Goal: Task Accomplishment & Management: Complete application form

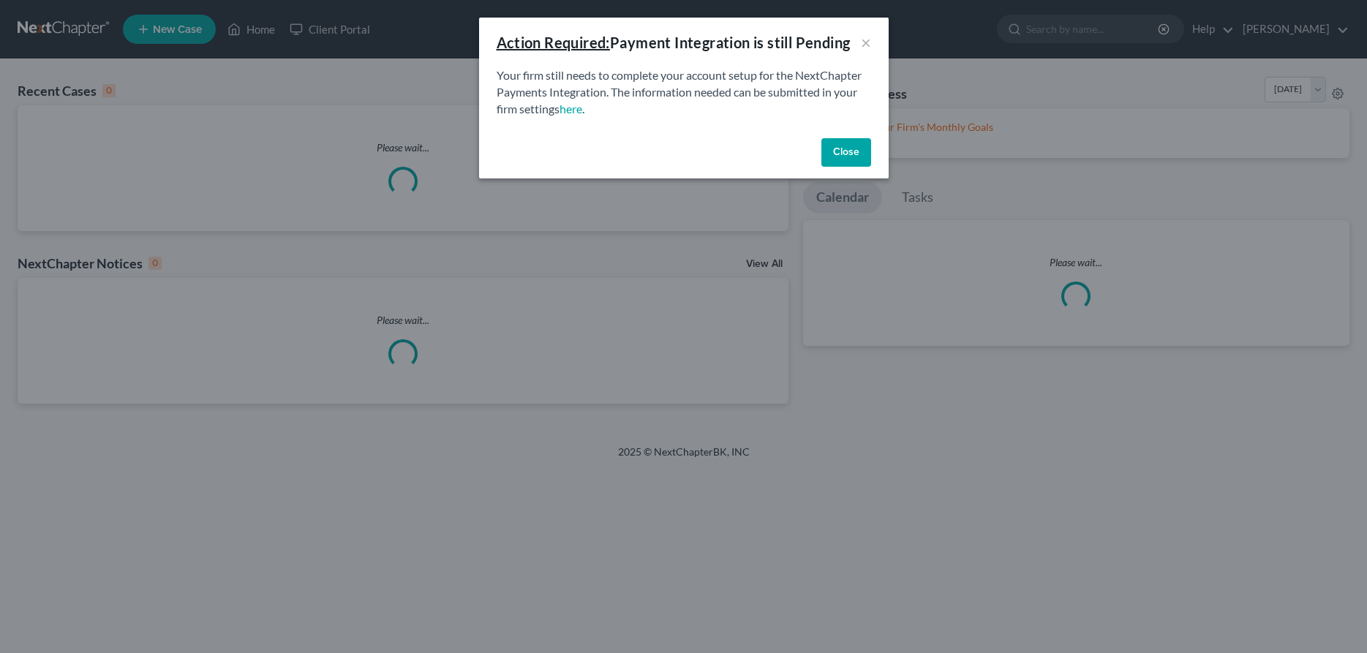
click at [262, 29] on div "Action Required: Payment Integration is still Pending × Your firm still needs t…" at bounding box center [683, 326] width 1367 height 653
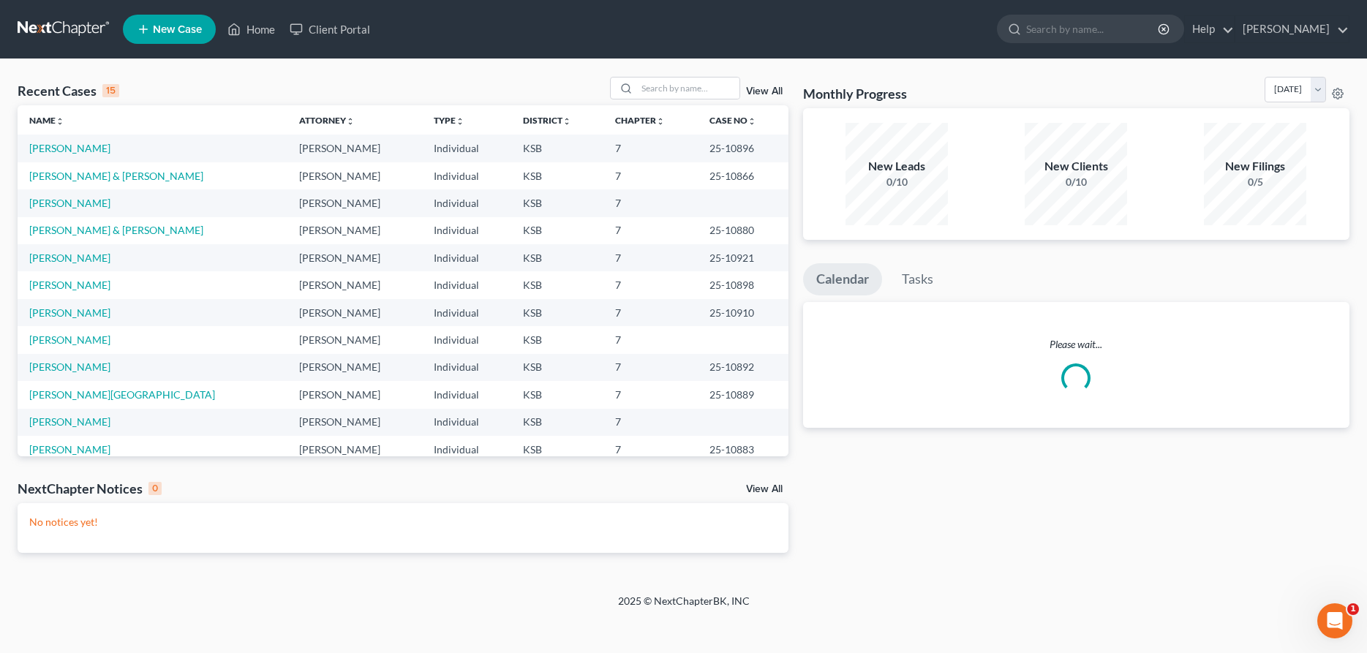
scroll to position [75, 0]
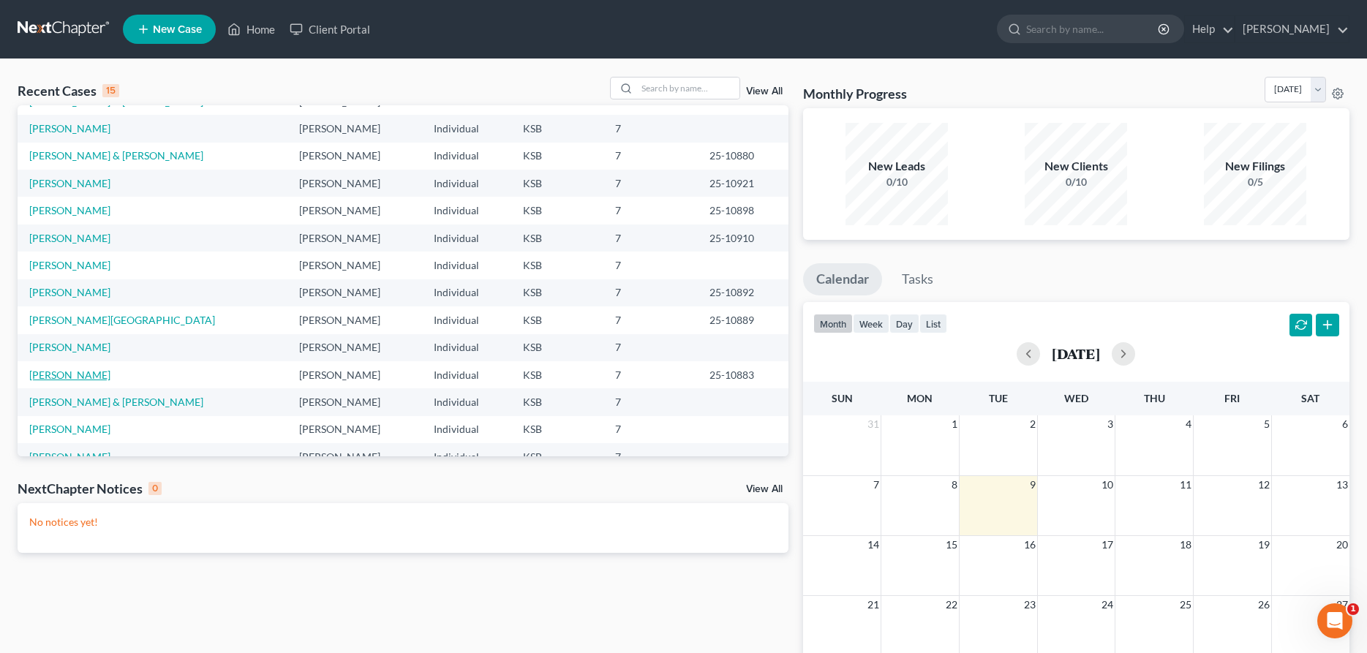
click at [58, 371] on link "[PERSON_NAME]" at bounding box center [69, 375] width 81 height 12
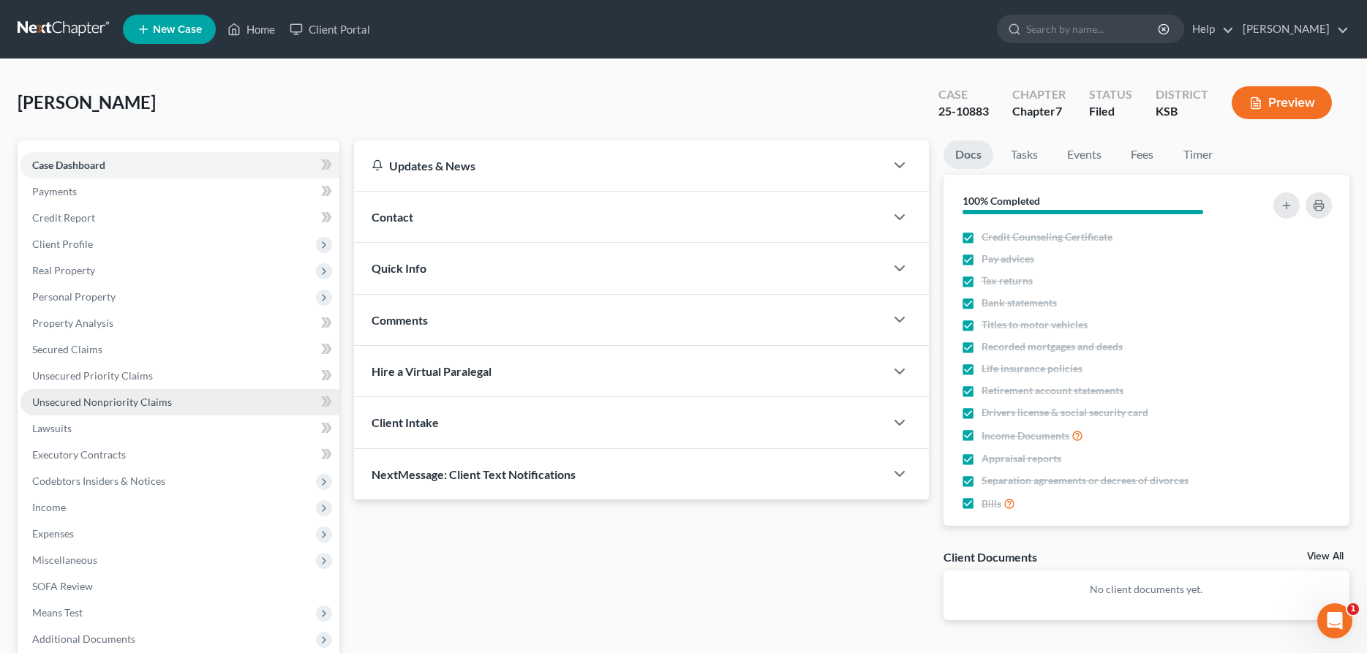
click at [62, 400] on span "Unsecured Nonpriority Claims" at bounding box center [102, 402] width 140 height 12
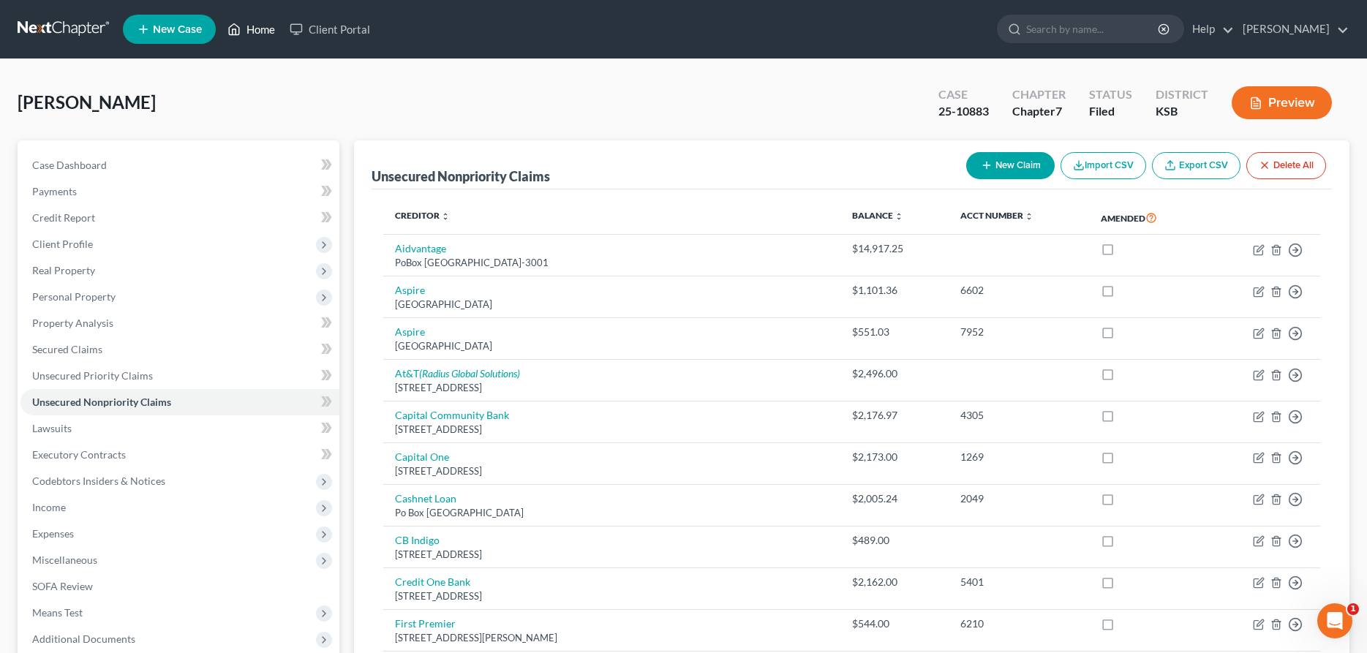
click at [265, 27] on link "Home" at bounding box center [251, 29] width 62 height 26
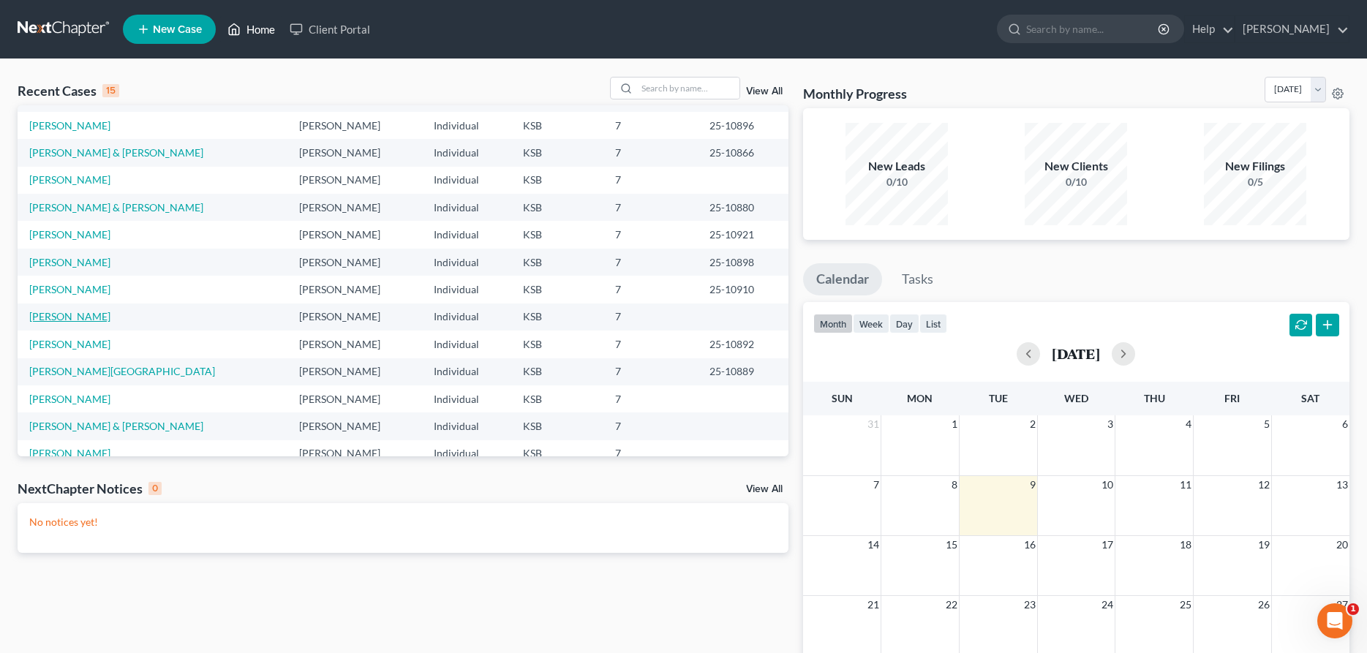
scroll to position [75, 0]
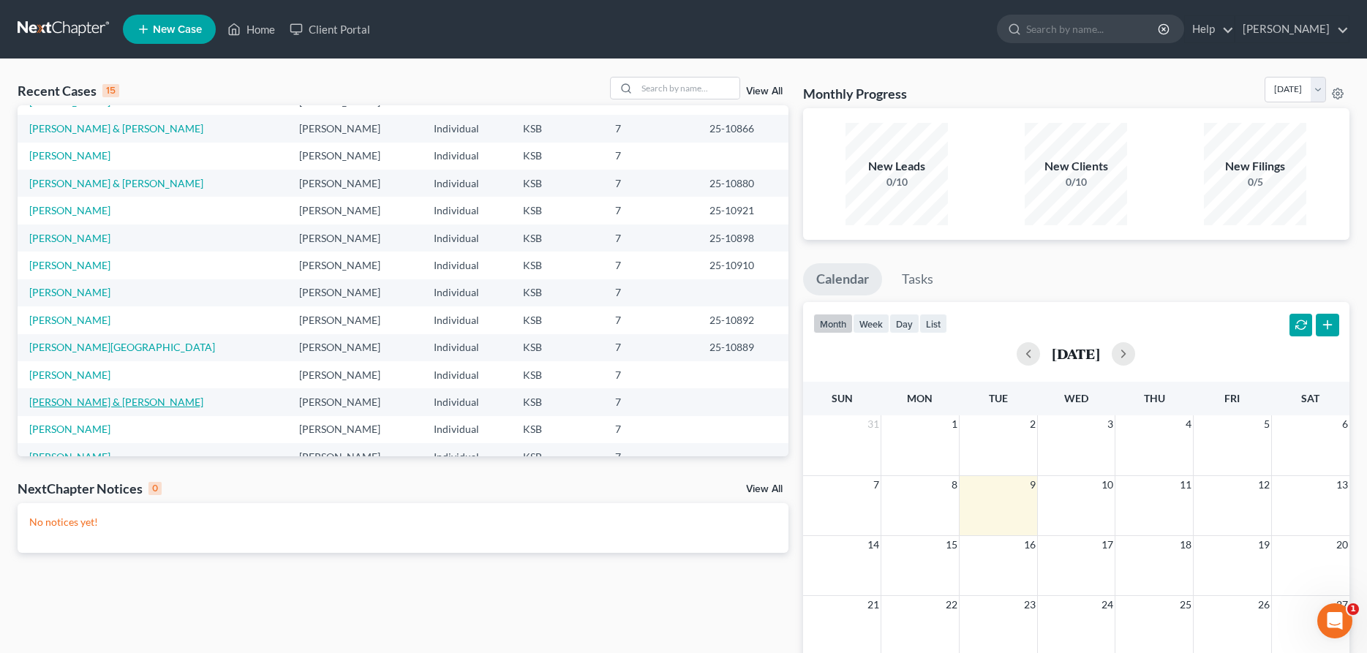
click at [91, 400] on link "[PERSON_NAME] & [PERSON_NAME]" at bounding box center [116, 402] width 174 height 12
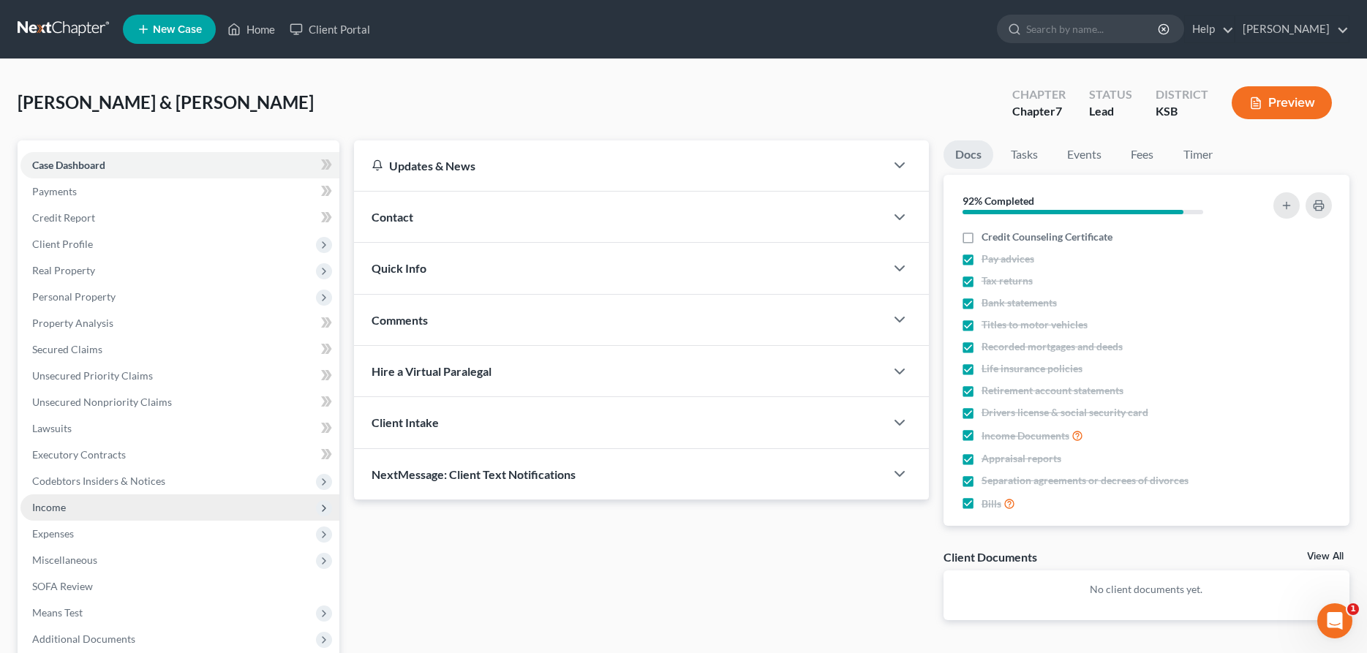
scroll to position [149, 0]
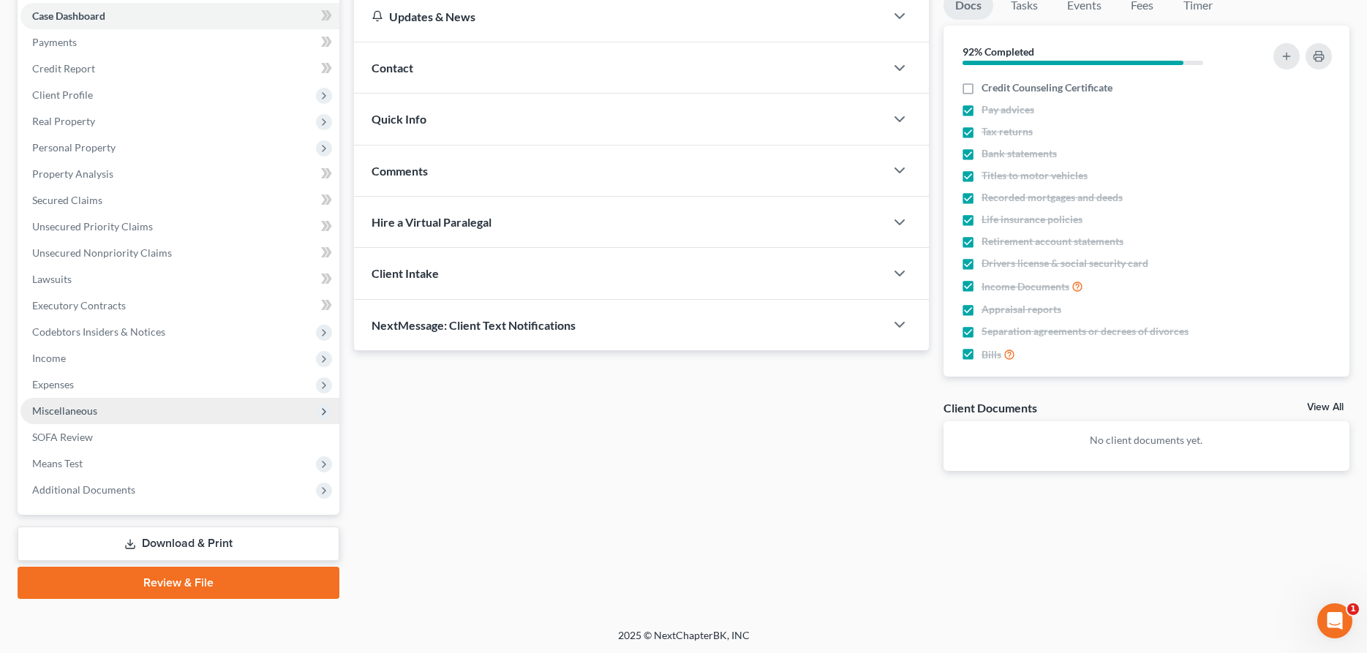
click at [105, 407] on span "Miscellaneous" at bounding box center [179, 411] width 319 height 26
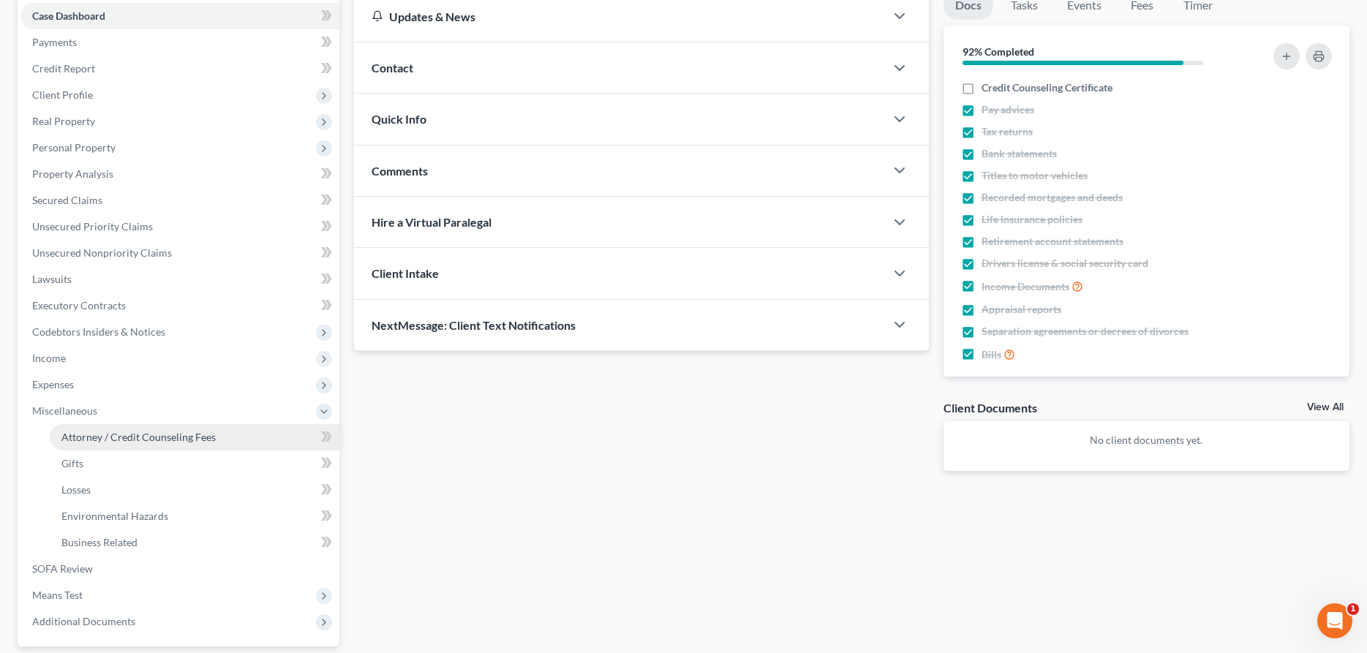
click at [183, 441] on span "Attorney / Credit Counseling Fees" at bounding box center [138, 437] width 154 height 12
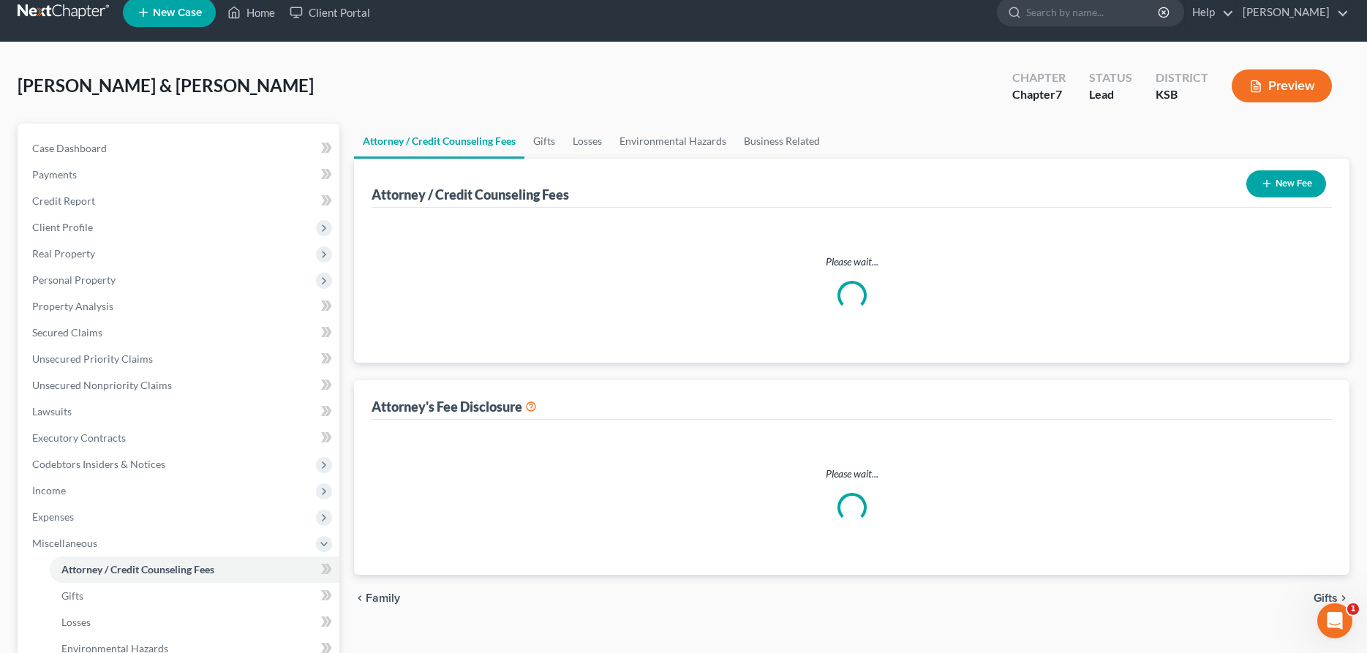
select select "0"
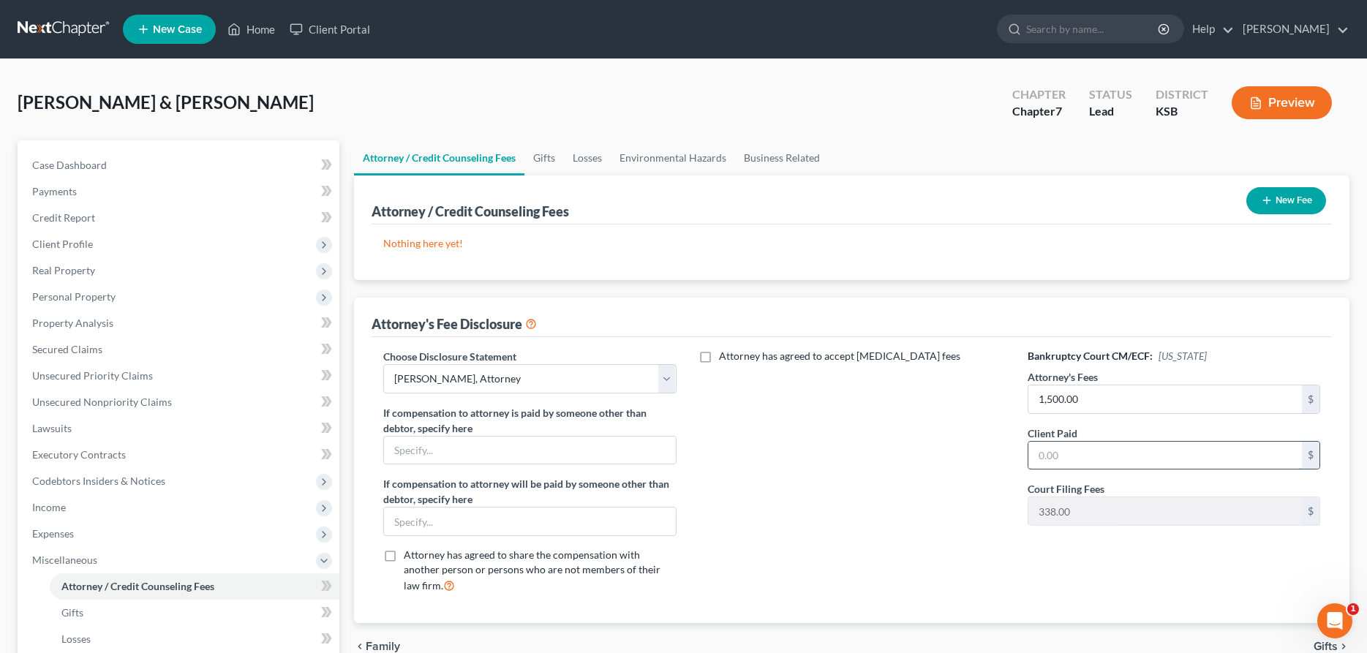
click at [1057, 456] on input "text" at bounding box center [1164, 456] width 273 height 28
type input "1,500.00"
click at [61, 513] on span "Income" at bounding box center [49, 507] width 34 height 12
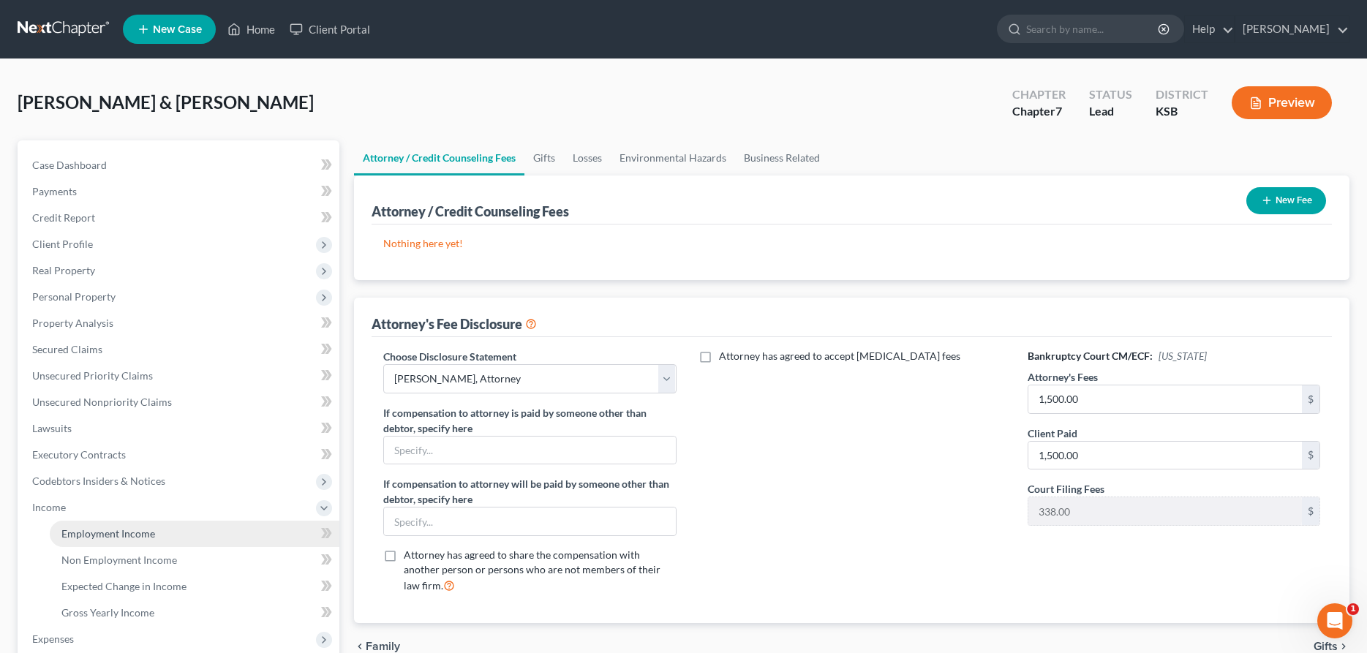
click at [85, 533] on span "Employment Income" at bounding box center [108, 533] width 94 height 12
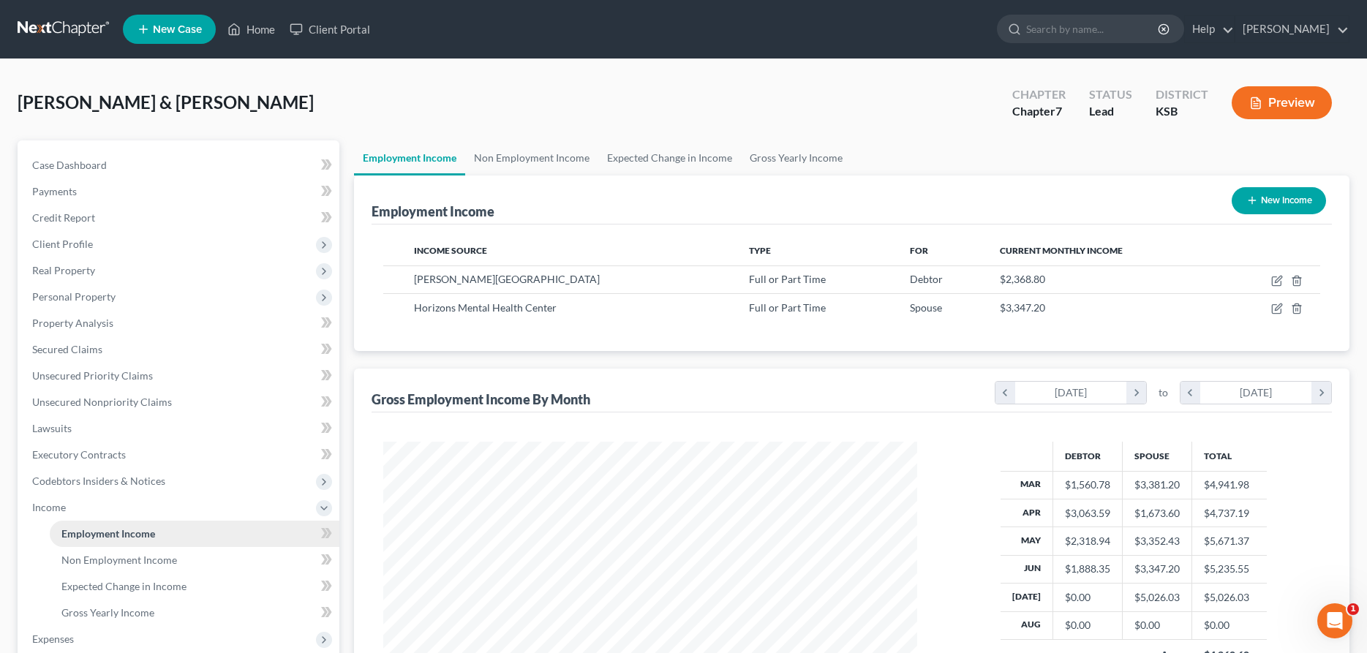
scroll to position [267, 563]
click at [1274, 310] on icon "button" at bounding box center [1277, 309] width 12 height 12
select select "0"
select select "17"
select select "1"
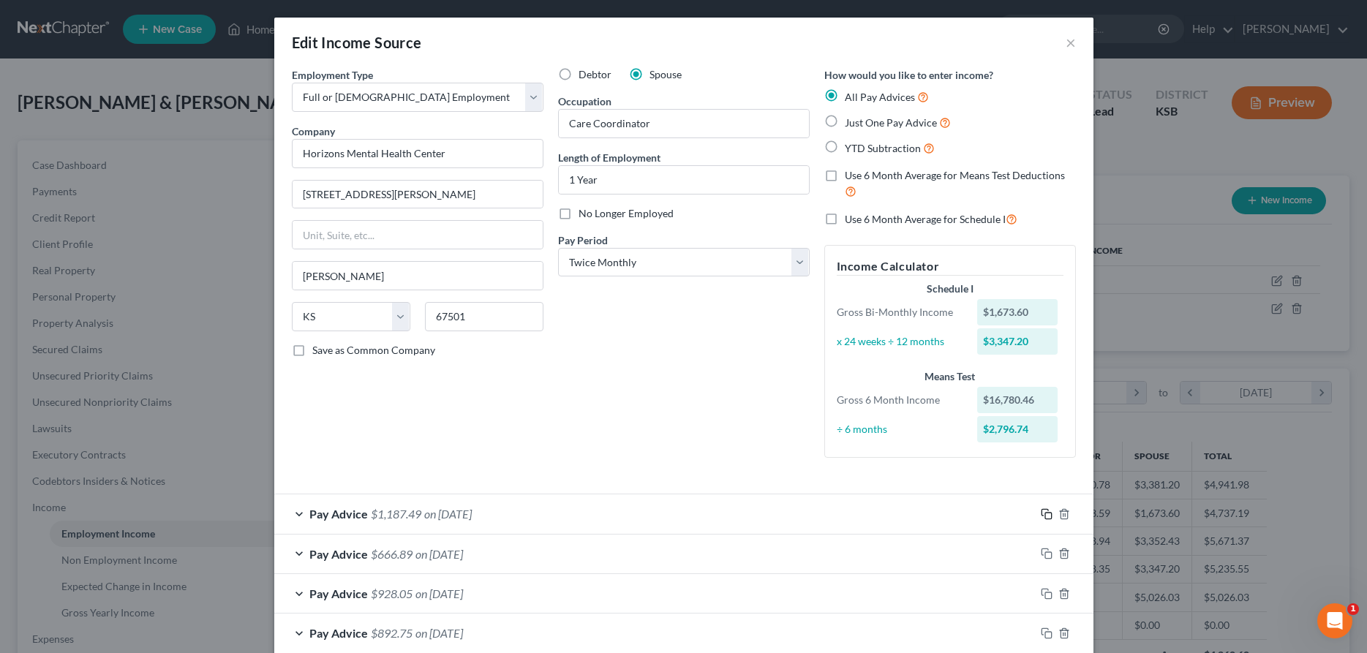
click at [1046, 515] on icon "button" at bounding box center [1046, 514] width 12 height 12
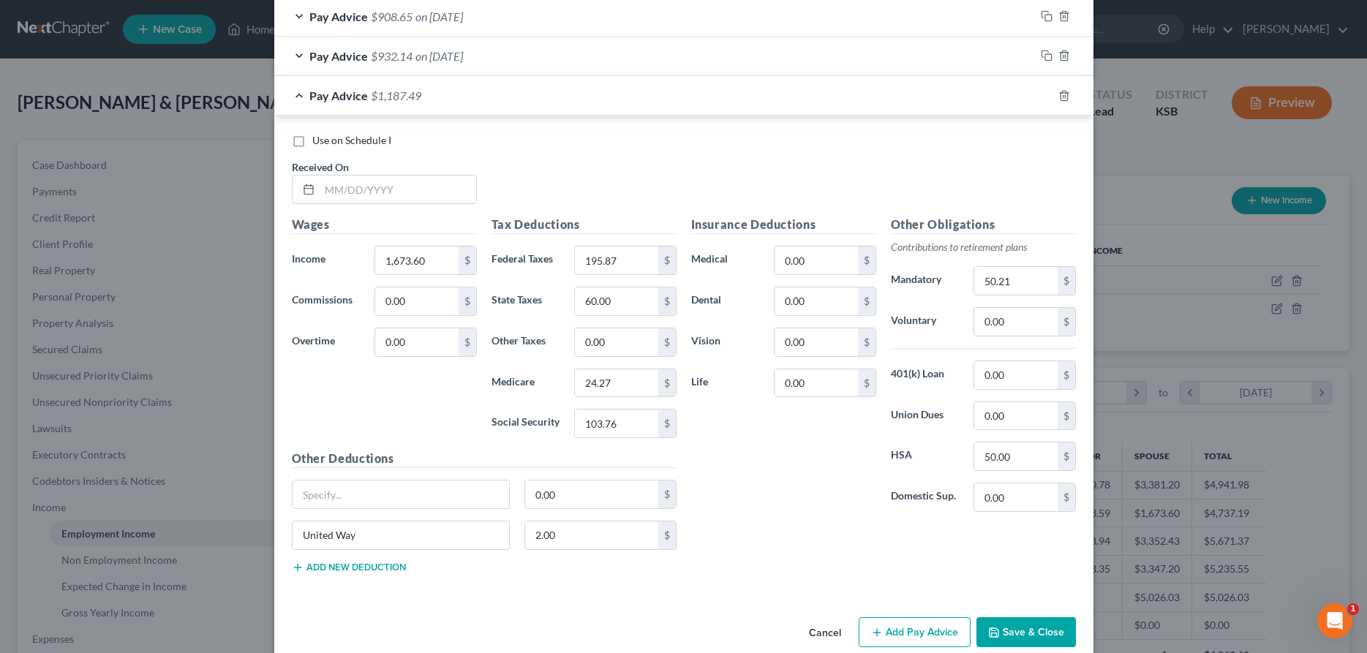
scroll to position [919, 0]
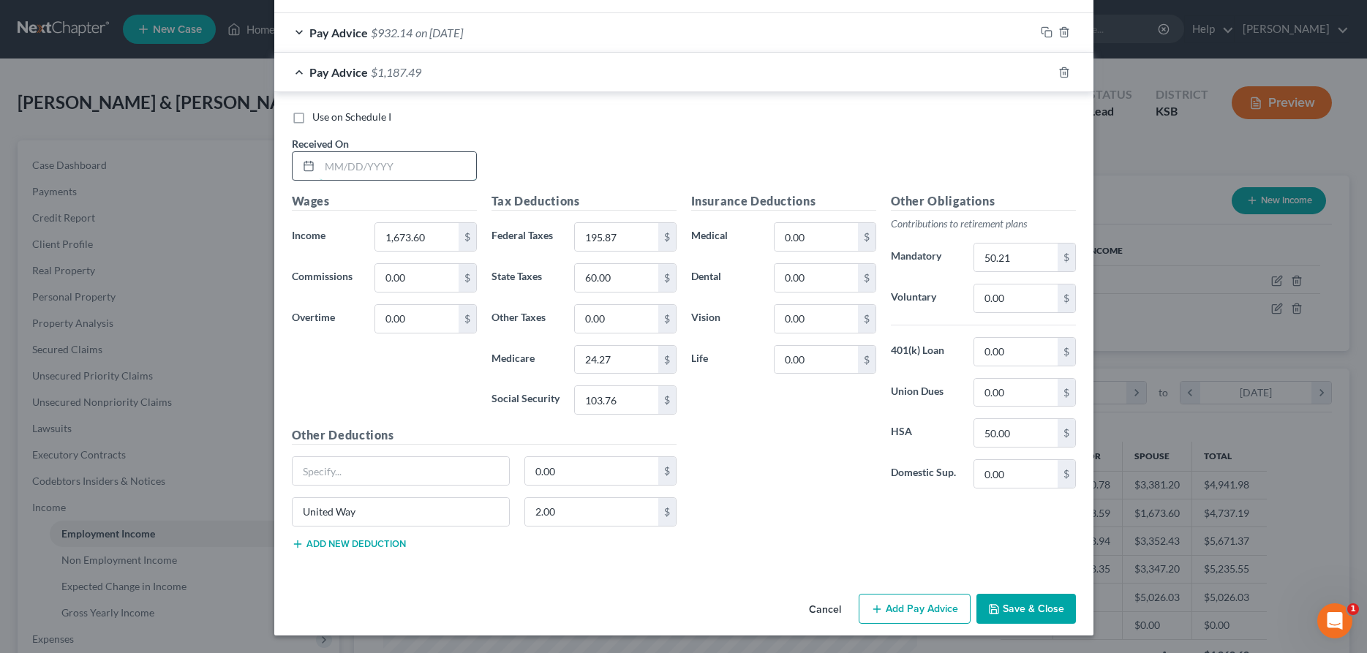
click at [379, 159] on input "text" at bounding box center [398, 166] width 156 height 28
type input "[DATE]"
click at [449, 227] on input "1,673.60" at bounding box center [416, 237] width 83 height 28
type input "1,723.82"
click at [995, 256] on input "50.21" at bounding box center [1015, 257] width 83 height 28
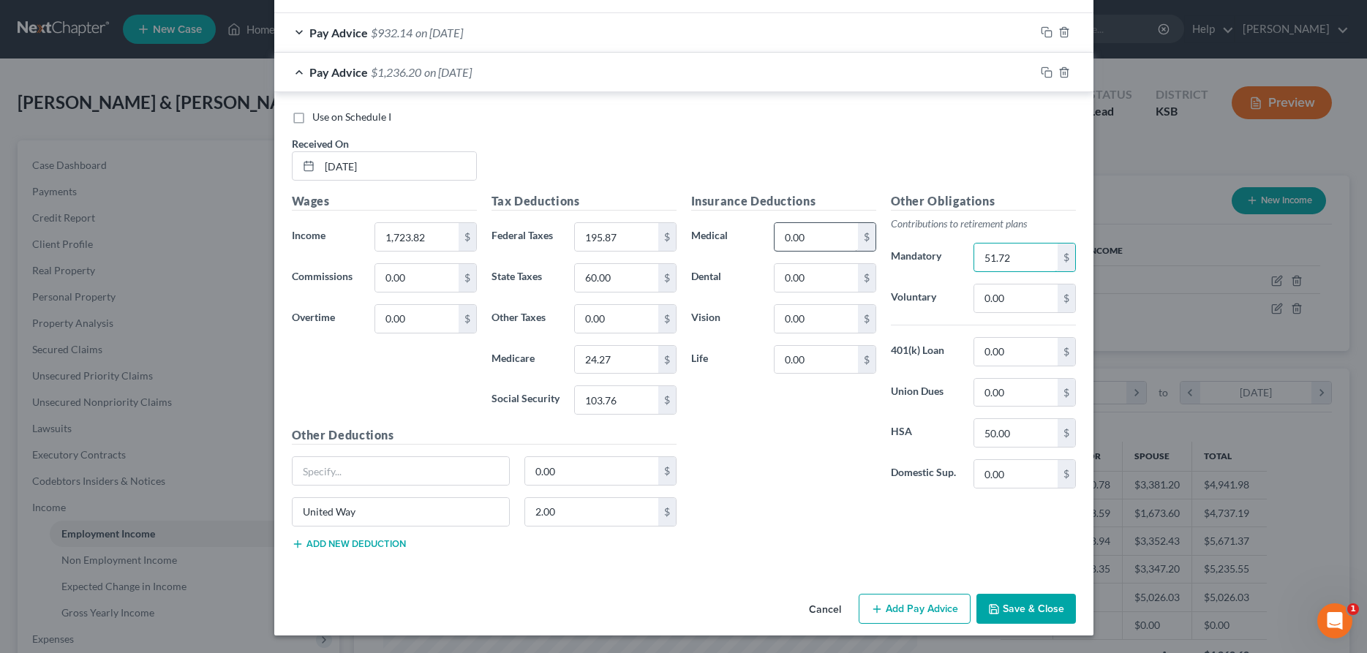
type input "51.72"
click at [831, 237] on input "0.00" at bounding box center [815, 237] width 83 height 28
type input "172.50"
click at [812, 274] on input "0.00" at bounding box center [815, 278] width 83 height 28
type input "20.00"
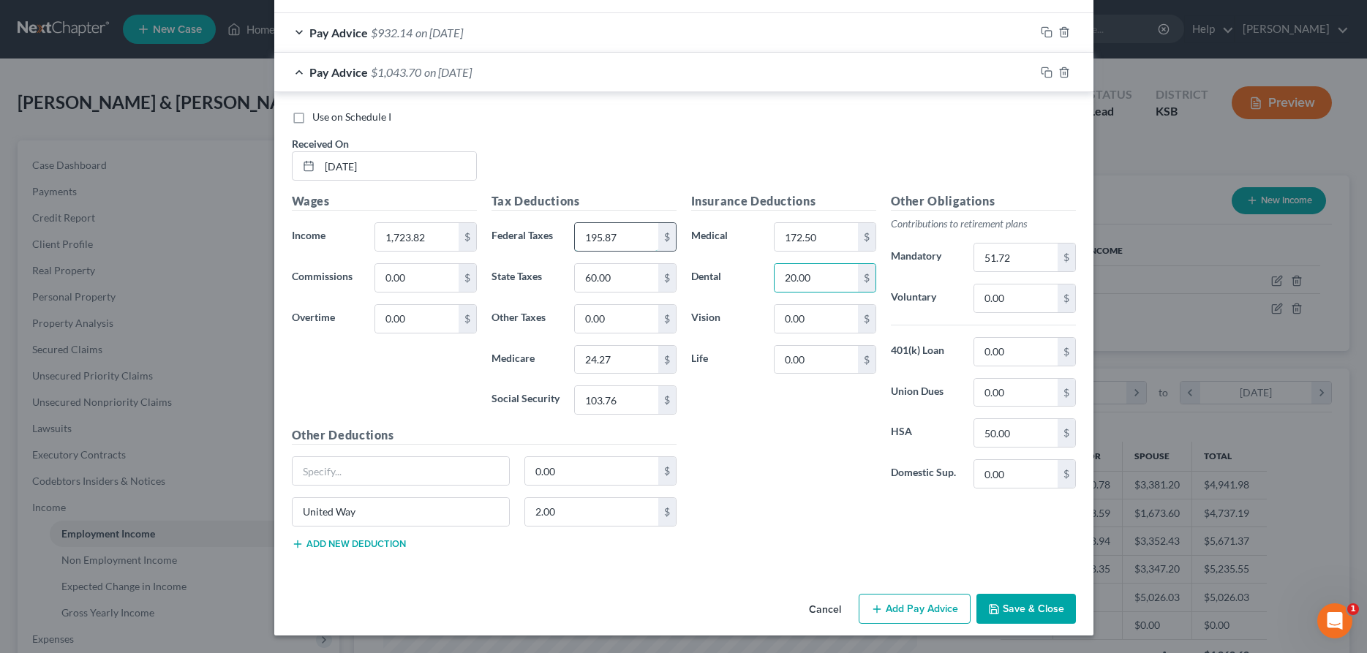
click at [633, 232] on input "195.87" at bounding box center [616, 237] width 83 height 28
type input "153.24"
type input "49.00"
type input "21.47"
type input "91.85"
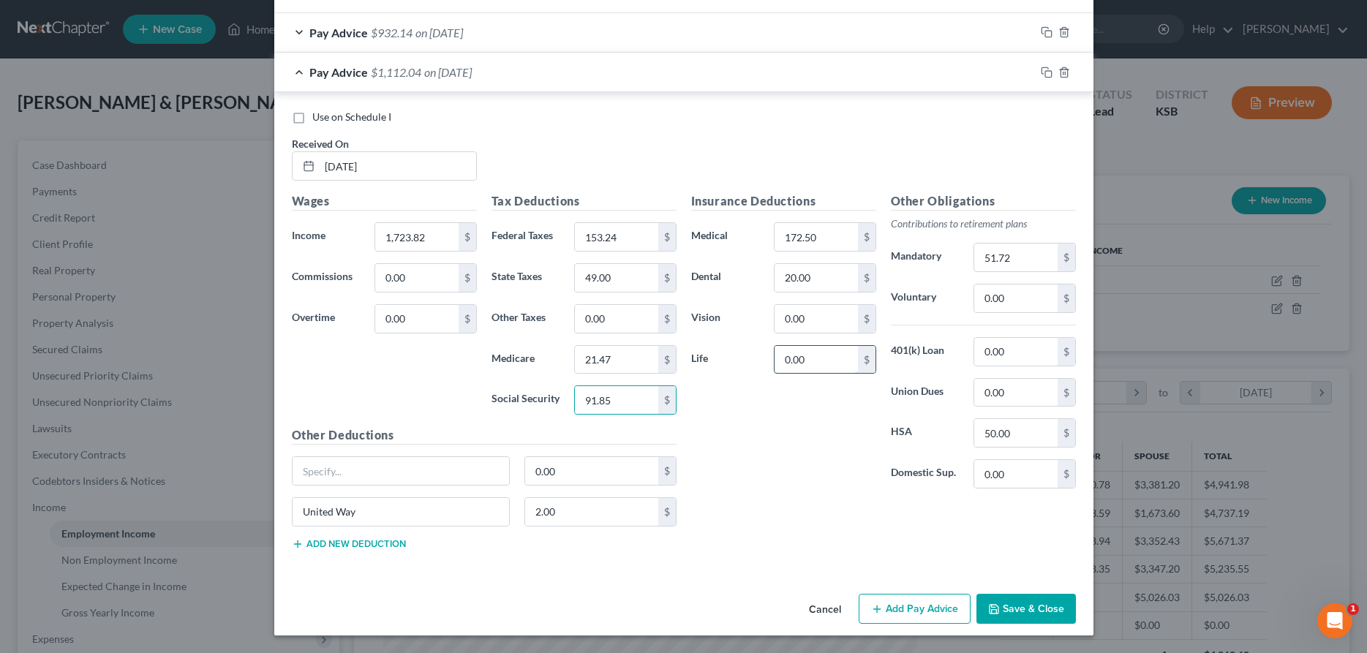
click at [825, 360] on input "0.00" at bounding box center [815, 360] width 83 height 28
drag, startPoint x: 836, startPoint y: 365, endPoint x: 729, endPoint y: 364, distance: 106.8
click at [774, 364] on input "0.00" at bounding box center [815, 360] width 83 height 28
type input "55.05"
click at [816, 317] on input "0.00" at bounding box center [815, 319] width 83 height 28
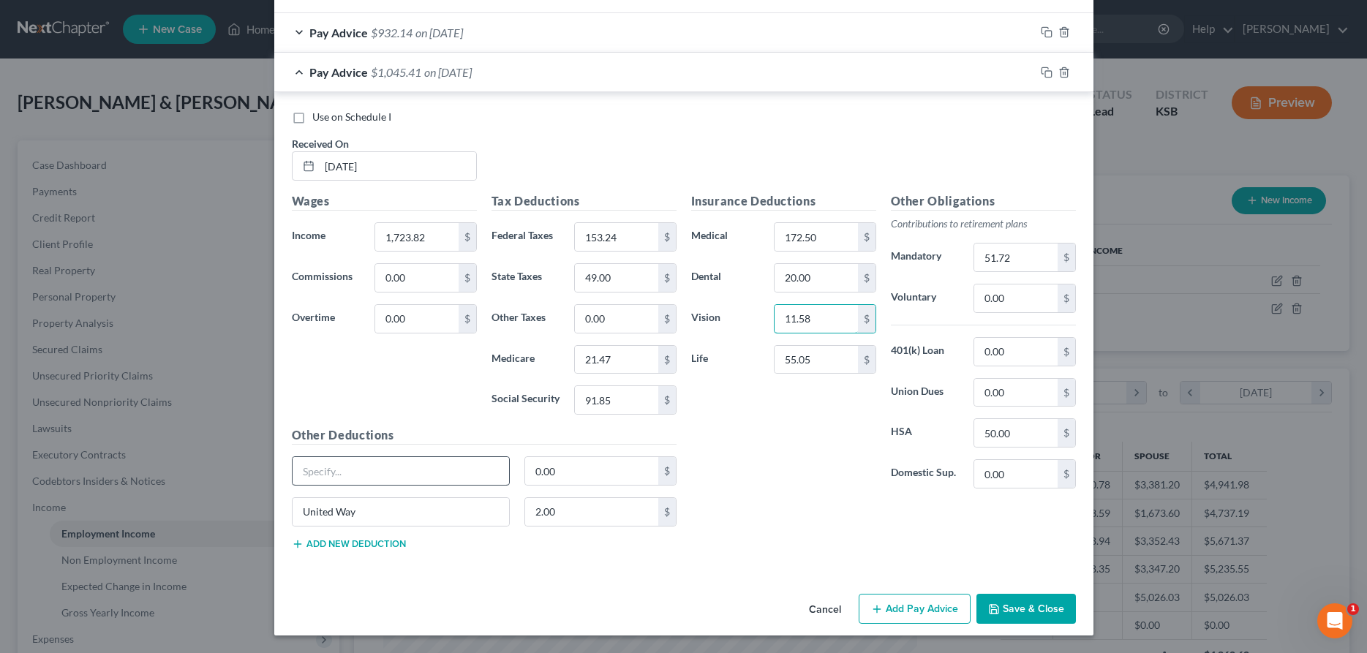
type input "11.58"
click at [445, 477] on input "text" at bounding box center [400, 471] width 217 height 28
type input "Critical Illness"
type input "36.00"
click at [1029, 296] on input "0.00" at bounding box center [1015, 298] width 83 height 28
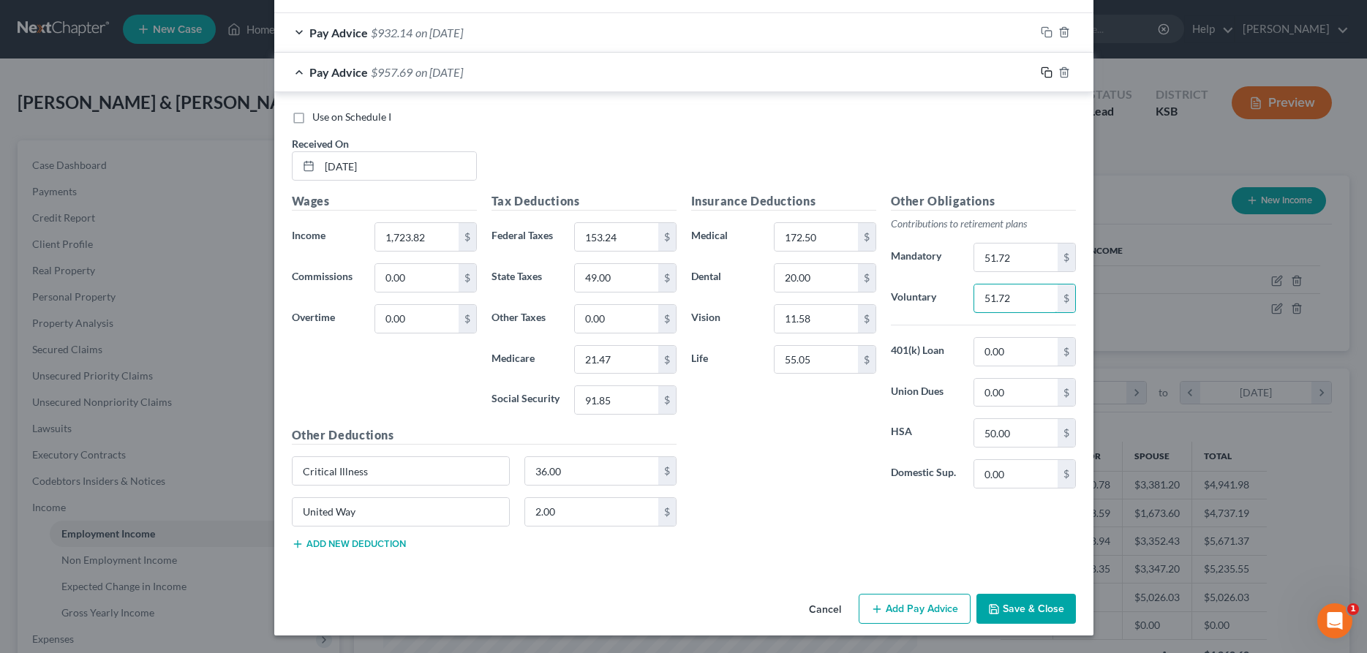
type input "51.72"
click at [1048, 71] on icon "button" at bounding box center [1046, 73] width 12 height 12
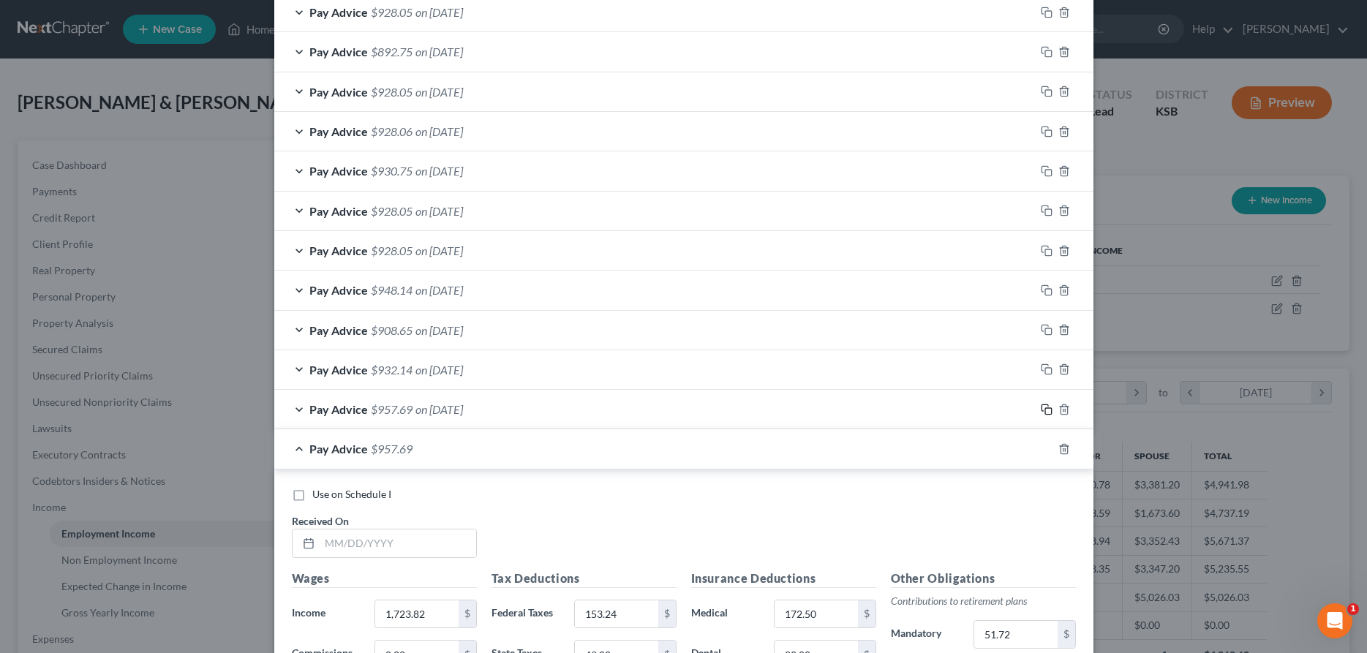
scroll to position [654, 0]
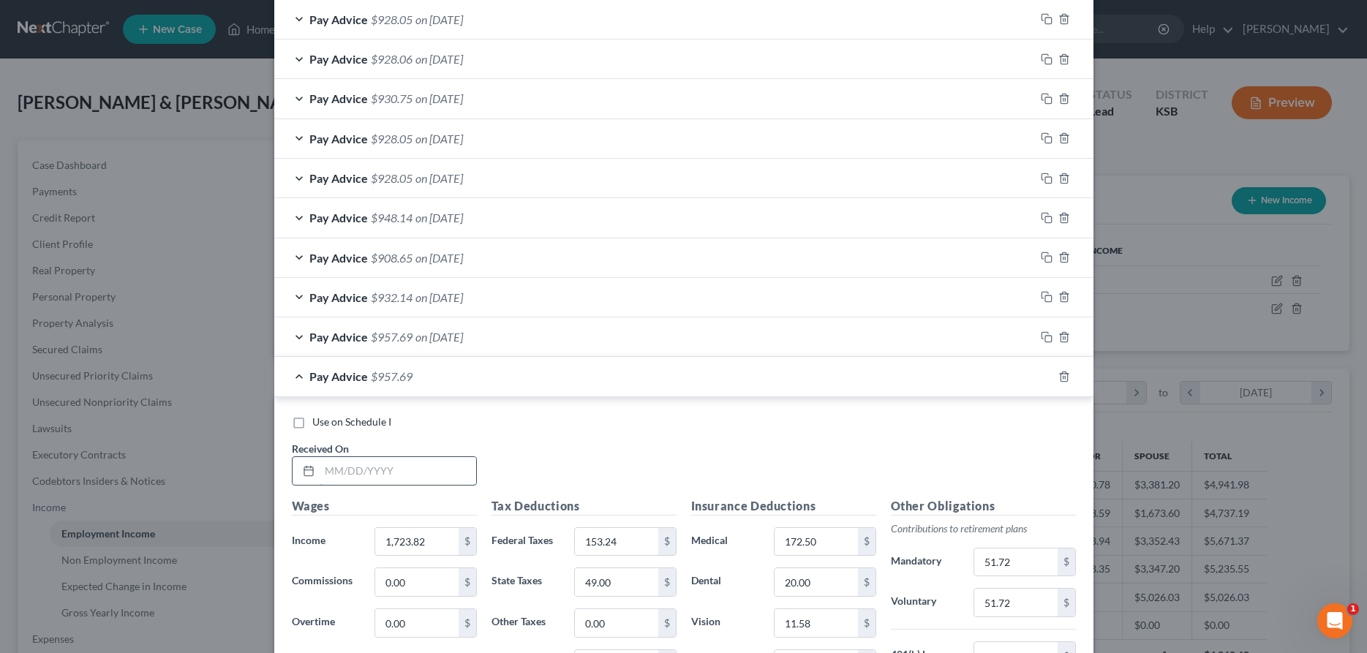
click at [426, 458] on input "text" at bounding box center [398, 471] width 156 height 28
type input "[DATE]"
click at [431, 543] on input "1,723.82" at bounding box center [416, 542] width 83 height 28
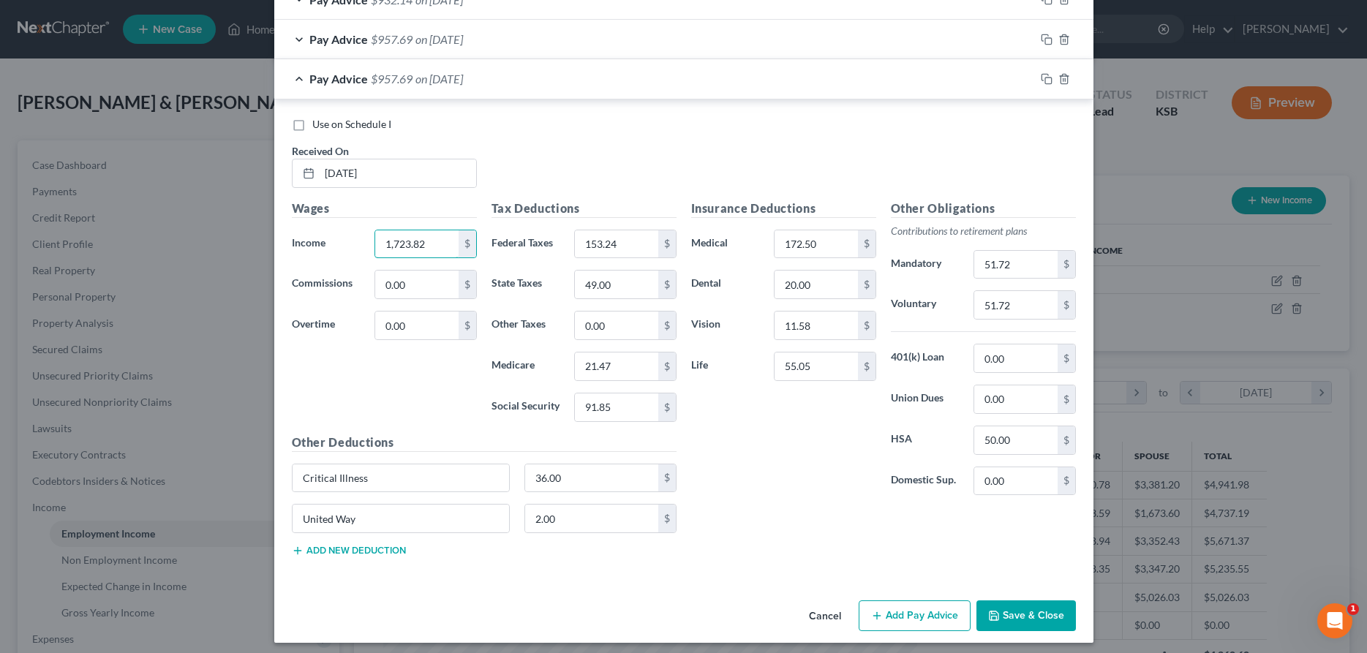
scroll to position [959, 0]
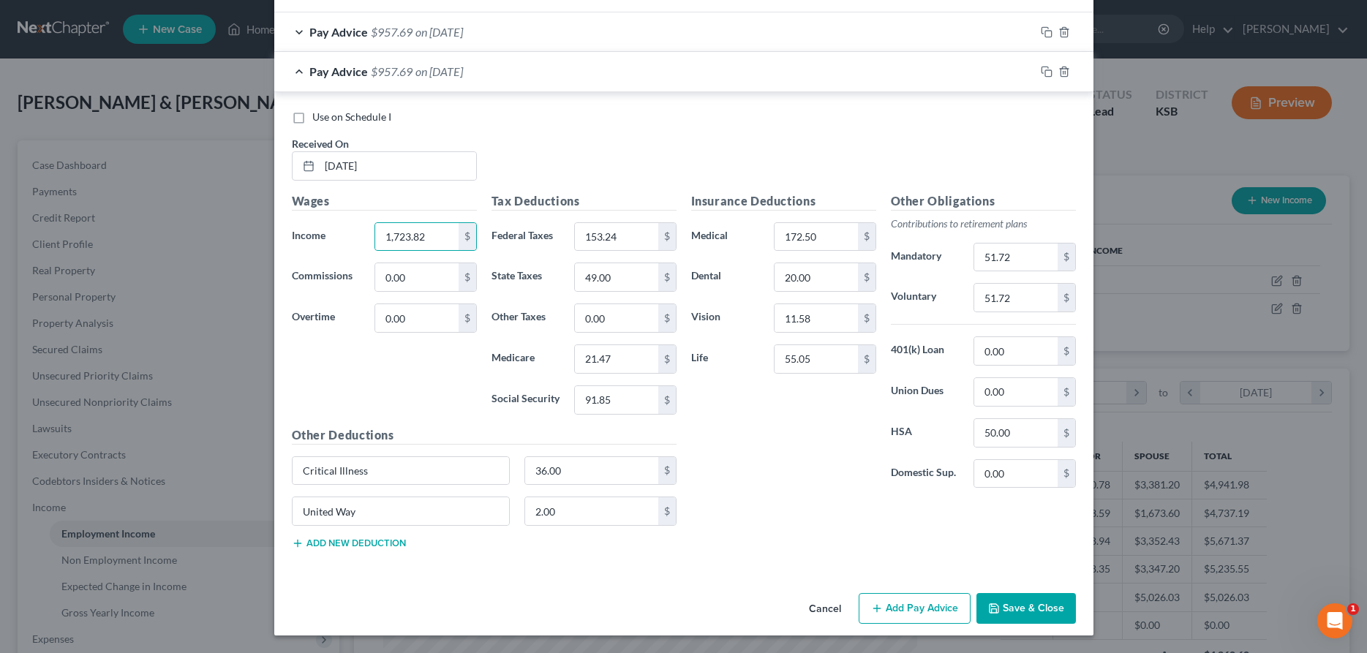
click at [1041, 617] on button "Save & Close" at bounding box center [1025, 608] width 99 height 31
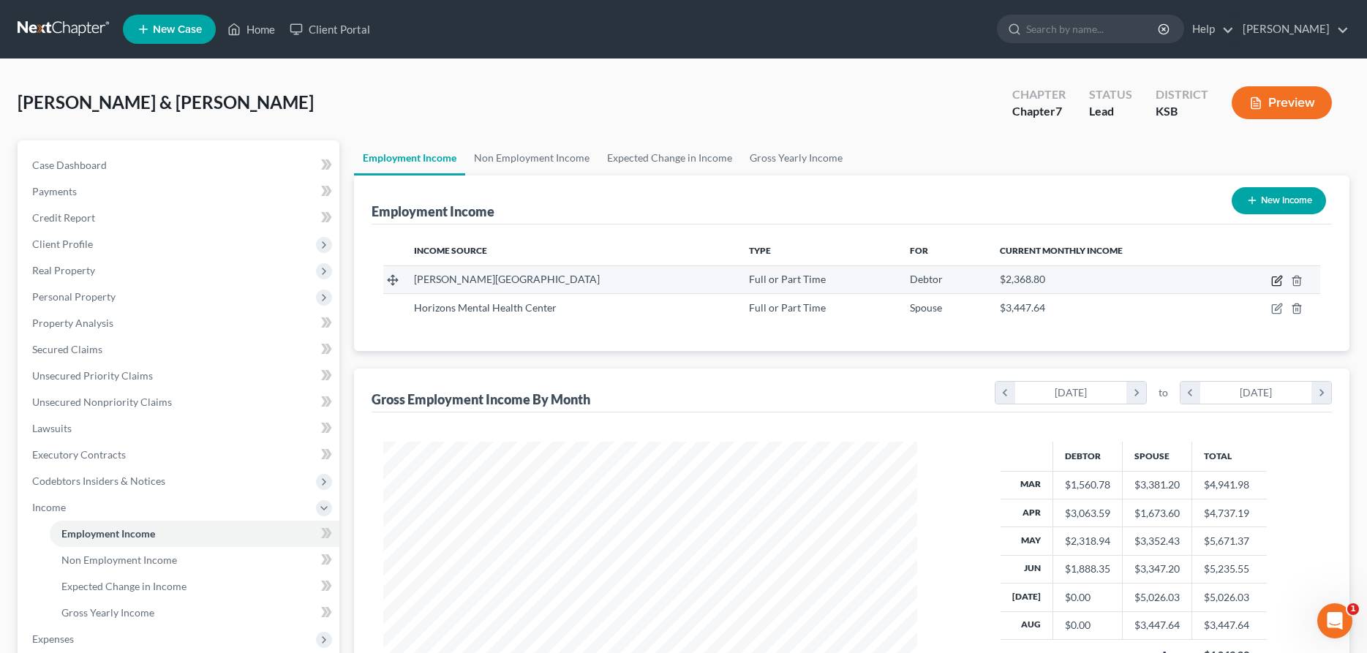
click at [1275, 276] on icon "button" at bounding box center [1277, 281] width 12 height 12
select select "0"
select select "17"
select select "1"
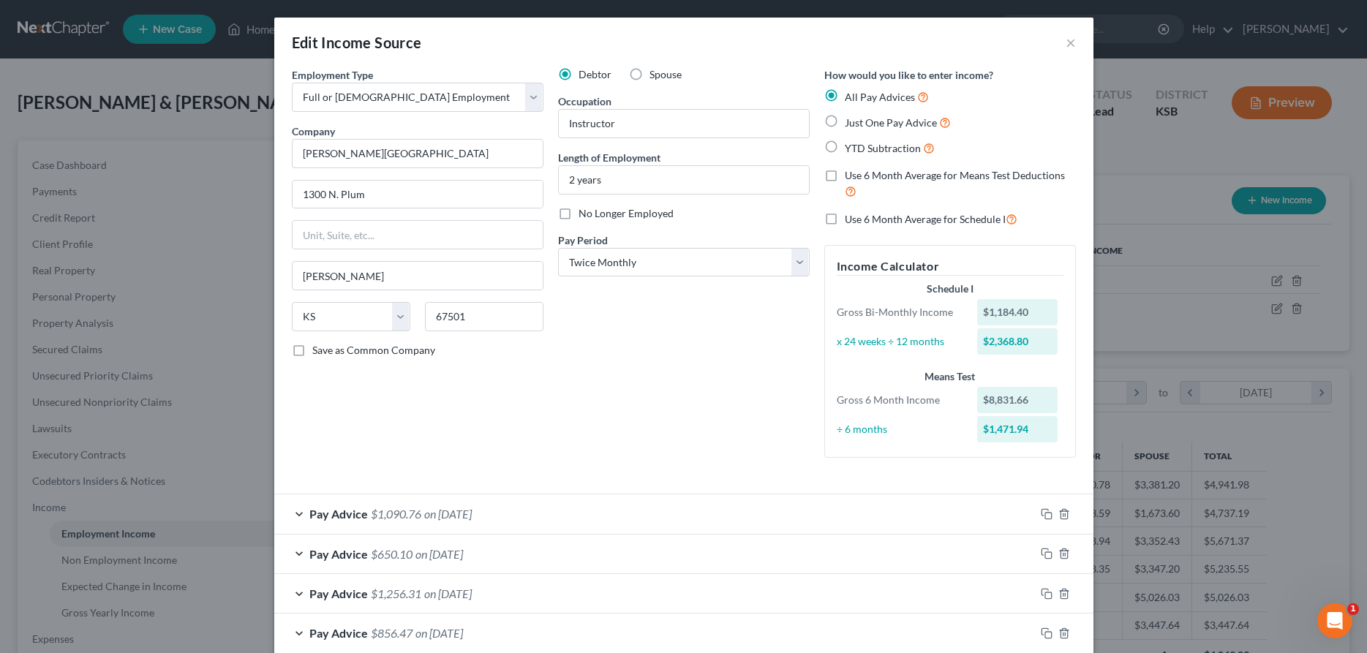
scroll to position [359, 0]
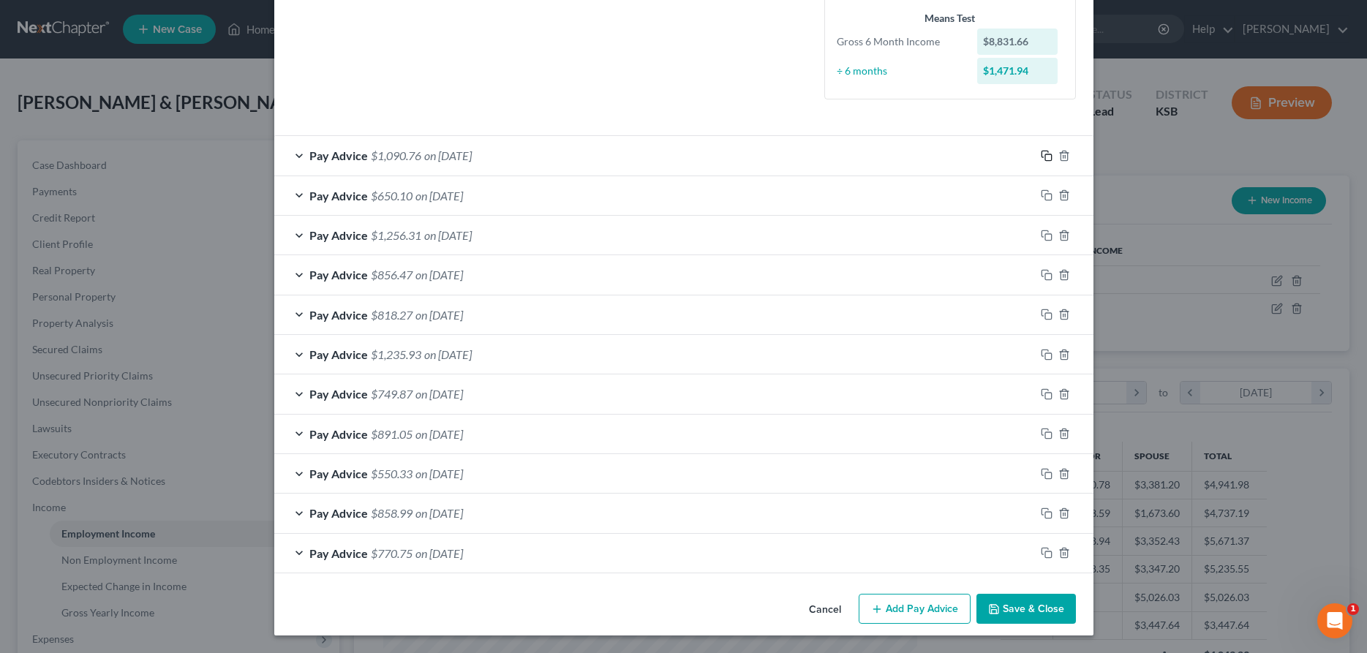
click at [1044, 151] on icon "button" at bounding box center [1046, 156] width 12 height 12
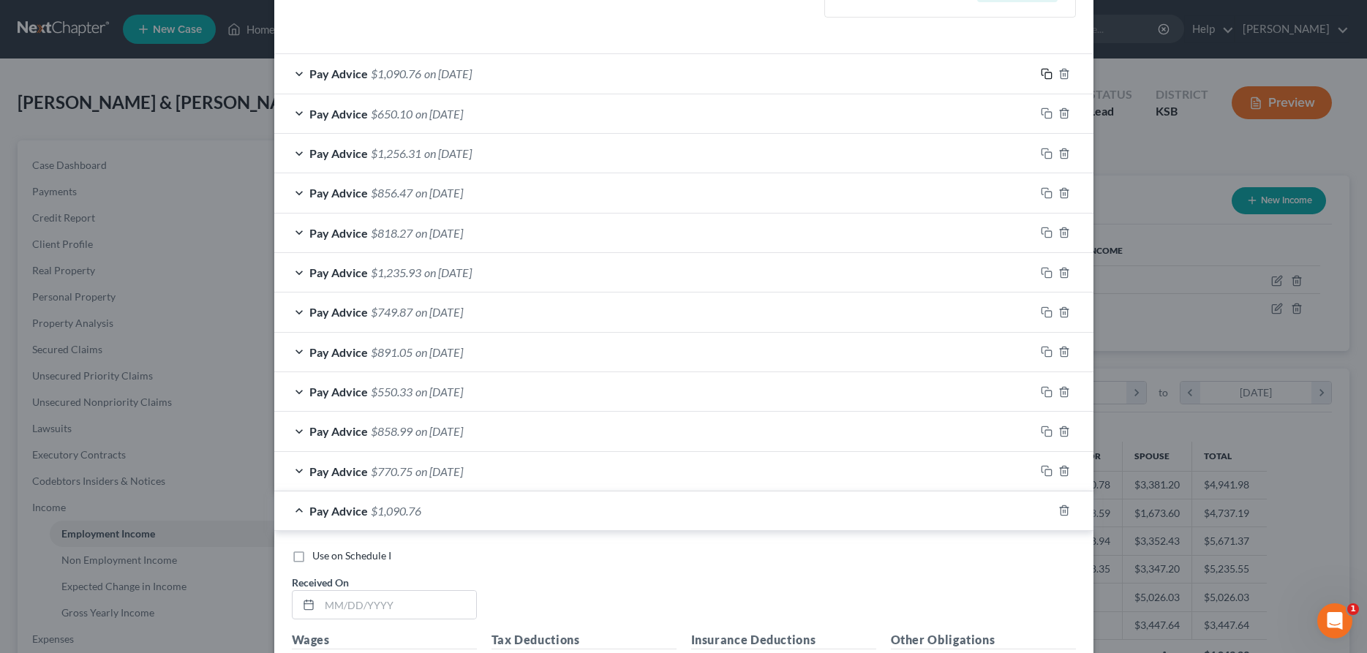
scroll to position [583, 0]
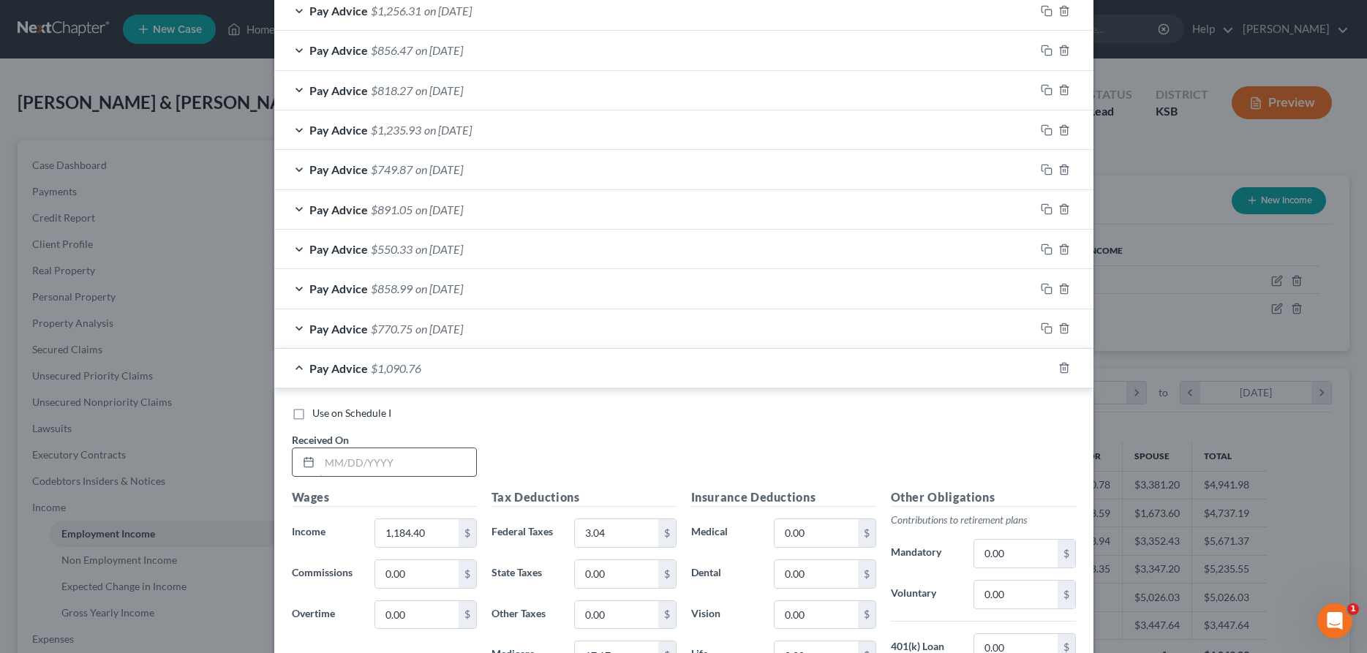
click at [426, 466] on input "text" at bounding box center [398, 462] width 156 height 28
type input "[DATE]"
type input "655.71"
click at [627, 539] on input "3.04" at bounding box center [616, 533] width 83 height 28
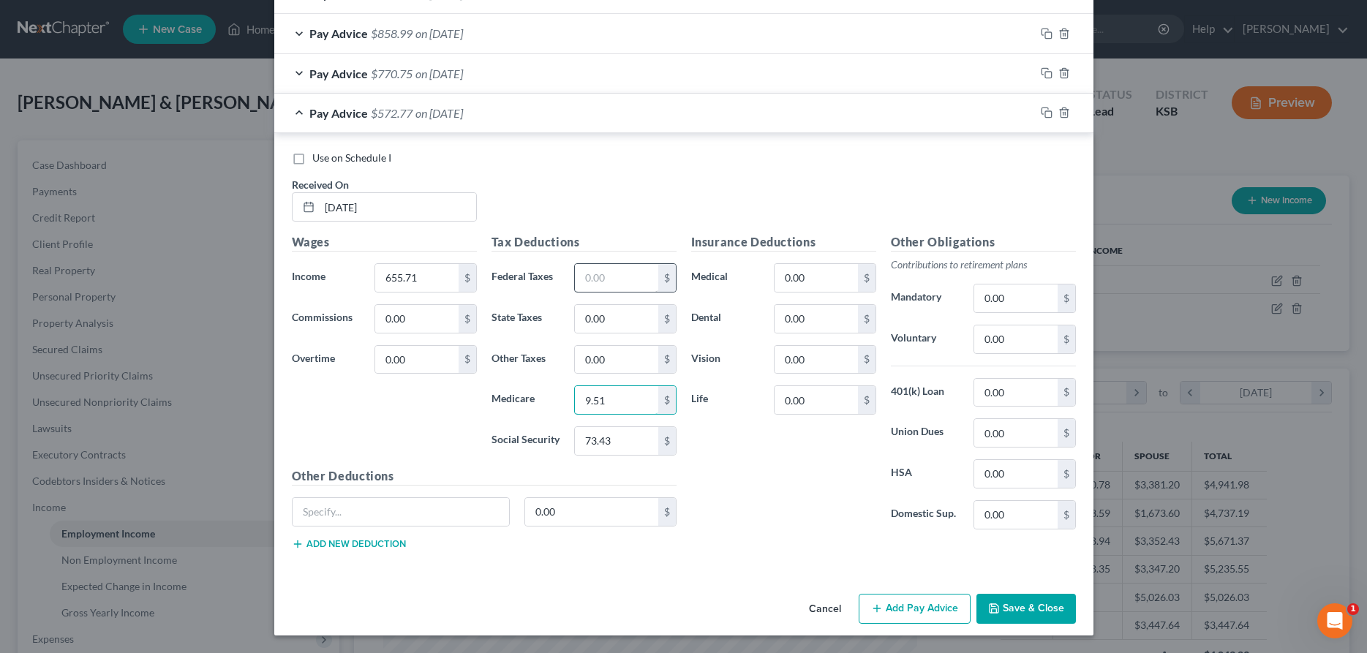
type input "9.51"
type input "40.65"
click at [1027, 607] on button "Save & Close" at bounding box center [1025, 609] width 99 height 31
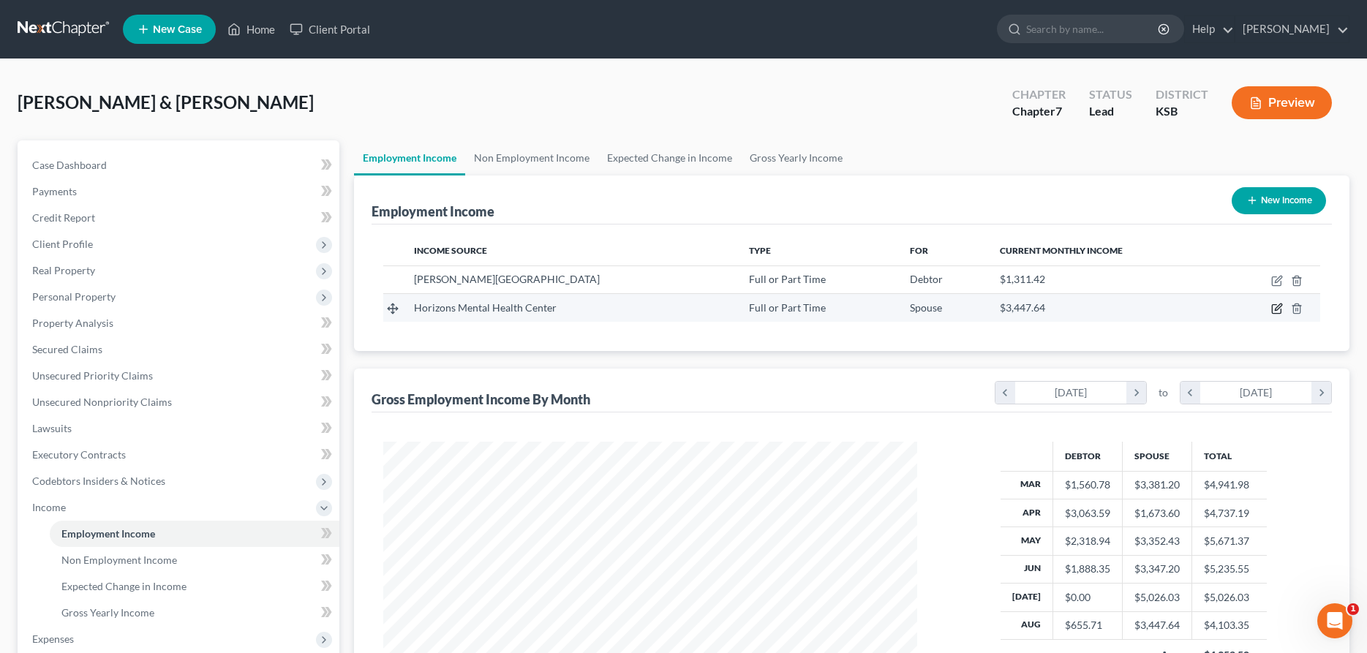
click at [1280, 310] on icon "button" at bounding box center [1277, 309] width 12 height 12
select select "0"
select select "17"
select select "1"
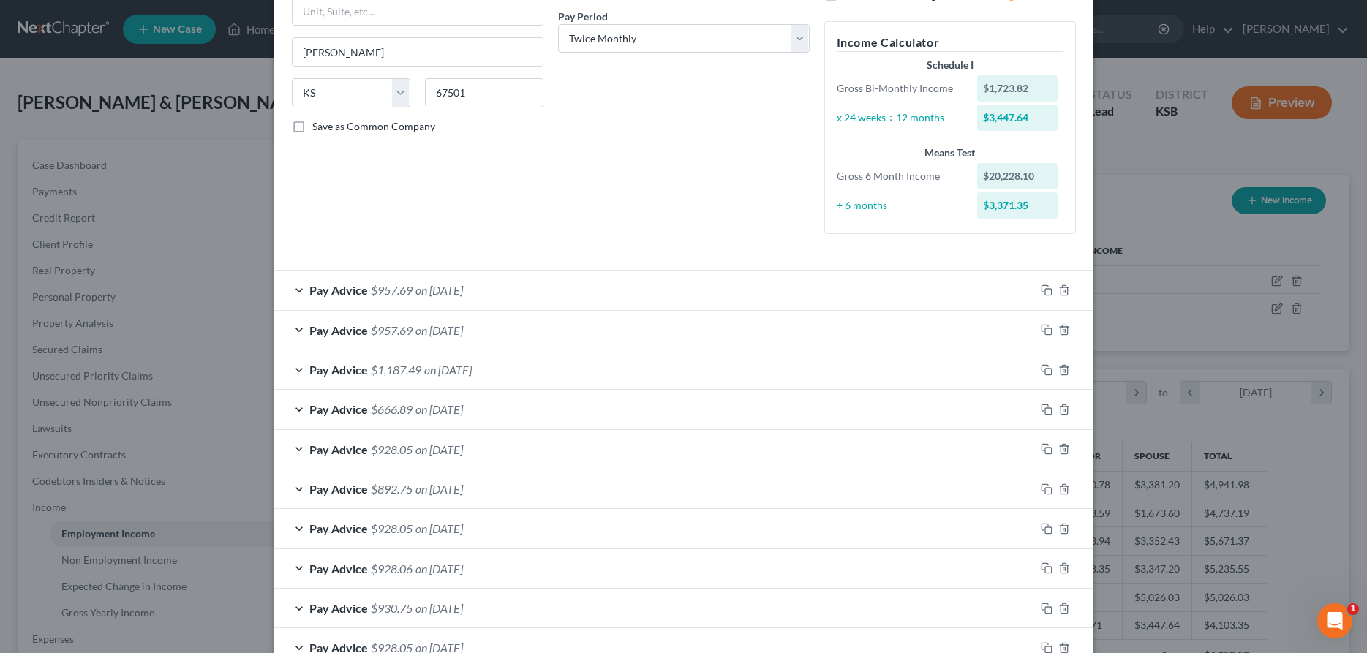
scroll to position [478, 0]
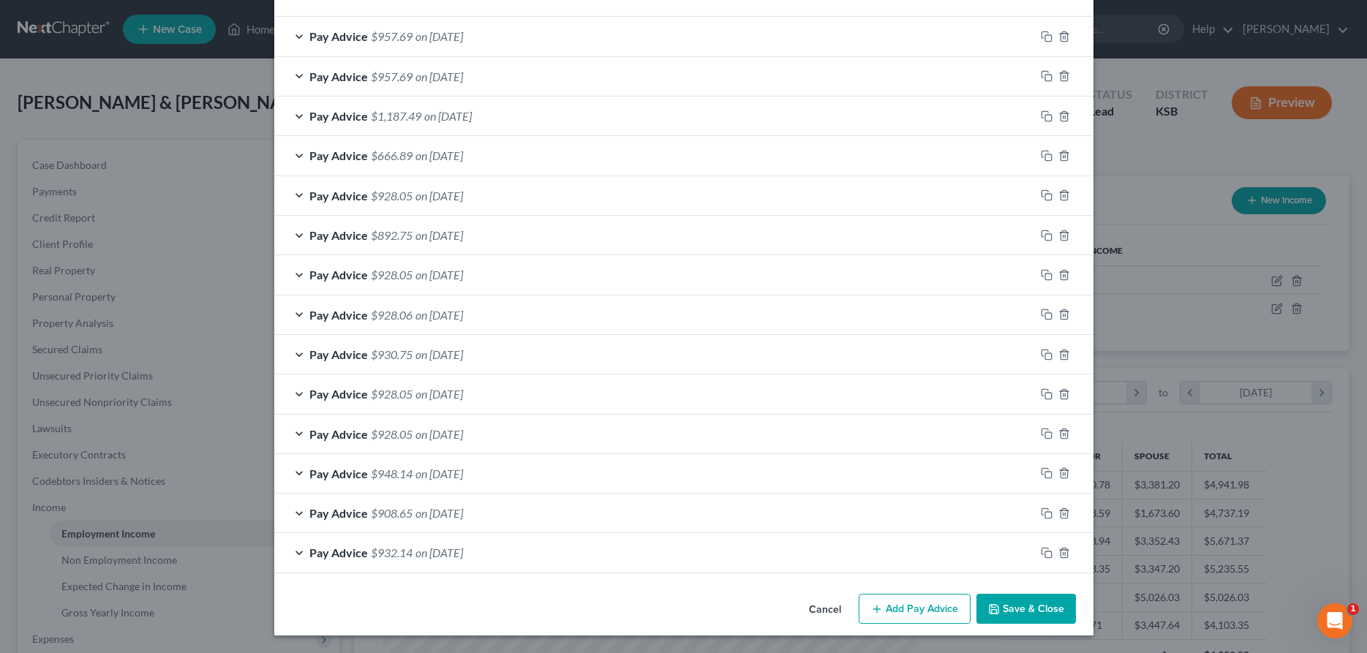
click at [1016, 602] on button "Save & Close" at bounding box center [1025, 609] width 99 height 31
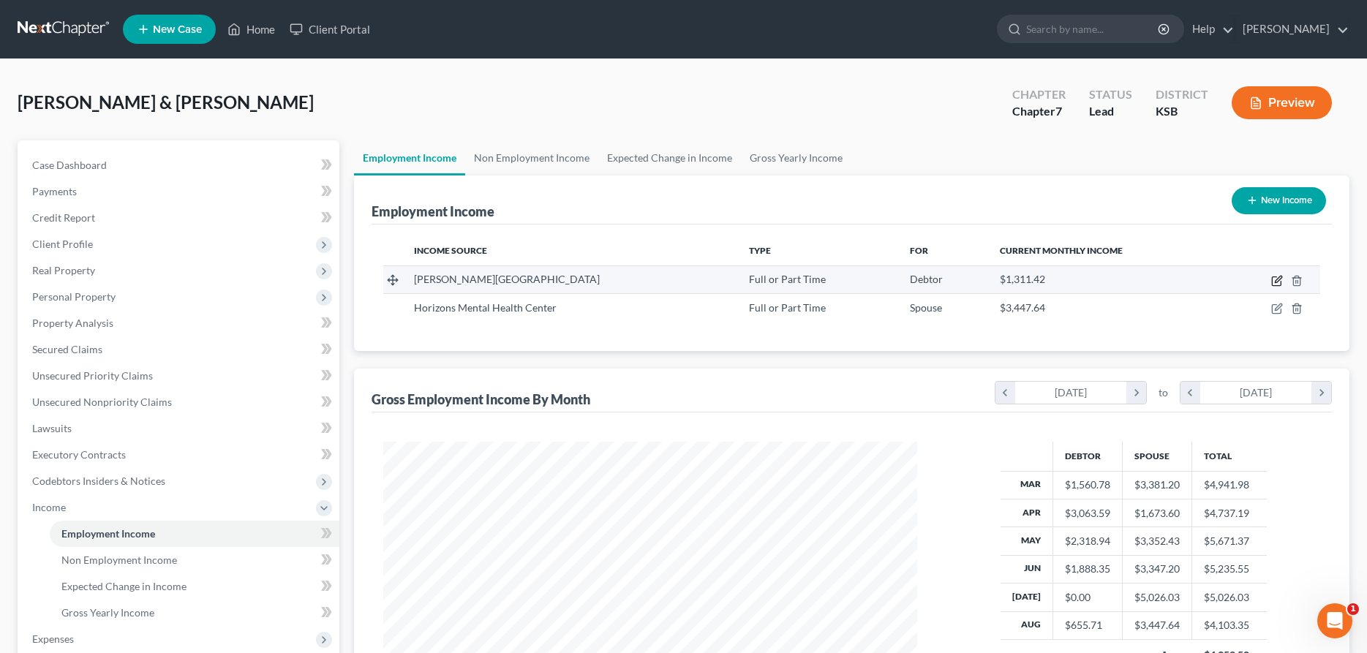
click at [1277, 281] on icon "button" at bounding box center [1277, 281] width 12 height 12
select select "0"
select select "17"
select select "1"
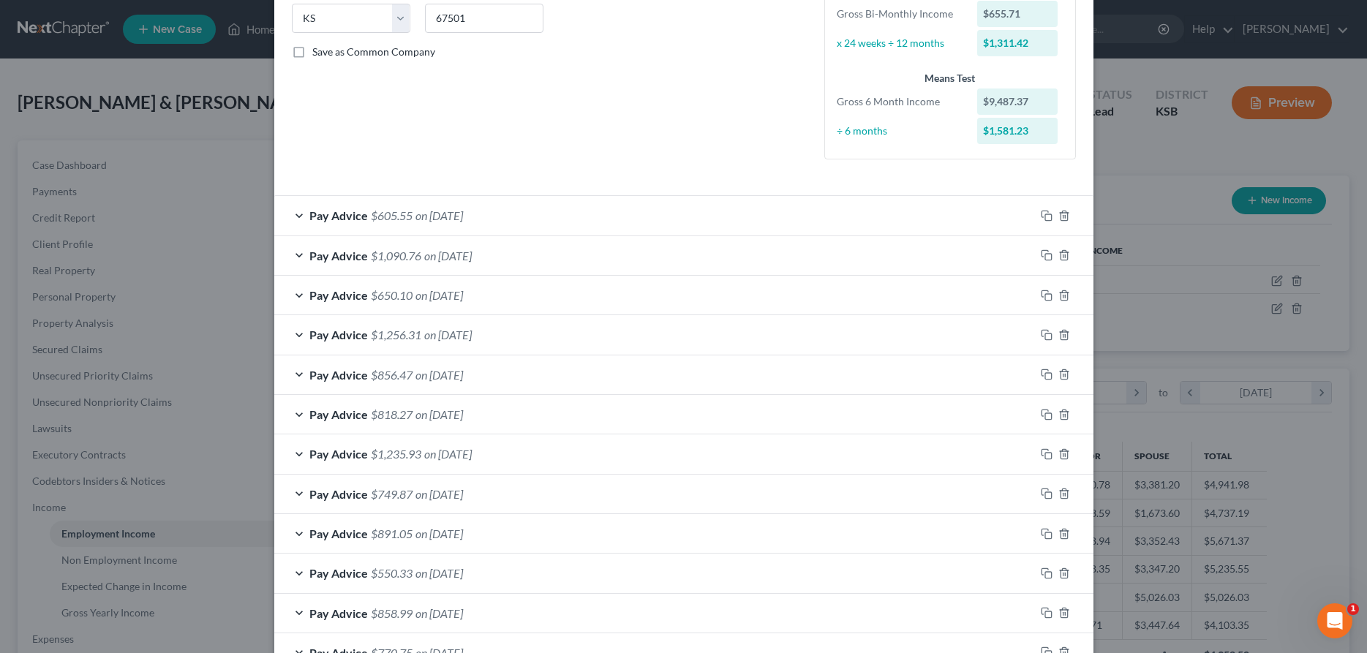
scroll to position [398, 0]
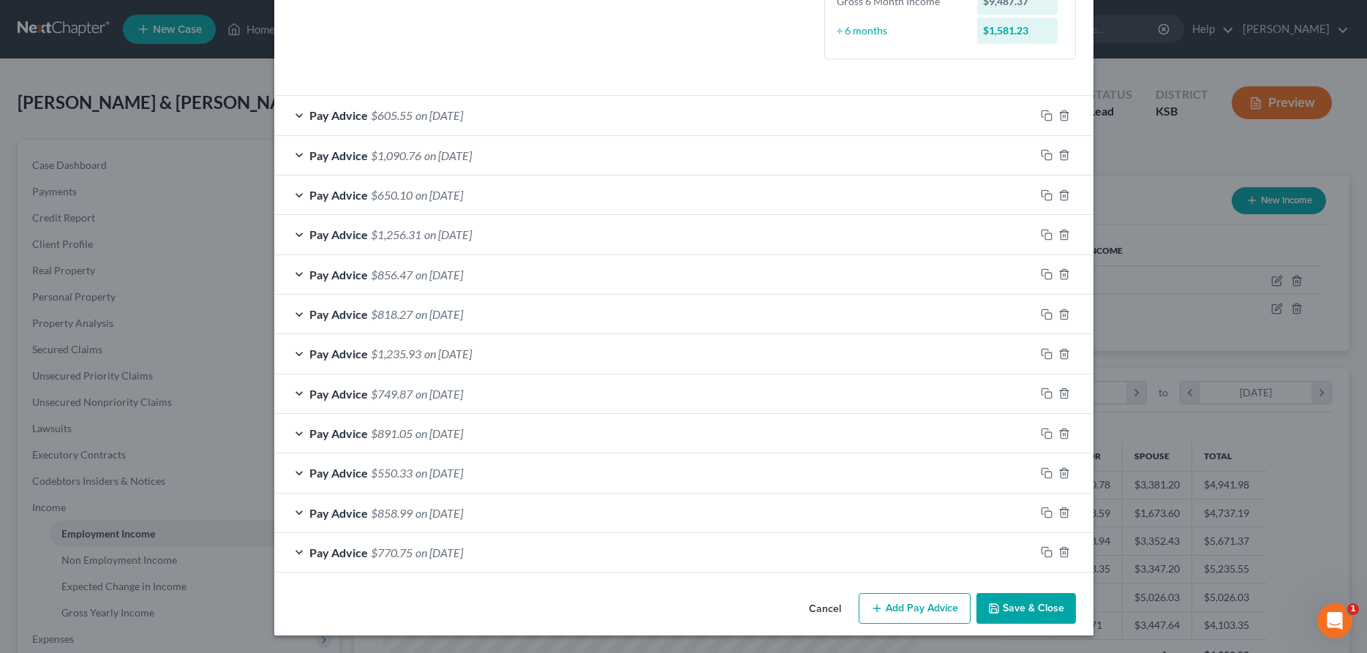
click at [1031, 614] on button "Save & Close" at bounding box center [1025, 608] width 99 height 31
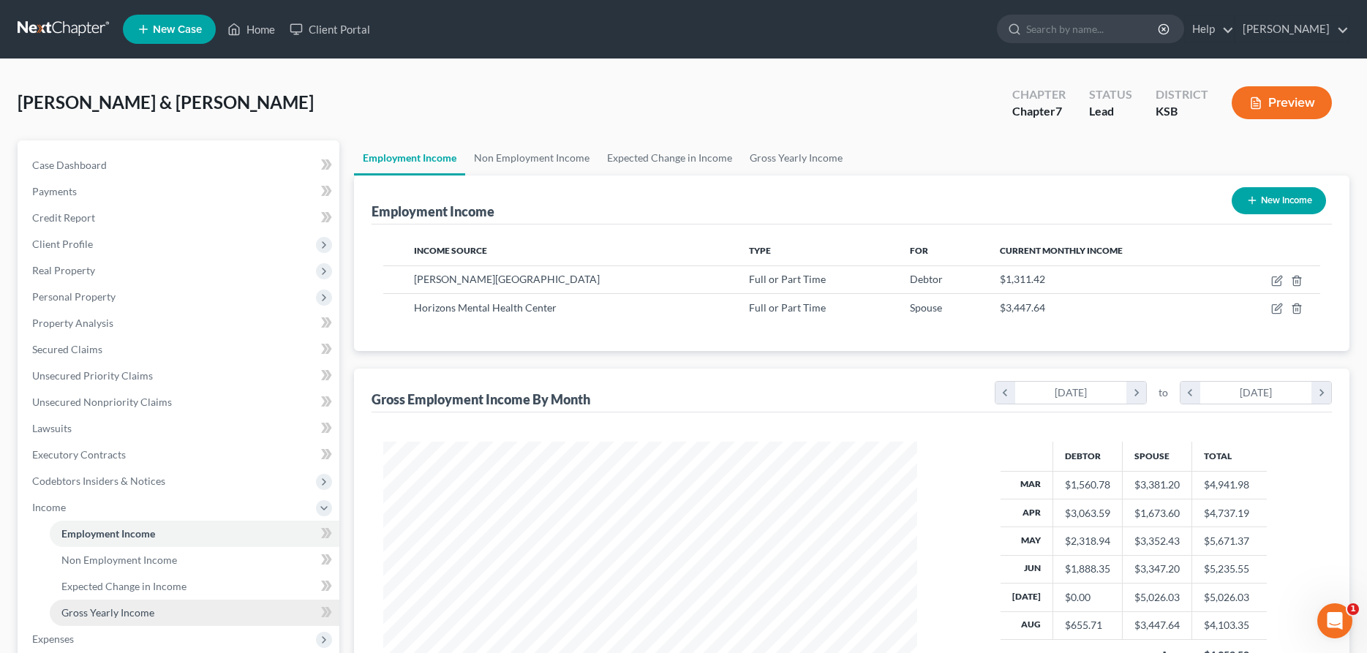
click at [113, 611] on span "Gross Yearly Income" at bounding box center [107, 612] width 93 height 12
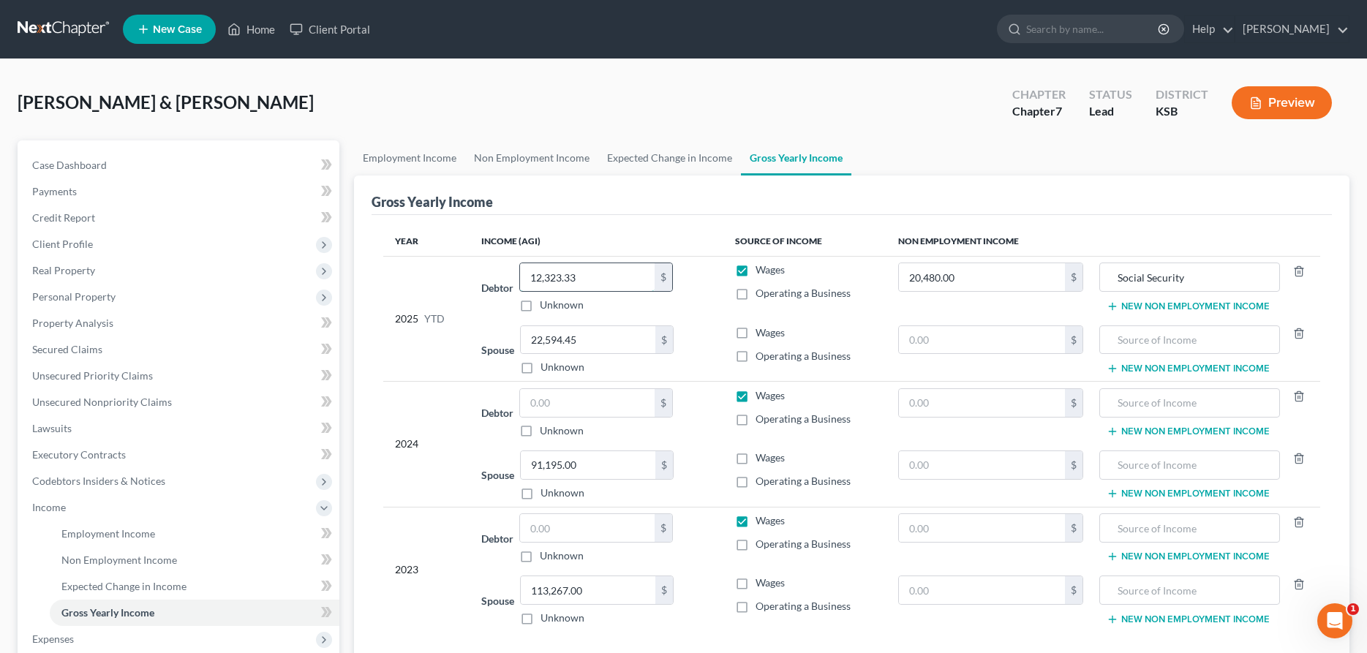
click at [614, 278] on input "12,323.33" at bounding box center [587, 277] width 135 height 28
type input "12,979.04"
click at [590, 345] on input "22,594.45" at bounding box center [588, 340] width 135 height 28
type input "30,240.94"
click at [48, 245] on span "Client Profile" at bounding box center [62, 244] width 61 height 12
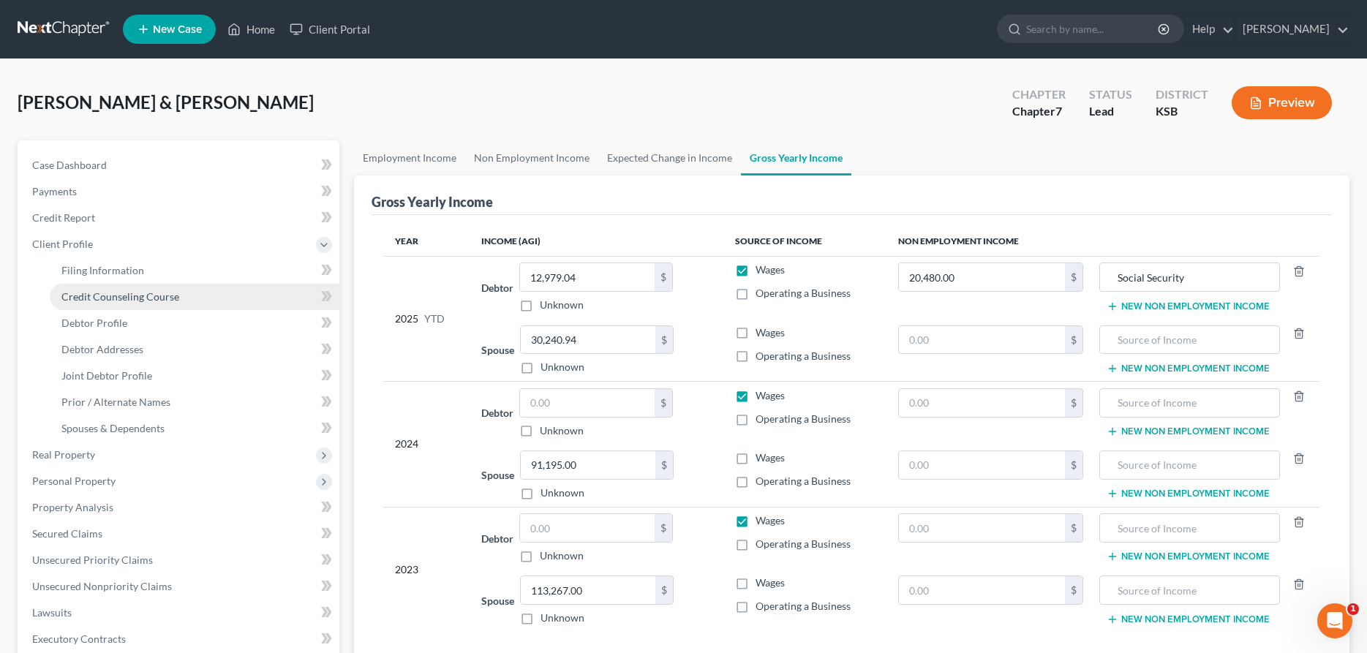
click at [92, 293] on span "Credit Counseling Course" at bounding box center [120, 296] width 118 height 12
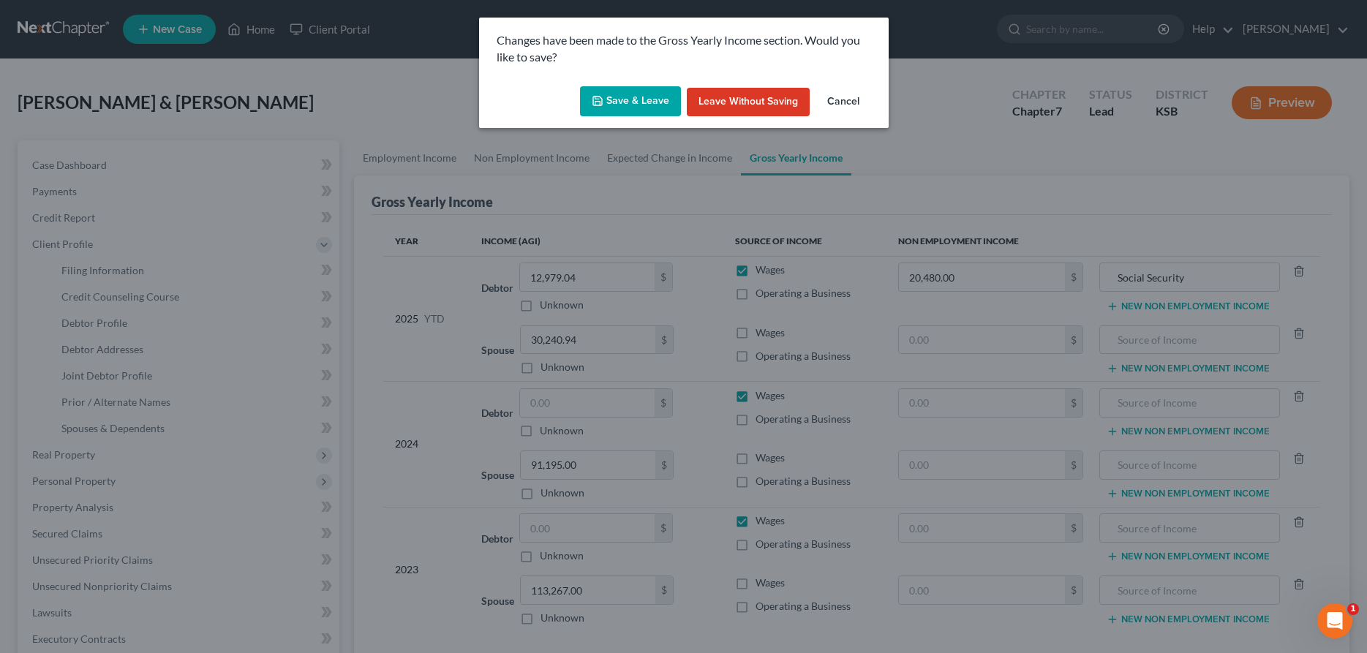
click at [607, 98] on button "Save & Leave" at bounding box center [630, 101] width 101 height 31
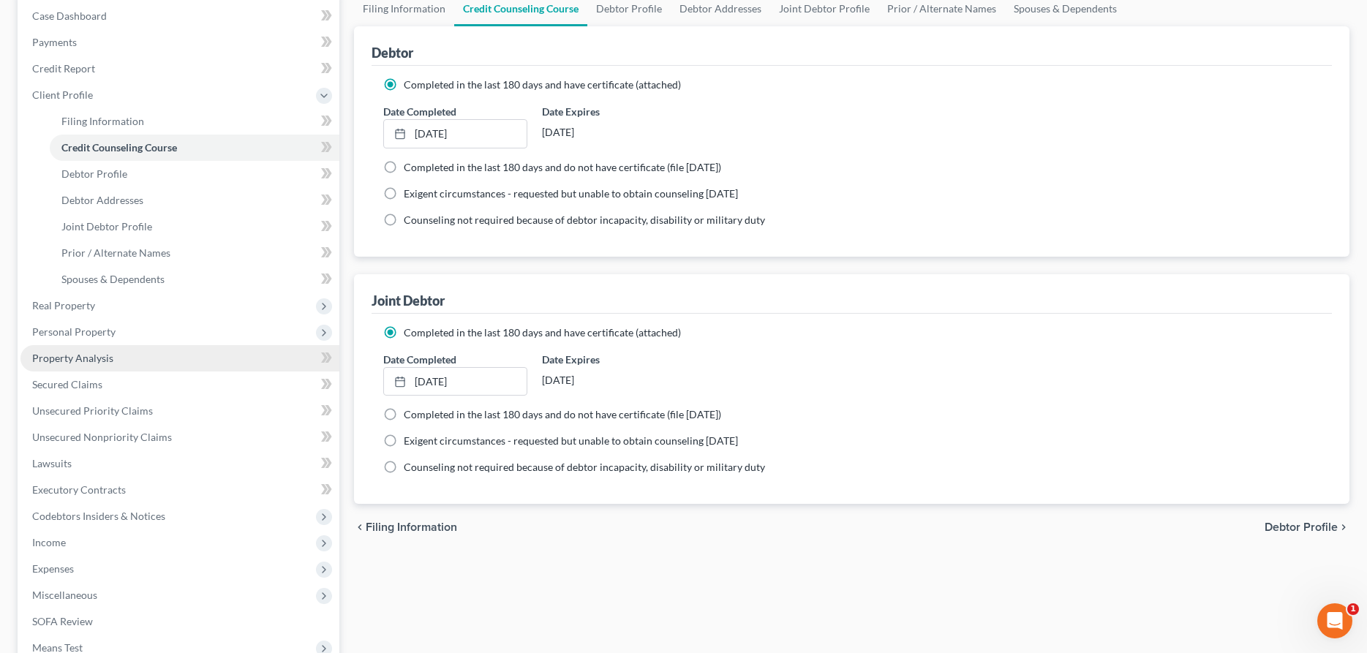
scroll to position [333, 0]
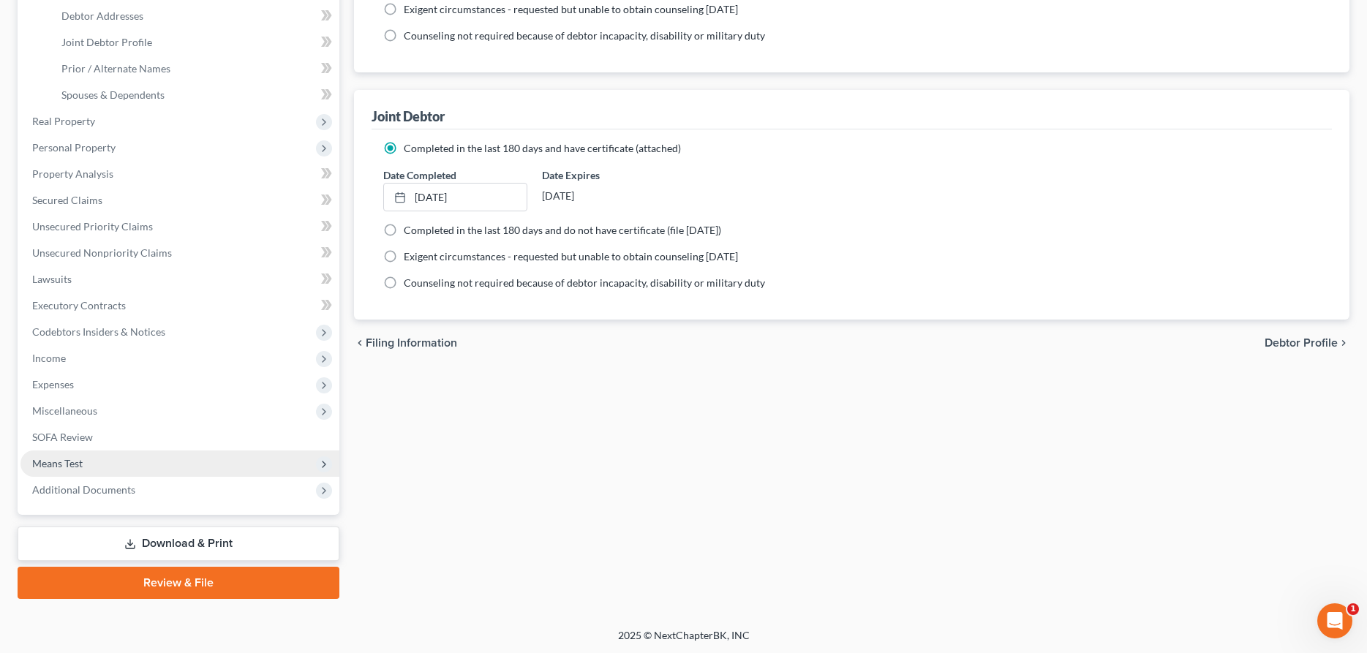
click at [73, 466] on span "Means Test" at bounding box center [57, 463] width 50 height 12
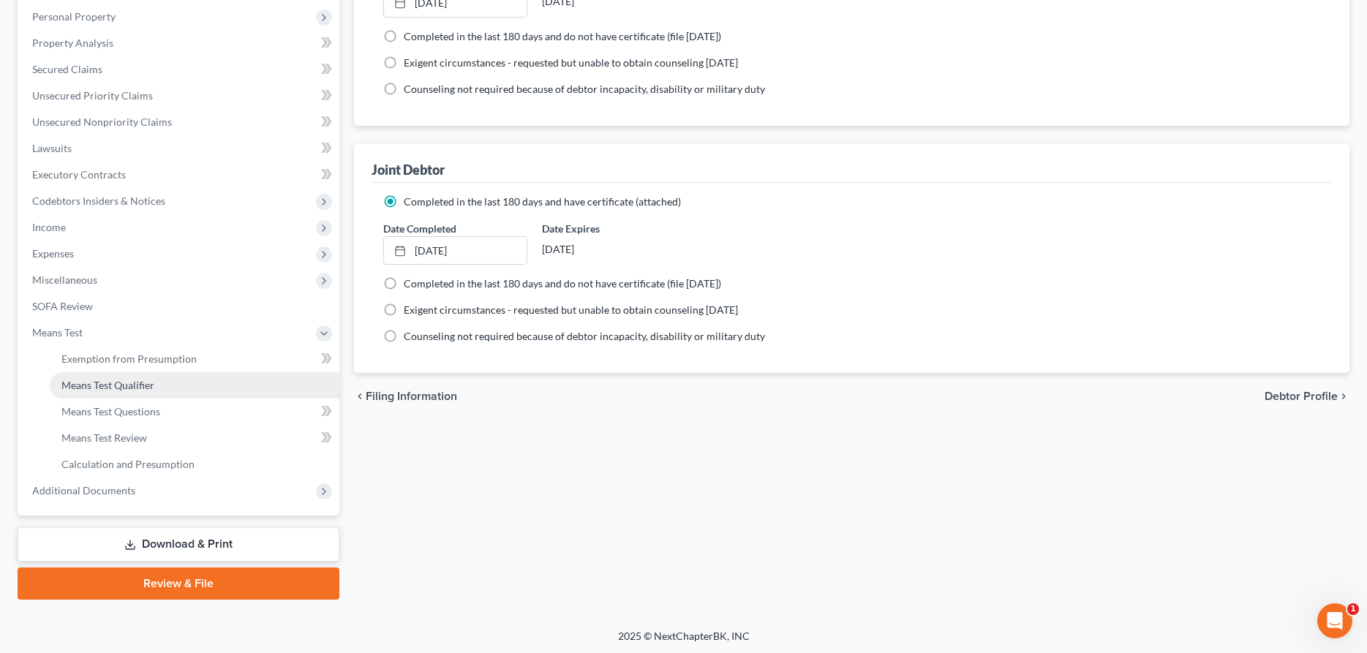
click at [89, 389] on span "Means Test Qualifier" at bounding box center [107, 385] width 93 height 12
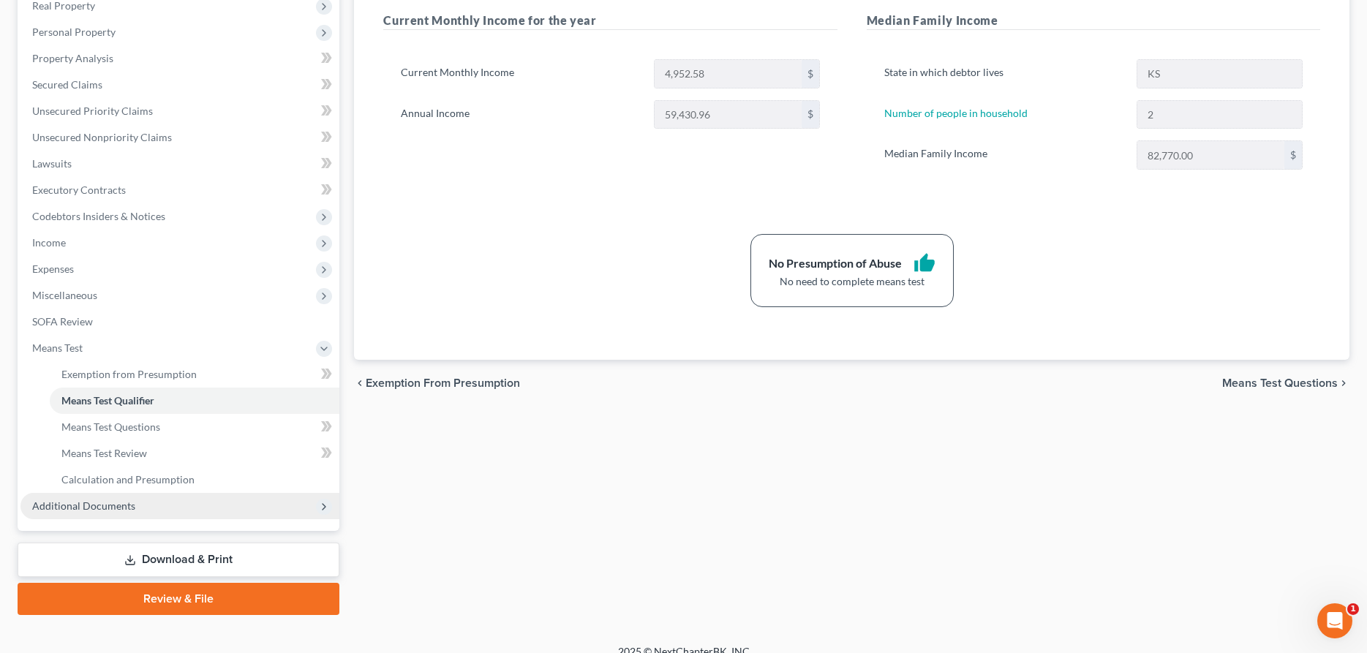
scroll to position [281, 0]
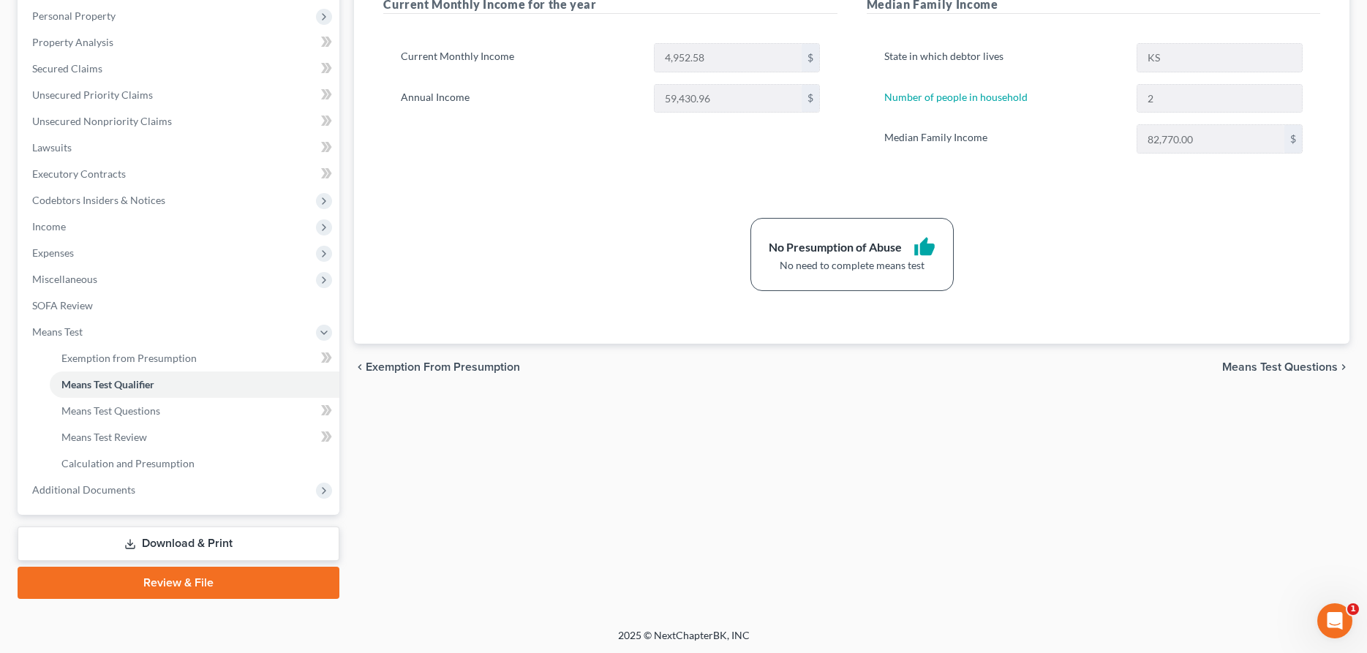
click at [144, 540] on link "Download & Print" at bounding box center [179, 543] width 322 height 34
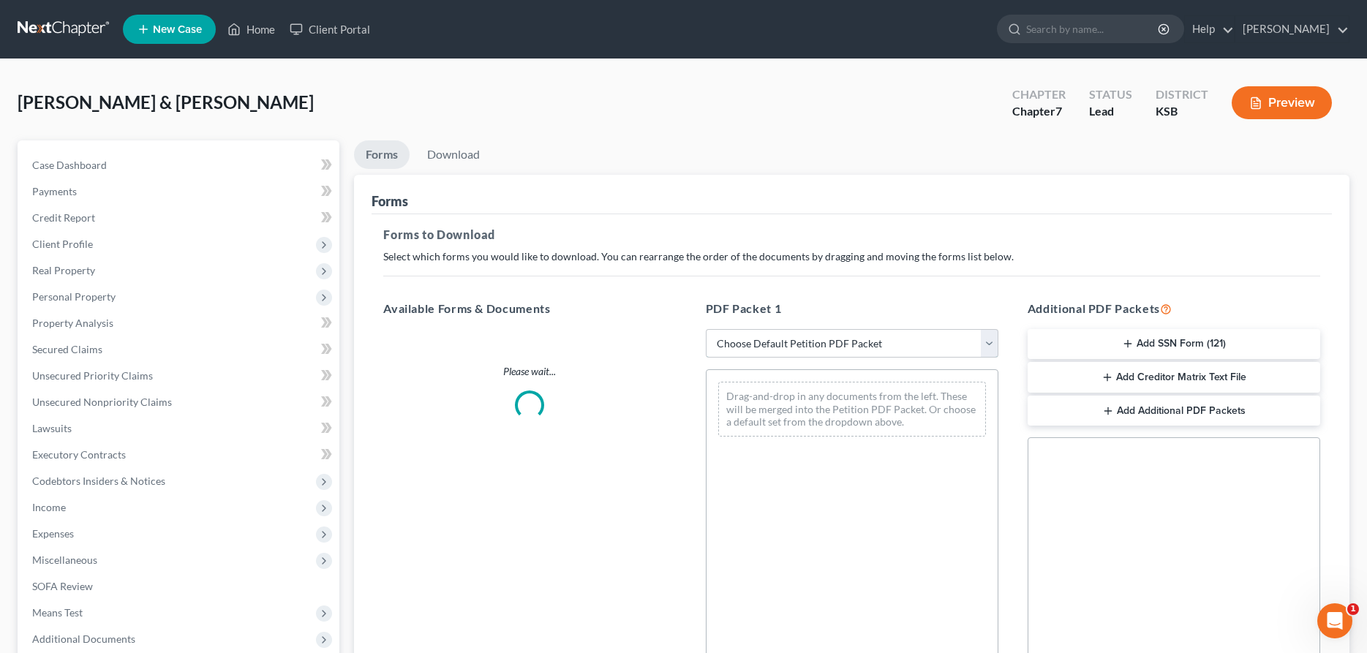
click at [706, 329] on select "Choose Default Petition PDF Packet Complete Bankruptcy Petition (all forms and …" at bounding box center [852, 343] width 292 height 29
select select "4"
click option "District of KS" at bounding box center [0, 0] width 0 height 0
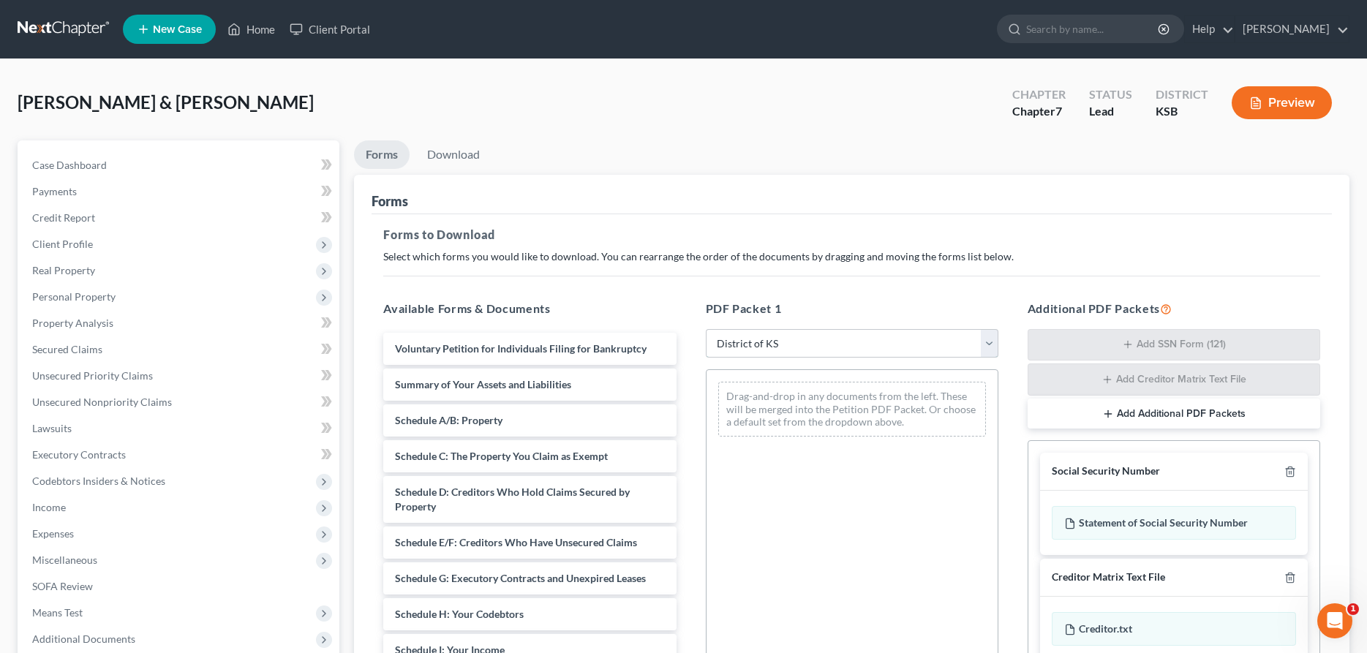
scroll to position [251, 0]
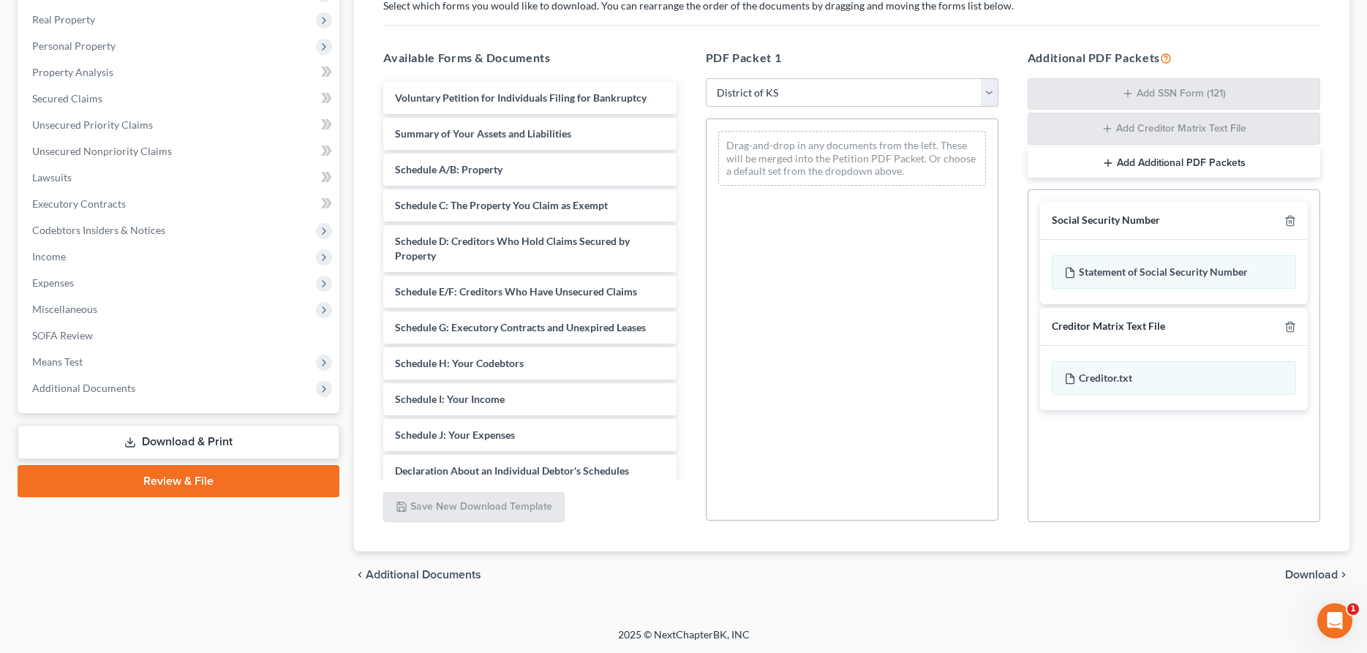
click at [1324, 577] on span "Download" at bounding box center [1311, 575] width 53 height 12
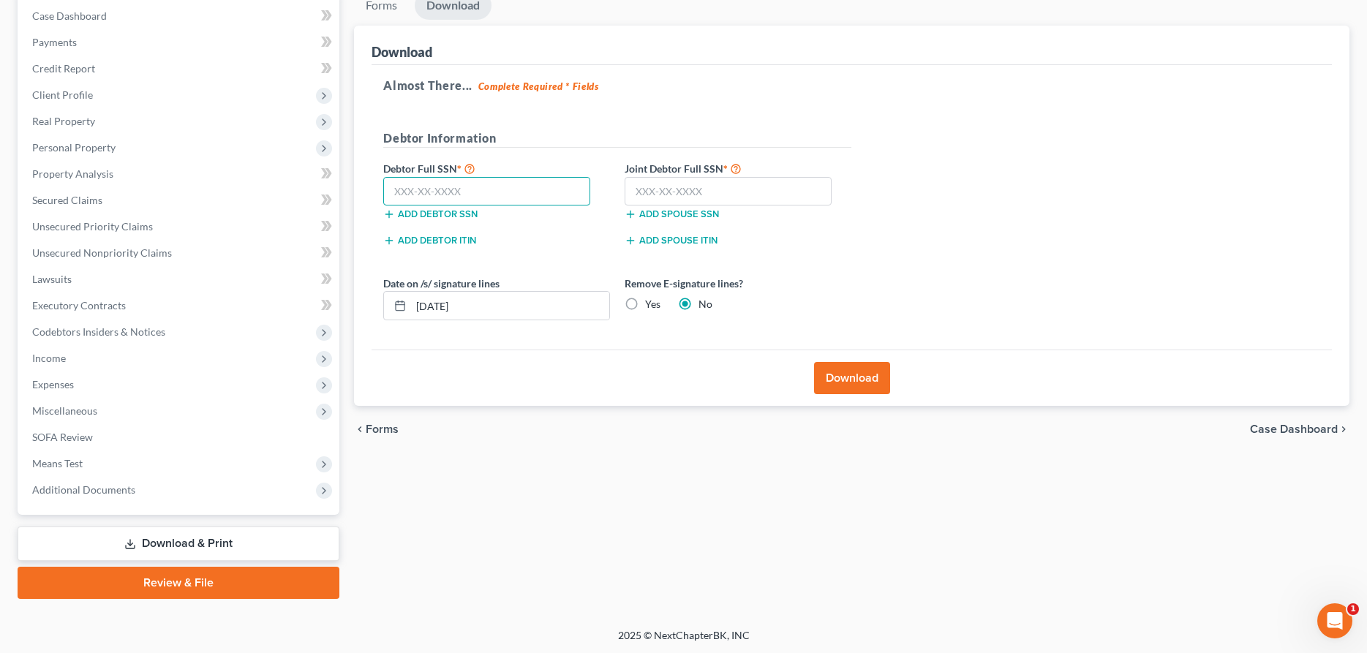
click at [439, 184] on input "text" at bounding box center [486, 191] width 207 height 29
type input "415-04-5428"
click at [687, 203] on input "text" at bounding box center [727, 191] width 207 height 29
type input "524-92-6164"
click at [835, 372] on button "Download" at bounding box center [852, 378] width 76 height 32
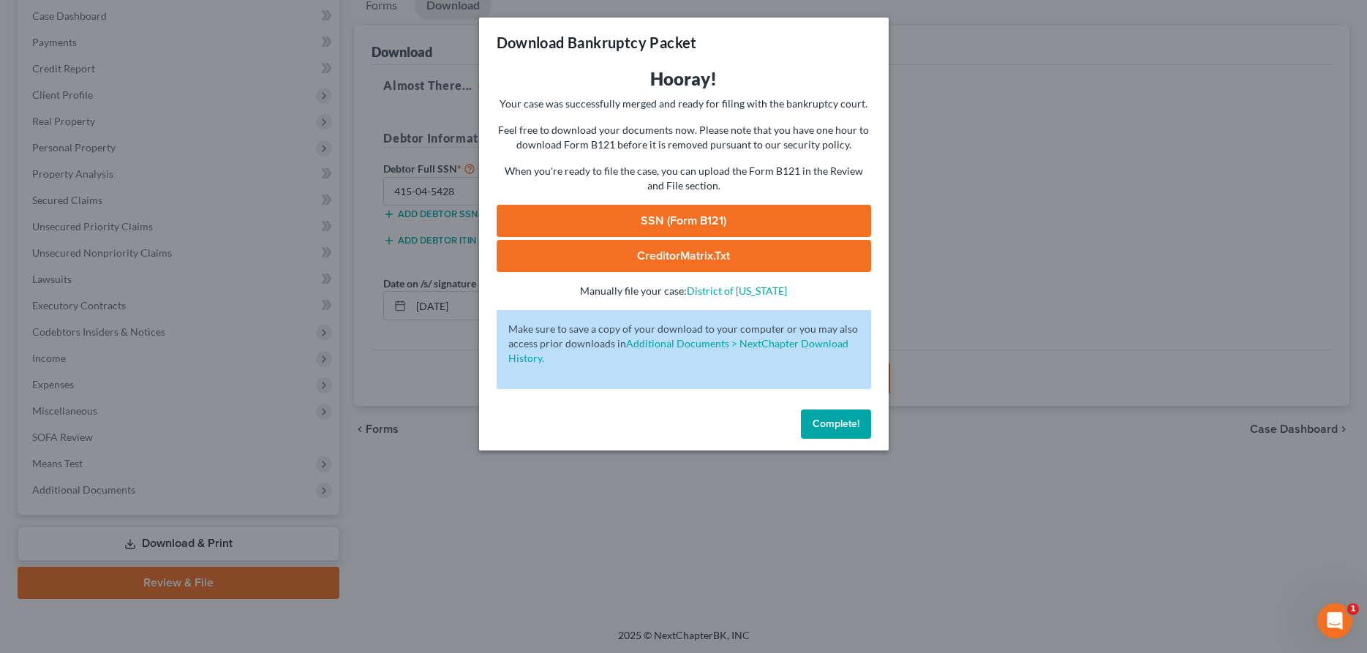
click at [643, 215] on link "SSN (Form B121)" at bounding box center [683, 221] width 374 height 32
click at [824, 424] on span "Complete!" at bounding box center [835, 423] width 47 height 12
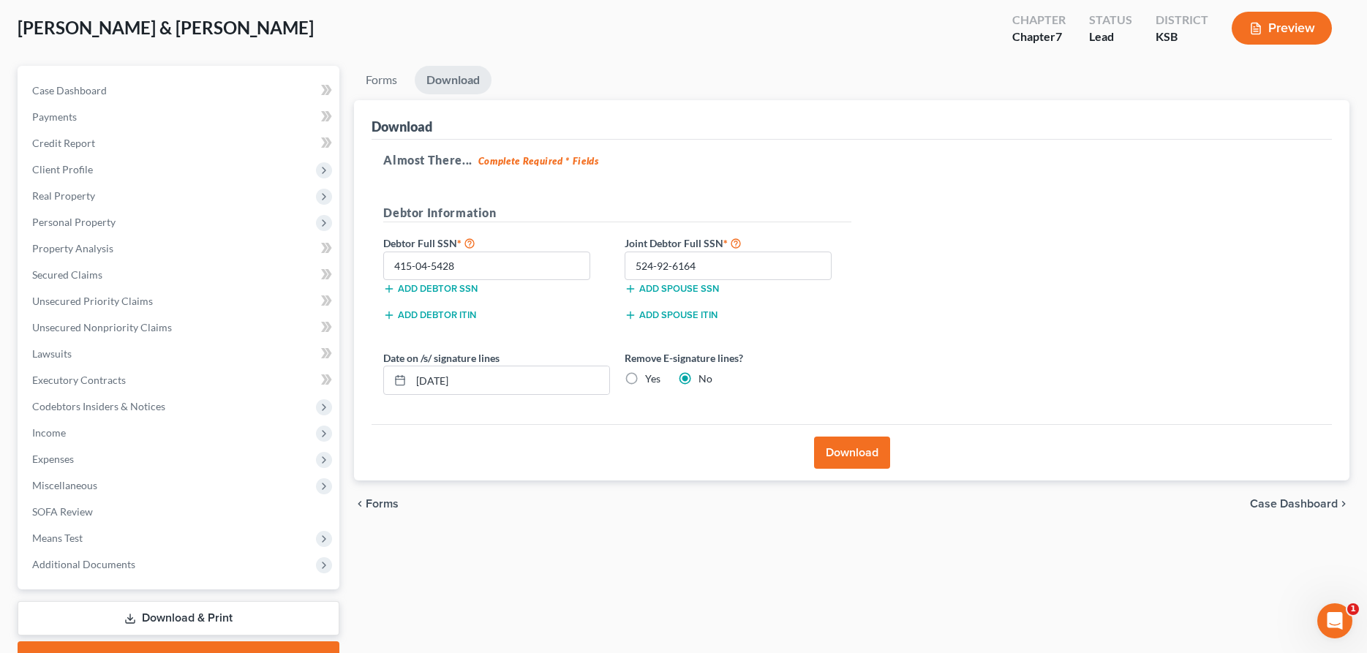
scroll to position [0, 0]
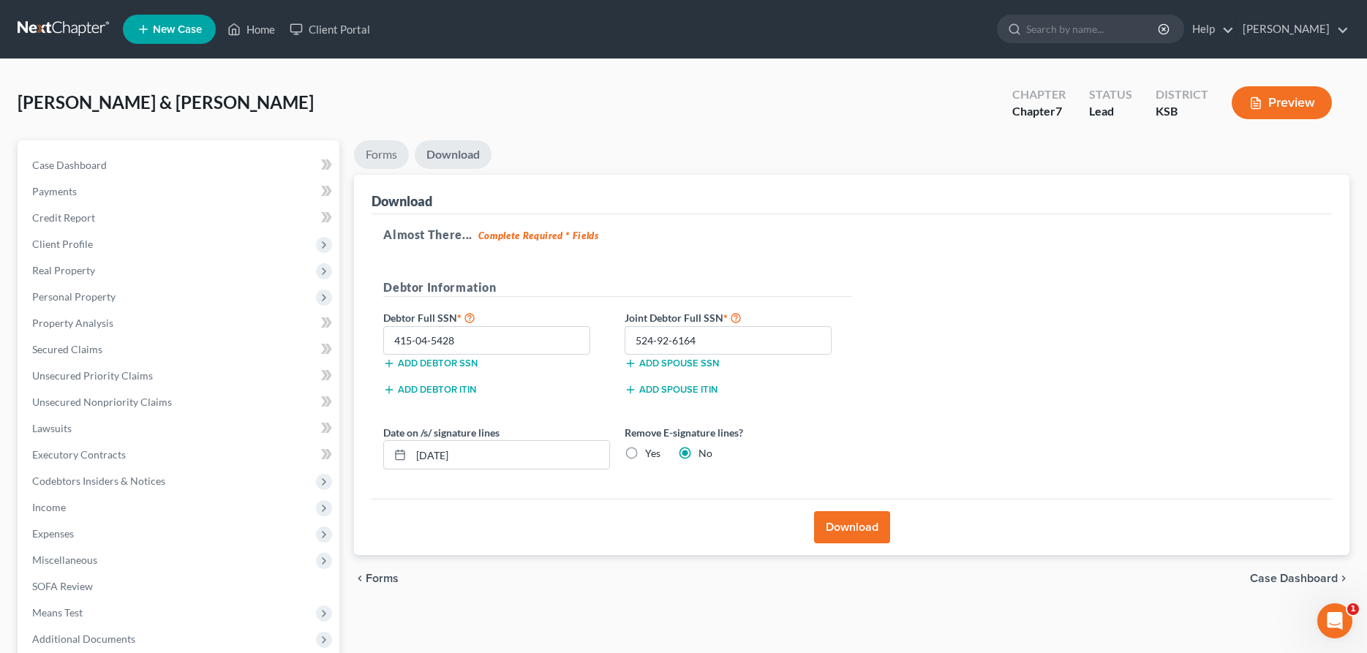
click at [366, 150] on link "Forms" at bounding box center [381, 154] width 55 height 29
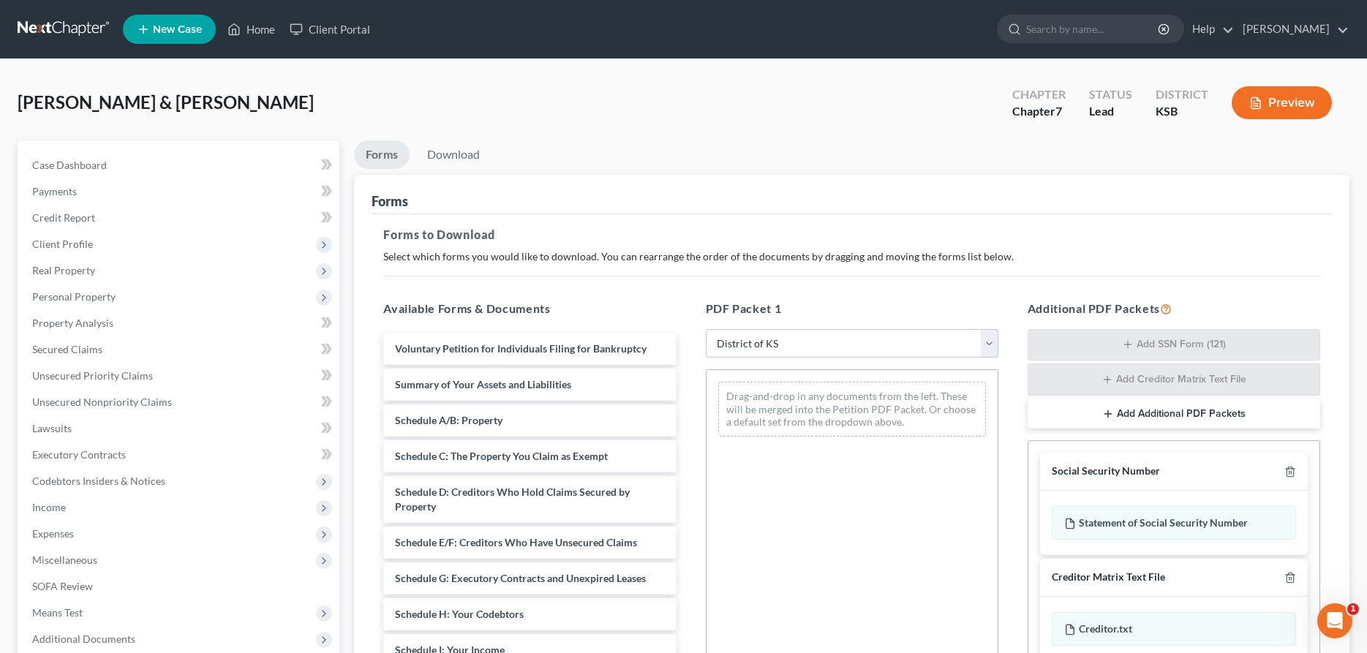
click at [706, 329] on select "Choose Default Petition PDF Packet Complete Bankruptcy Petition (all forms and …" at bounding box center [852, 343] width 292 height 29
click option "District of KS" at bounding box center [0, 0] width 0 height 0
click at [706, 329] on select "Choose Default Petition PDF Packet Complete Bankruptcy Petition (all forms and …" at bounding box center [852, 343] width 292 height 29
click option "District of KS" at bounding box center [0, 0] width 0 height 0
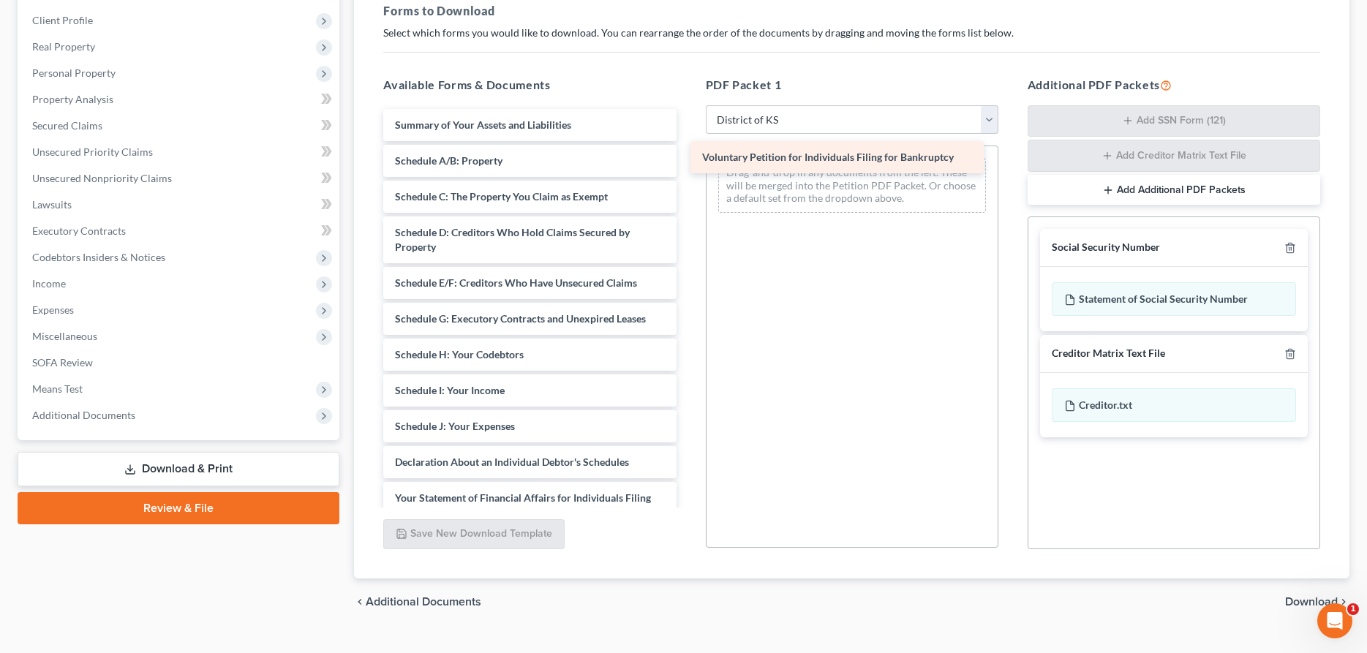
drag, startPoint x: 592, startPoint y: 126, endPoint x: 896, endPoint y: 159, distance: 306.7
click at [687, 159] on div "Voluntary Petition for Individuals Filing for Bankruptcy Voluntary Petition for…" at bounding box center [529, 448] width 316 height 679
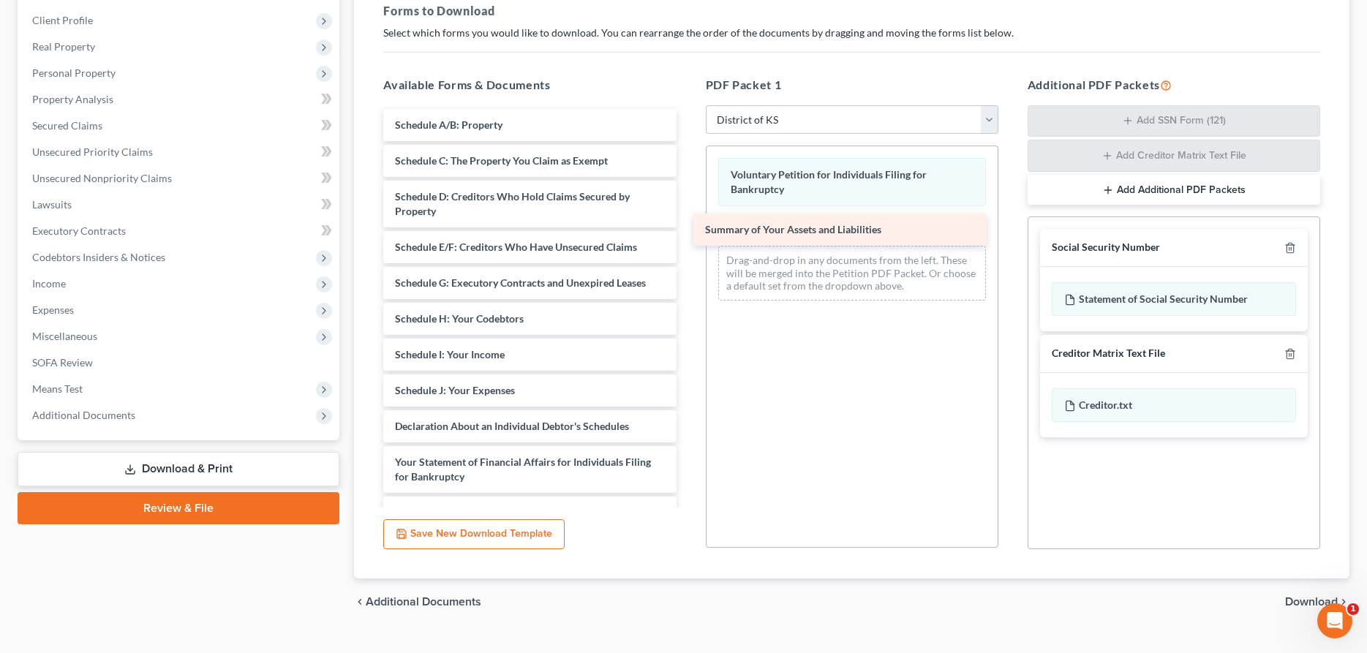
drag, startPoint x: 588, startPoint y: 126, endPoint x: 898, endPoint y: 231, distance: 327.4
click at [687, 231] on div "Summary of Your Assets and Liabilities Summary of Your Assets and Liabilities S…" at bounding box center [529, 430] width 316 height 643
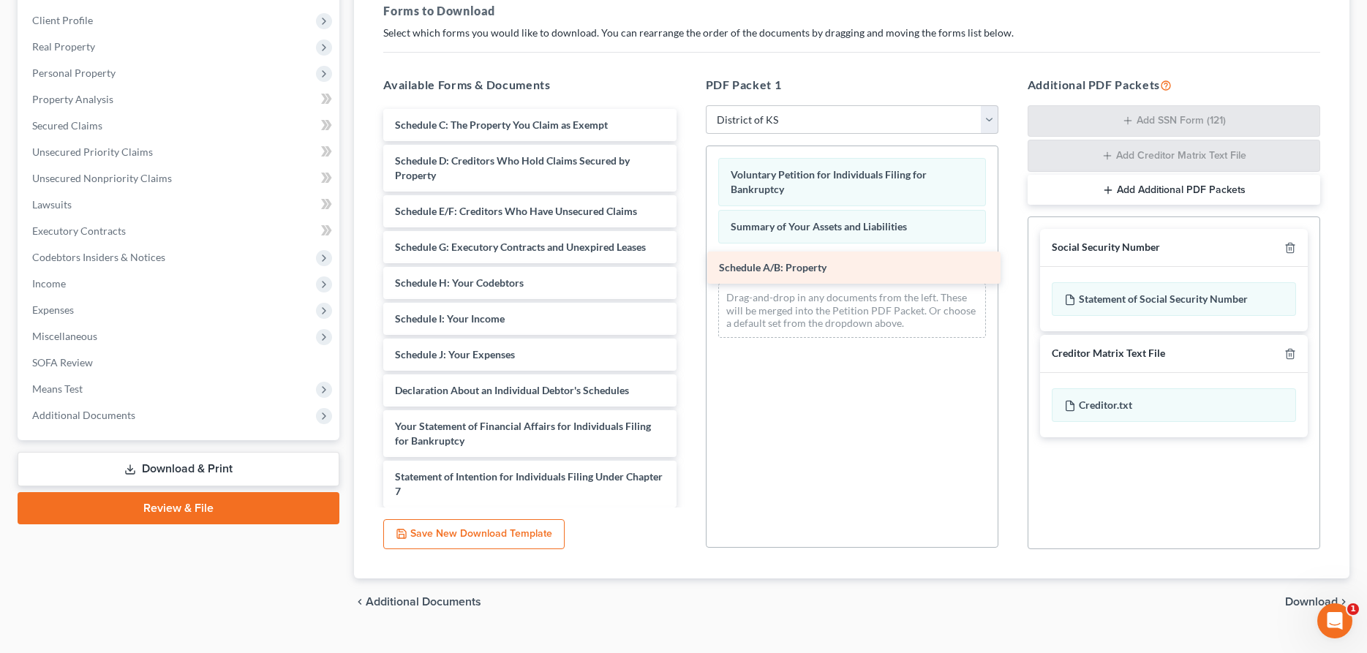
drag, startPoint x: 510, startPoint y: 126, endPoint x: 835, endPoint y: 266, distance: 354.1
click at [687, 266] on div "Schedule A/B: Property Schedule A/B: Property Schedule C: The Property You Clai…" at bounding box center [529, 412] width 316 height 607
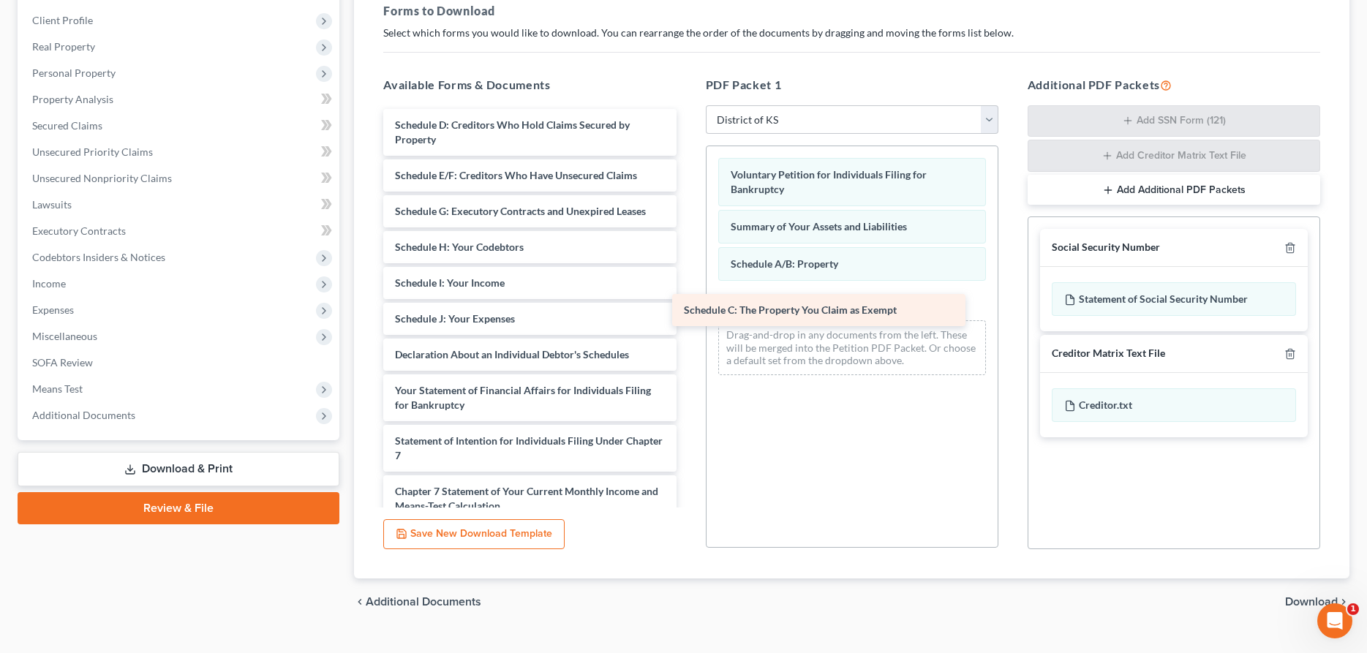
drag, startPoint x: 578, startPoint y: 124, endPoint x: 866, endPoint y: 309, distance: 343.4
click at [687, 309] on div "Schedule C: The Property You Claim as Exempt Schedule C: The Property You Claim…" at bounding box center [529, 394] width 316 height 571
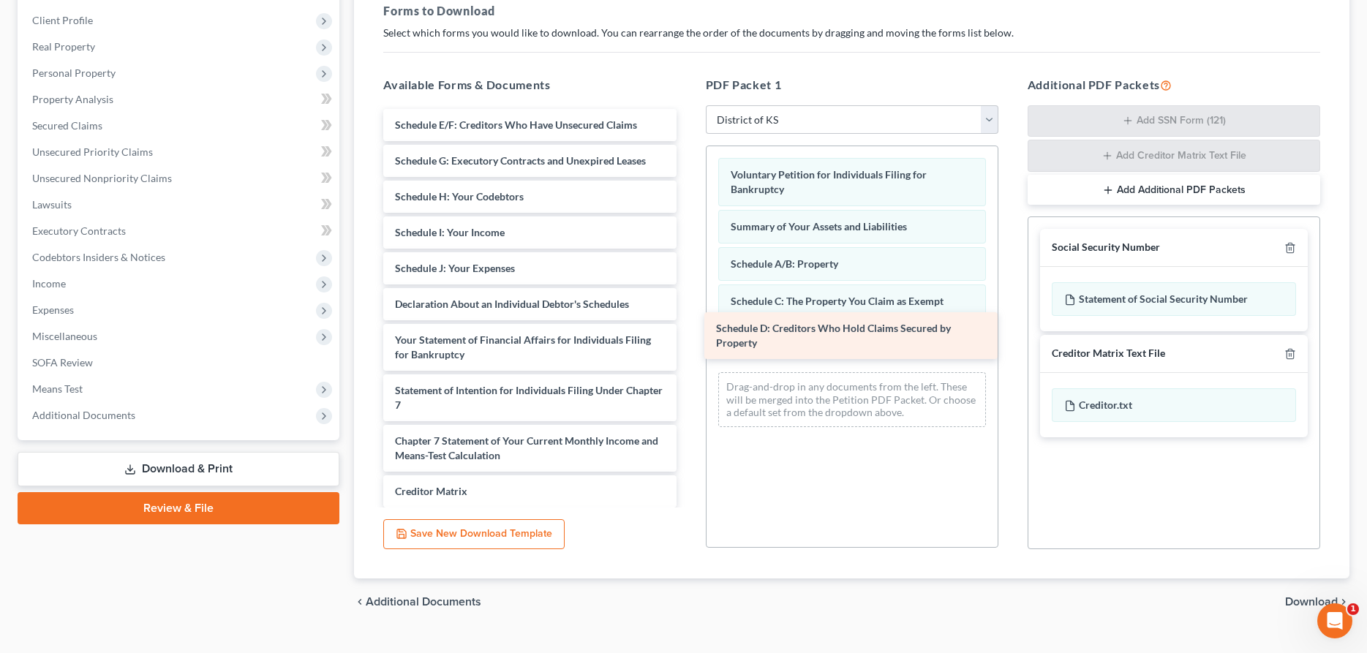
drag, startPoint x: 544, startPoint y: 128, endPoint x: 863, endPoint y: 330, distance: 377.3
click at [687, 331] on div "Schedule D: Creditors Who Hold Claims Secured by Property Schedule D: Creditors…" at bounding box center [529, 369] width 316 height 521
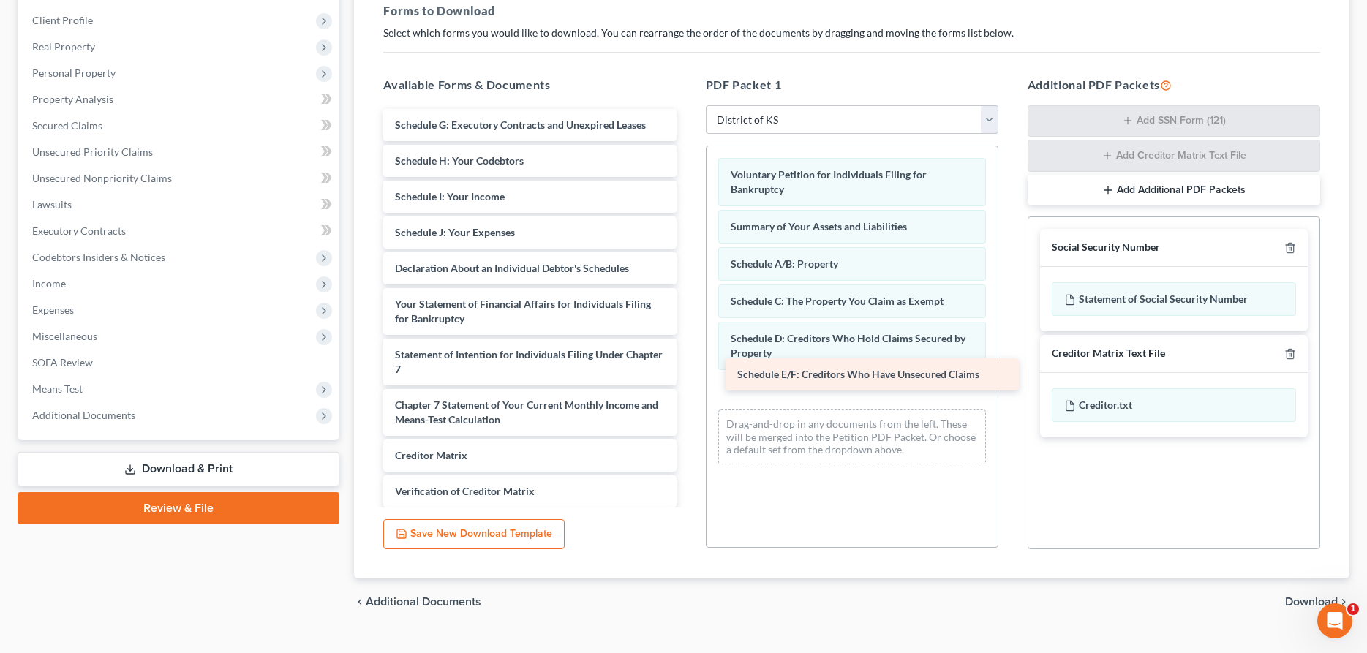
drag, startPoint x: 613, startPoint y: 128, endPoint x: 955, endPoint y: 378, distance: 423.8
click at [687, 378] on div "Schedule E/F: Creditors Who Have Unsecured Claims Schedule E/F: Creditors Who H…" at bounding box center [529, 351] width 316 height 485
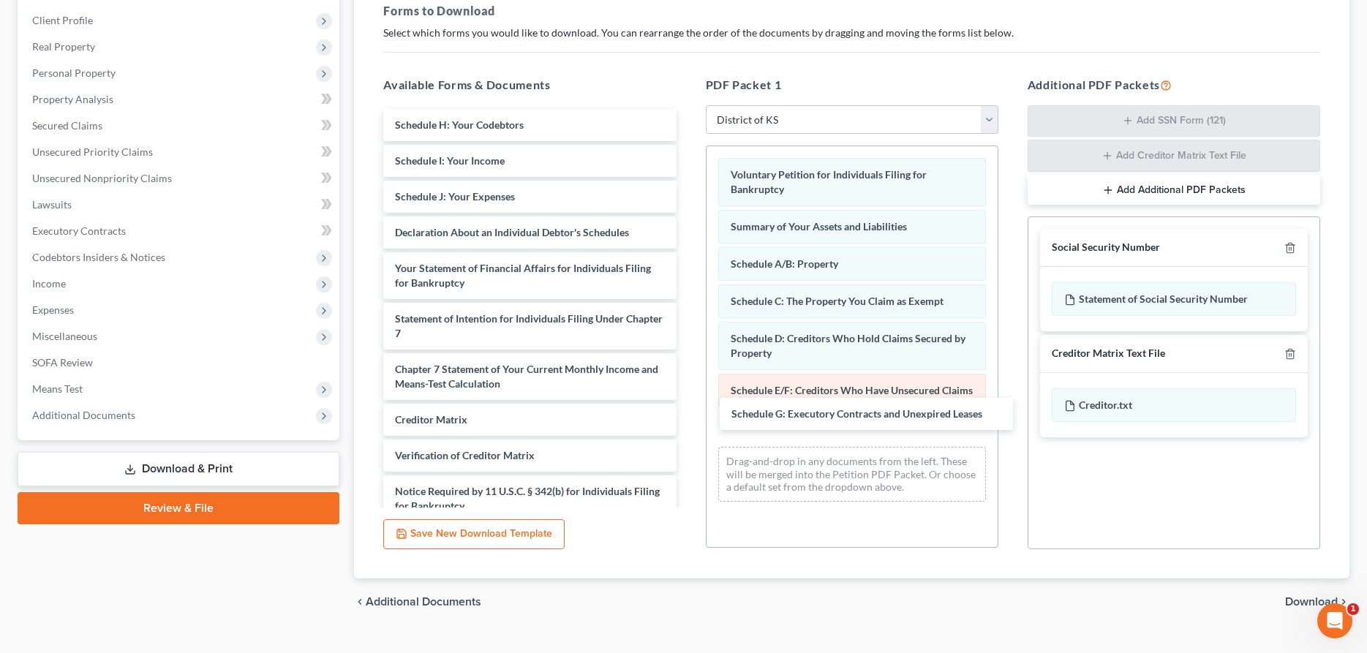
drag, startPoint x: 553, startPoint y: 118, endPoint x: 858, endPoint y: 380, distance: 401.8
click at [687, 408] on div "Schedule G: Executory Contracts and Unexpired Leases Schedule G: Executory Cont…" at bounding box center [529, 333] width 316 height 449
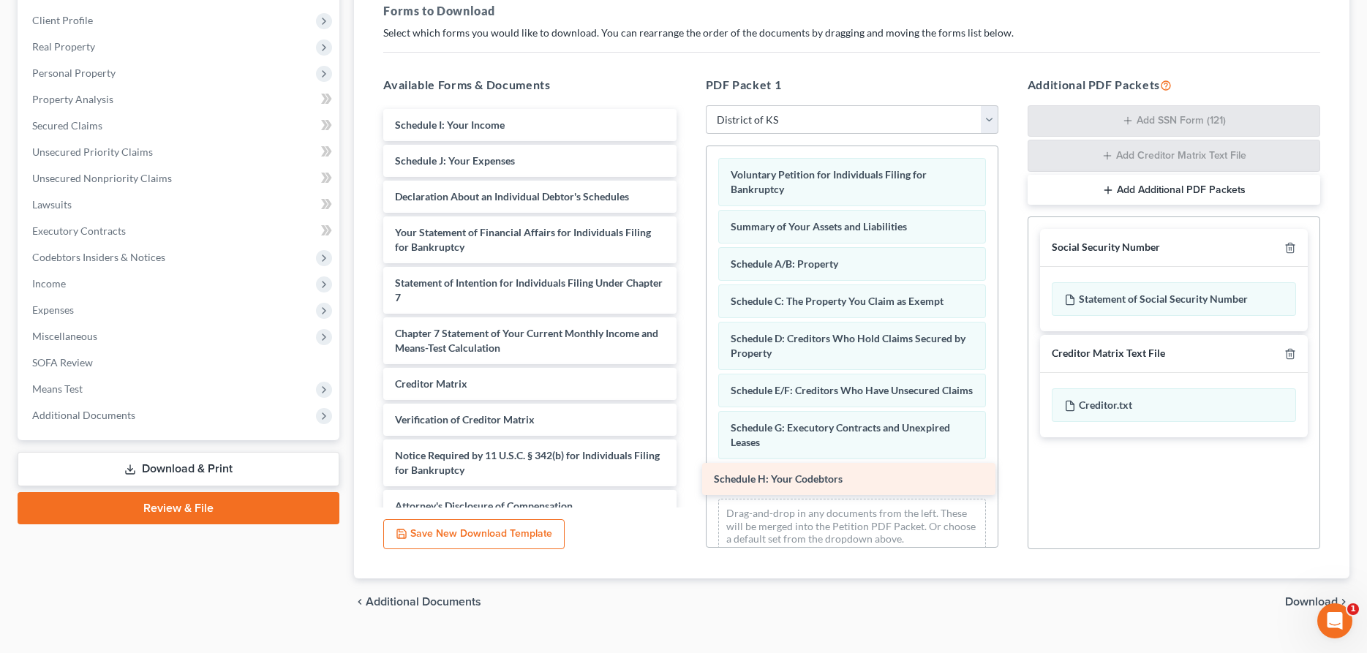
drag, startPoint x: 551, startPoint y: 121, endPoint x: 866, endPoint y: 476, distance: 475.0
click at [687, 475] on div "Schedule H: Your Codebtors Schedule H: Your Codebtors Schedule I: Your Income S…" at bounding box center [529, 315] width 316 height 413
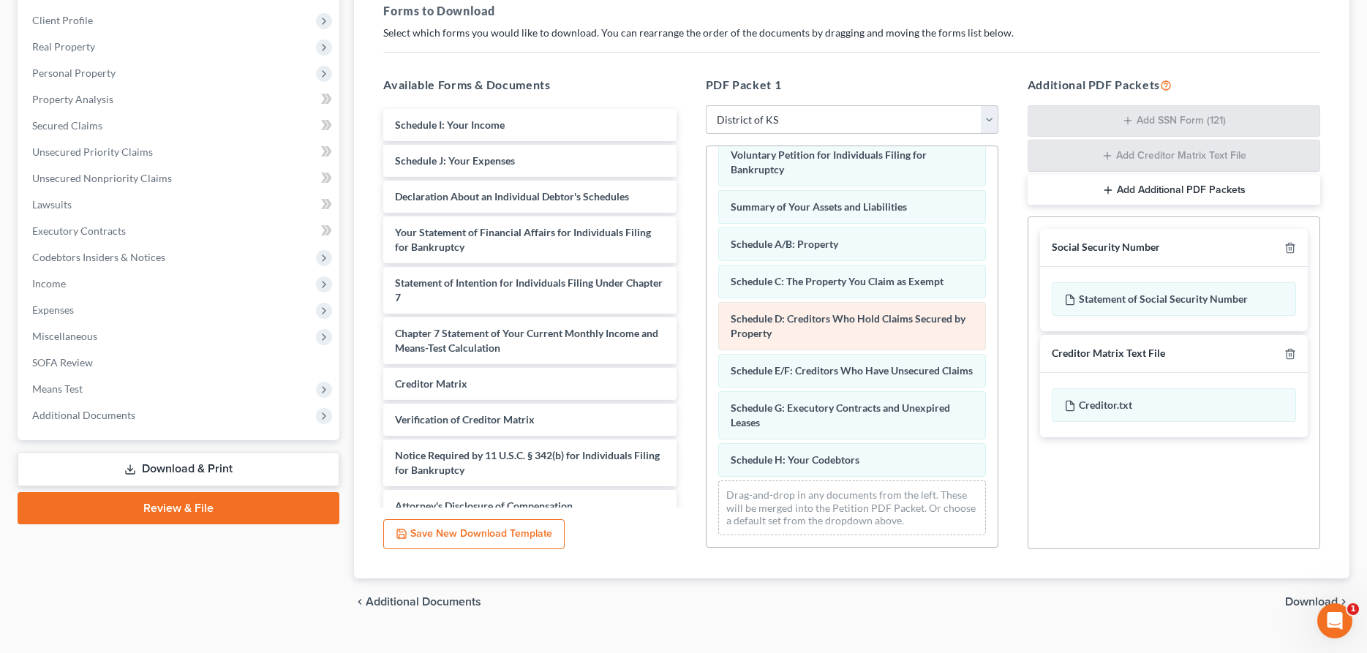
scroll to position [251, 0]
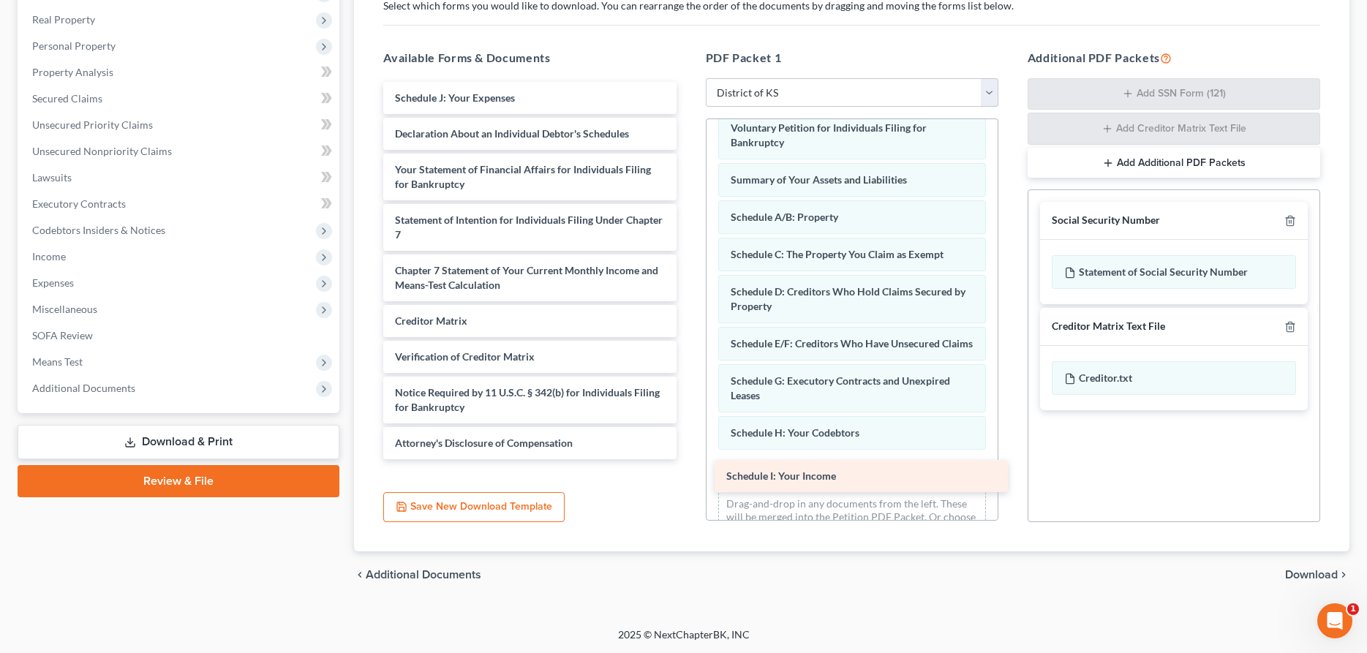
drag, startPoint x: 489, startPoint y: 99, endPoint x: 820, endPoint y: 478, distance: 503.1
click at [687, 459] on div "Schedule I: Your Income Schedule I: Your Income Schedule J: Your Expenses Decla…" at bounding box center [529, 270] width 316 height 377
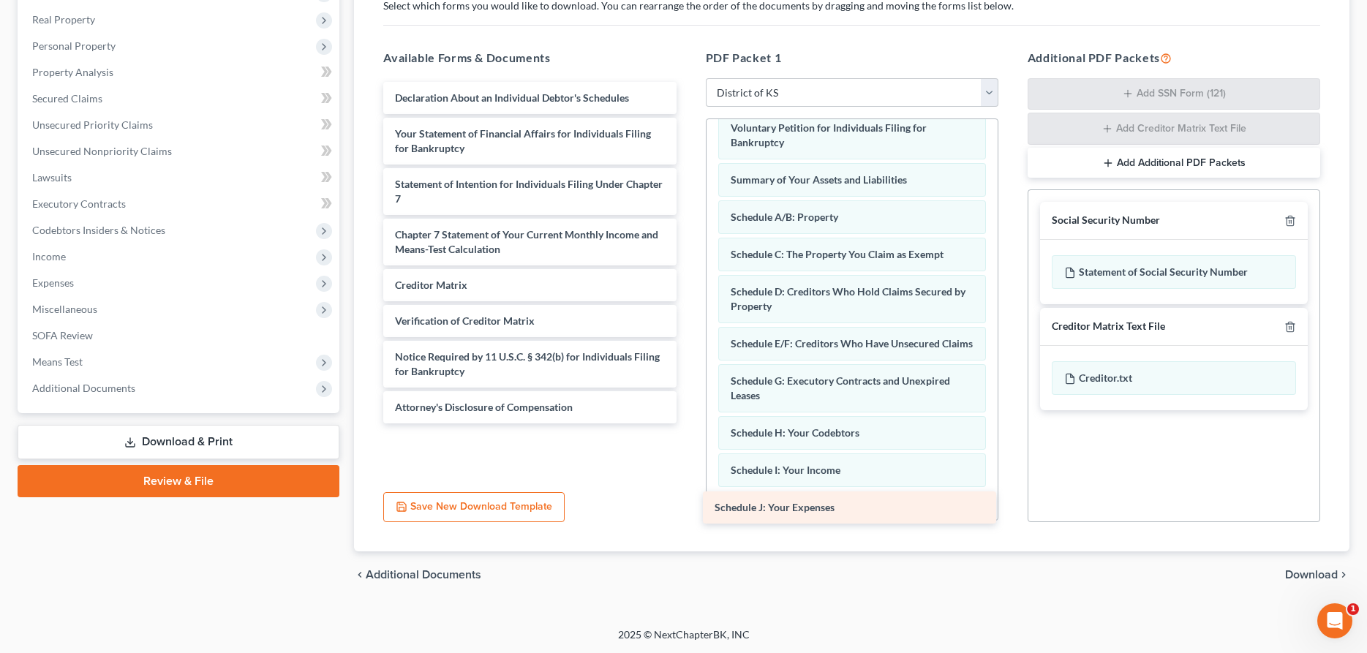
drag, startPoint x: 497, startPoint y: 98, endPoint x: 817, endPoint y: 508, distance: 519.9
click at [687, 423] on div "Schedule J: Your Expenses Schedule J: Your Expenses Declaration About an Indivi…" at bounding box center [529, 252] width 316 height 341
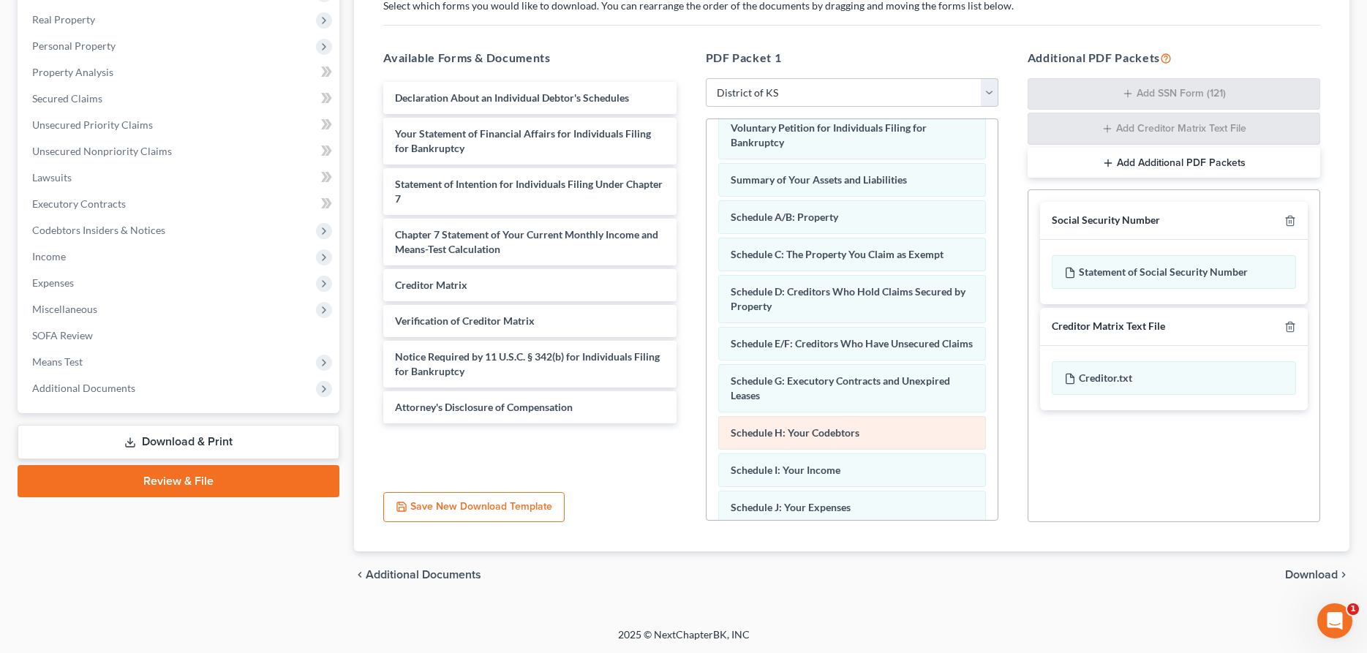
scroll to position [94, 0]
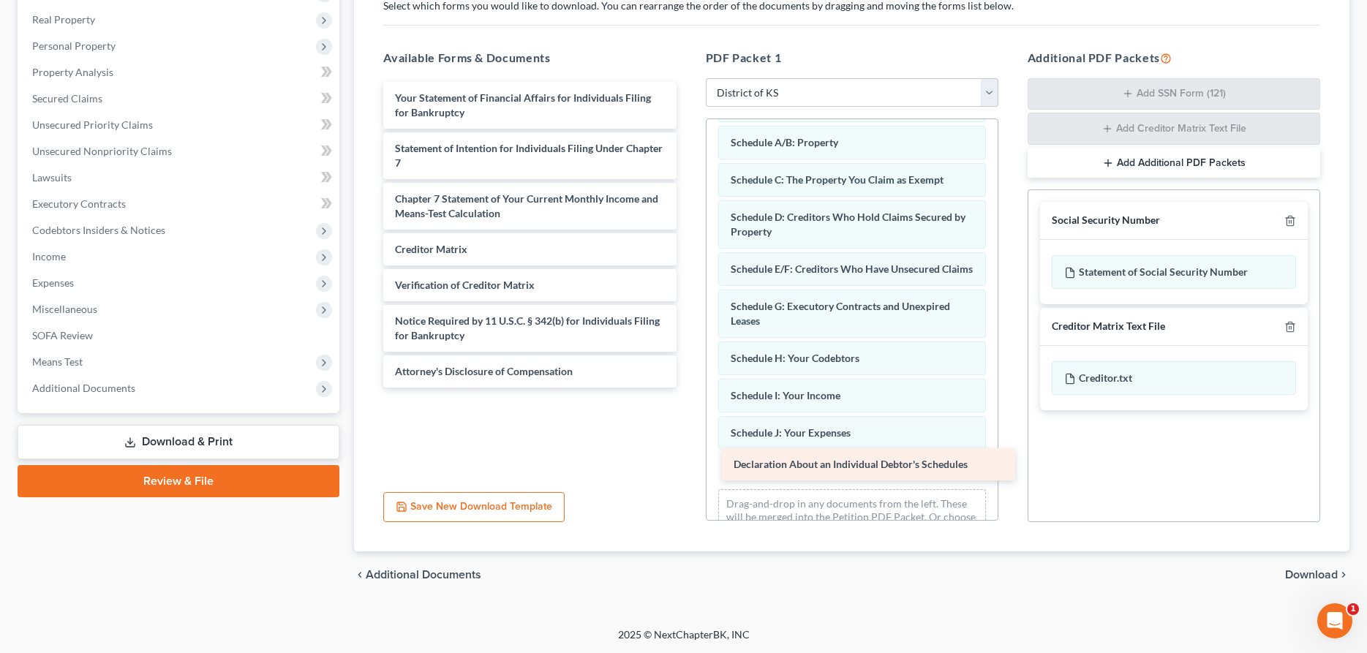
drag, startPoint x: 441, startPoint y: 95, endPoint x: 770, endPoint y: 463, distance: 493.5
click at [687, 388] on div "Declaration About an Individual Debtor's Schedules Declaration About an Individ…" at bounding box center [529, 235] width 316 height 306
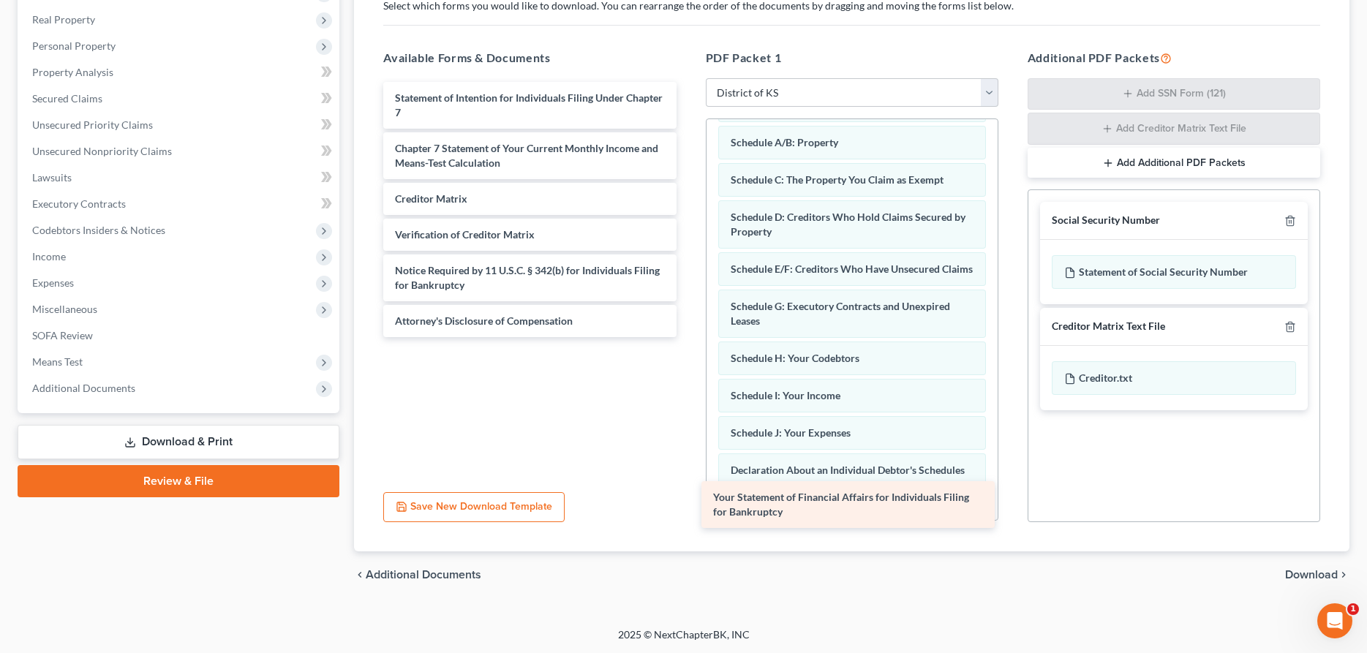
drag, startPoint x: 547, startPoint y: 102, endPoint x: 865, endPoint y: 502, distance: 511.0
click at [687, 337] on div "Your Statement of Financial Affairs for Individuals Filing for Bankruptcy Your …" at bounding box center [529, 209] width 316 height 255
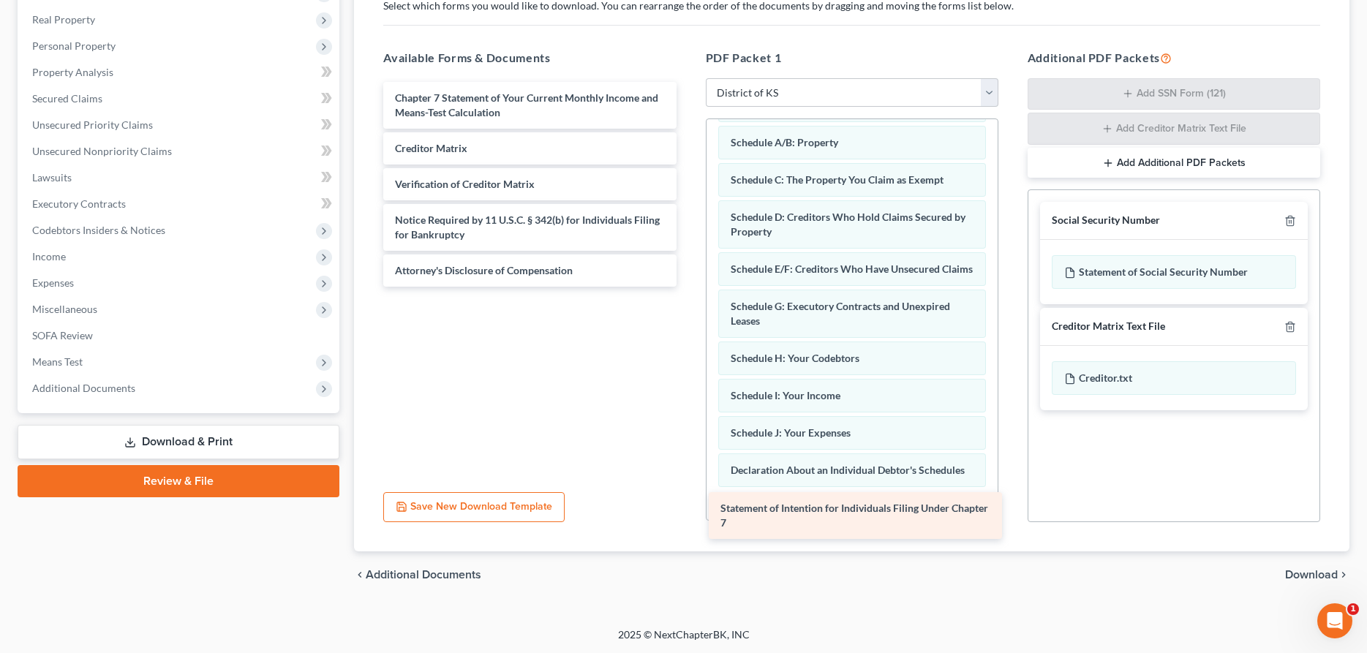
drag, startPoint x: 520, startPoint y: 105, endPoint x: 838, endPoint y: 512, distance: 516.7
click at [687, 287] on div "Statement of Intention for Individuals Filing Under Chapter 7 Statement of Inte…" at bounding box center [529, 184] width 316 height 205
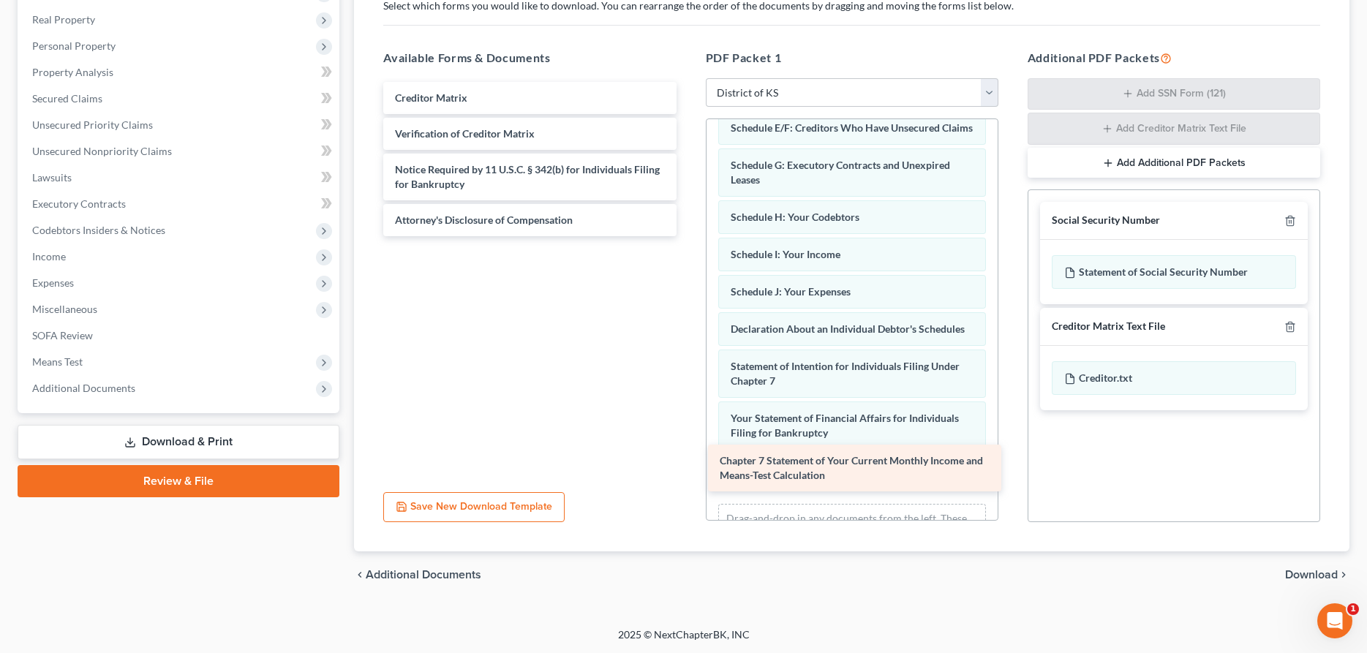
drag, startPoint x: 495, startPoint y: 111, endPoint x: 820, endPoint y: 475, distance: 487.3
click at [687, 236] on div "Chapter 7 Statement of Your Current Monthly Income and Means-Test Calculation C…" at bounding box center [529, 159] width 316 height 154
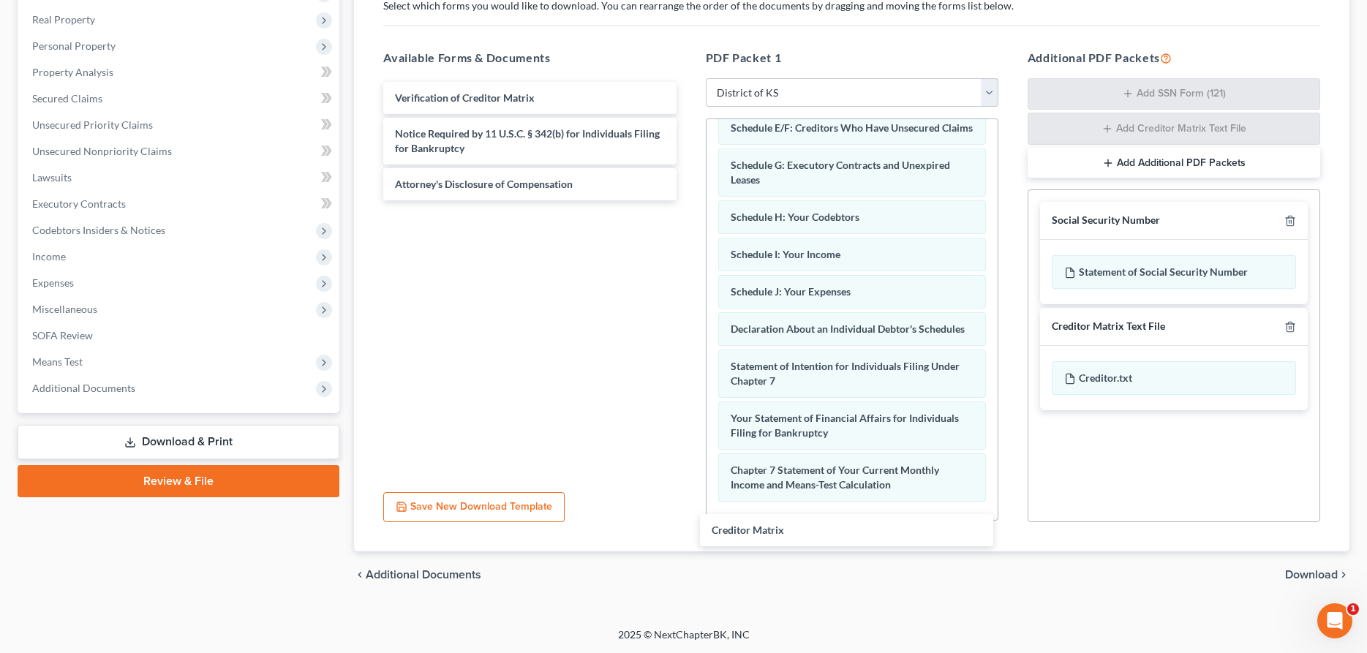
drag, startPoint x: 536, startPoint y: 103, endPoint x: 847, endPoint y: 533, distance: 530.5
click at [687, 200] on div "Creditor Matrix Creditor Matrix Verification of Creditor Matrix Notice Required…" at bounding box center [529, 141] width 316 height 118
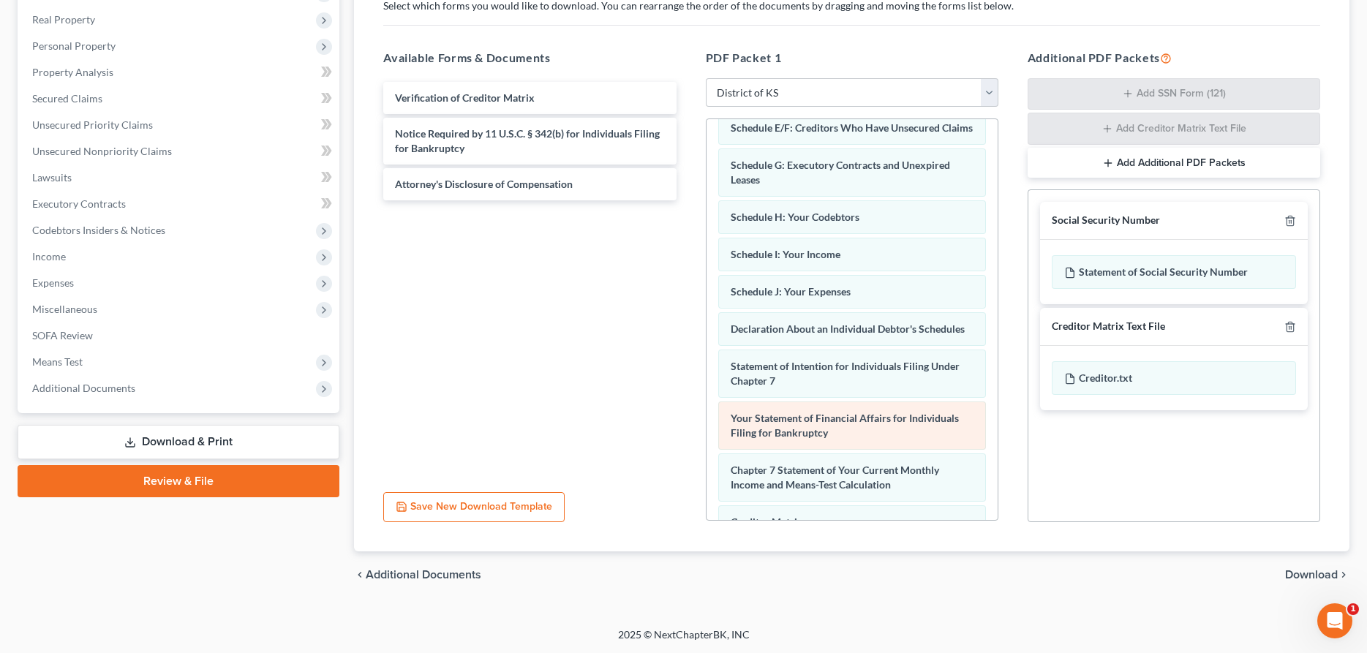
scroll to position [325, 0]
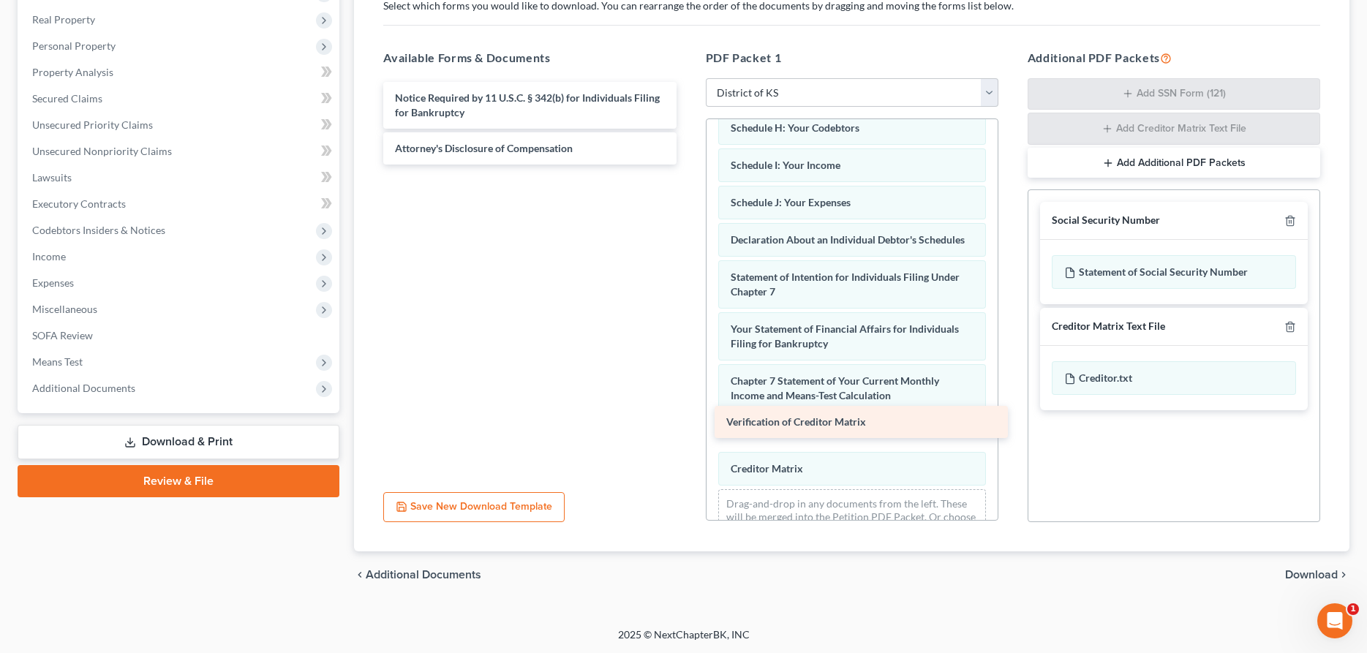
drag, startPoint x: 522, startPoint y: 91, endPoint x: 853, endPoint y: 416, distance: 463.8
click at [687, 165] on div "Verification of Creditor Matrix Verification of Creditor Matrix Notice Required…" at bounding box center [529, 123] width 316 height 83
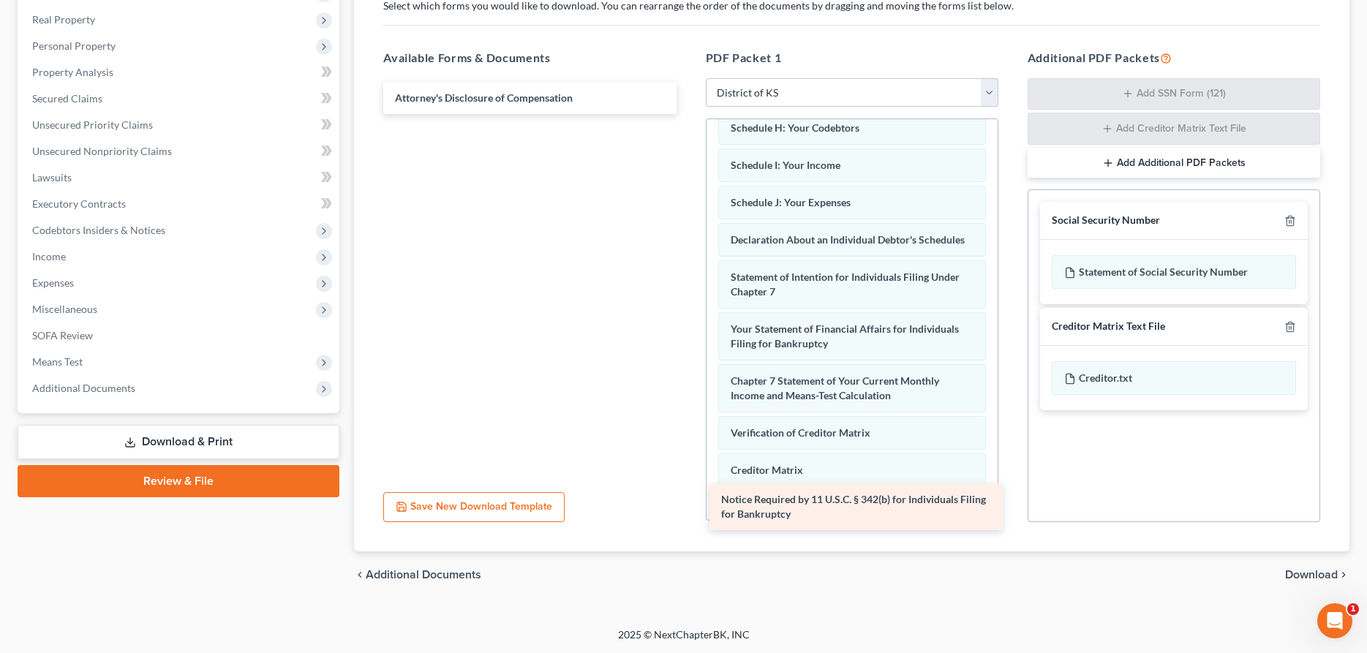
drag, startPoint x: 496, startPoint y: 99, endPoint x: 821, endPoint y: 502, distance: 516.8
click at [687, 114] on div "Notice Required by 11 U.S.C. § 342(b) for Individuals Filing for Bankruptcy Not…" at bounding box center [529, 98] width 316 height 32
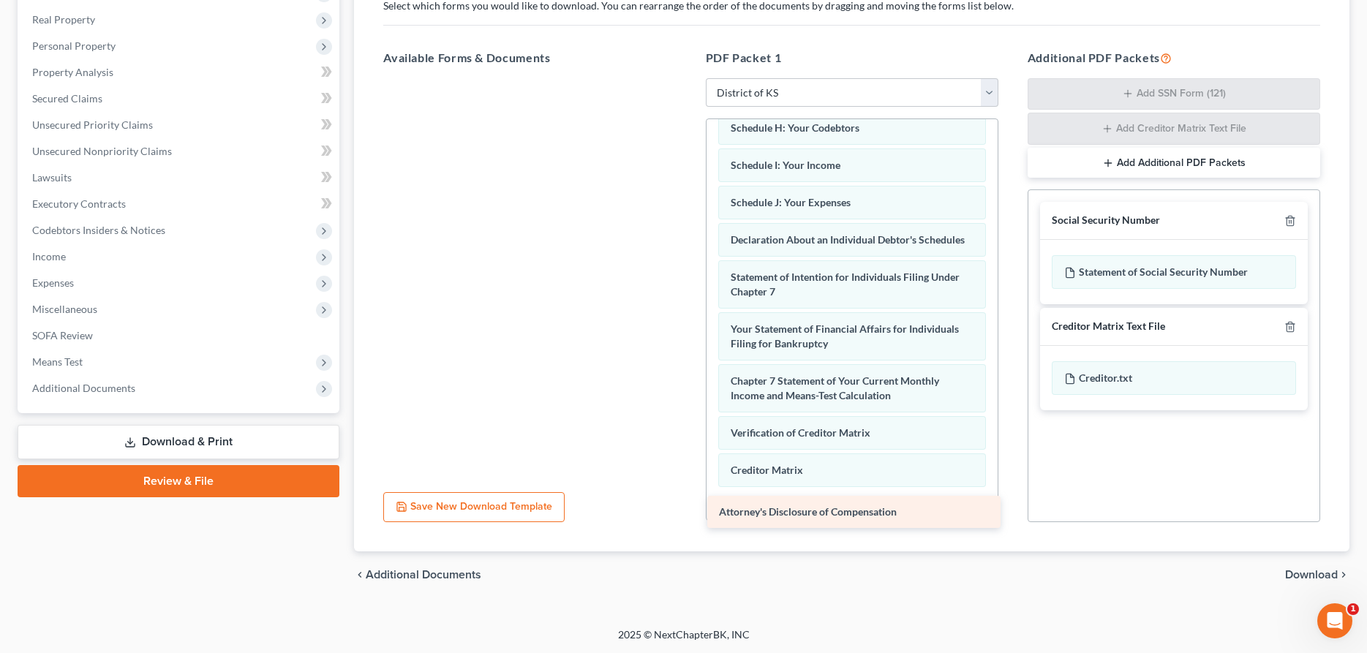
drag, startPoint x: 483, startPoint y: 97, endPoint x: 806, endPoint y: 499, distance: 516.9
click at [687, 78] on div "Attorney's Disclosure of Compensation Attorney's Disclosure of Compensation" at bounding box center [529, 78] width 316 height 0
click at [1299, 569] on span "Download" at bounding box center [1311, 575] width 53 height 12
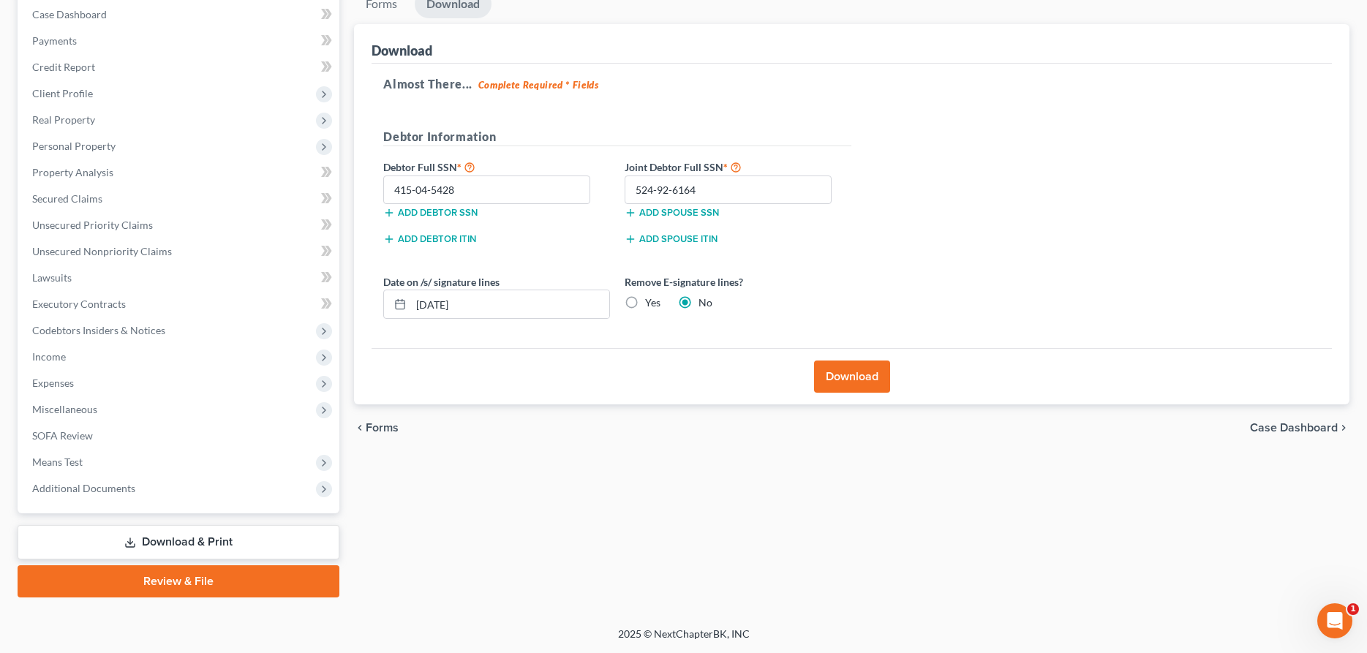
scroll to position [149, 0]
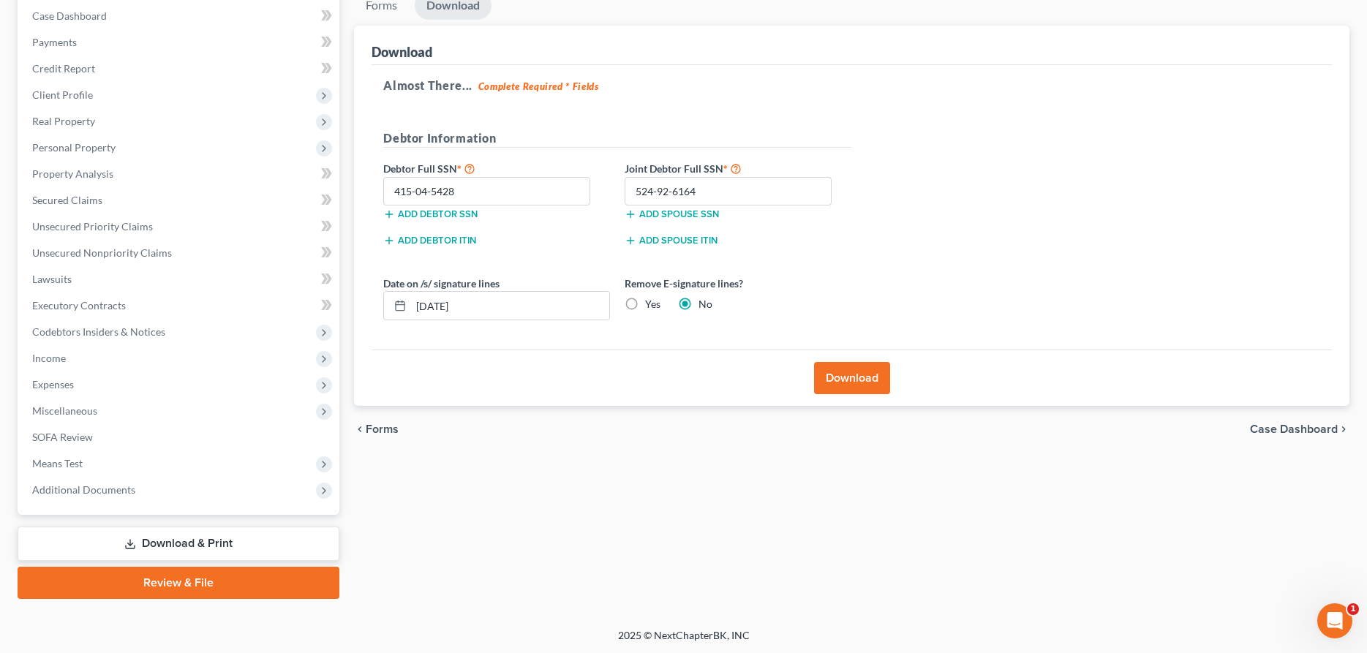
click at [869, 372] on button "Download" at bounding box center [852, 378] width 76 height 32
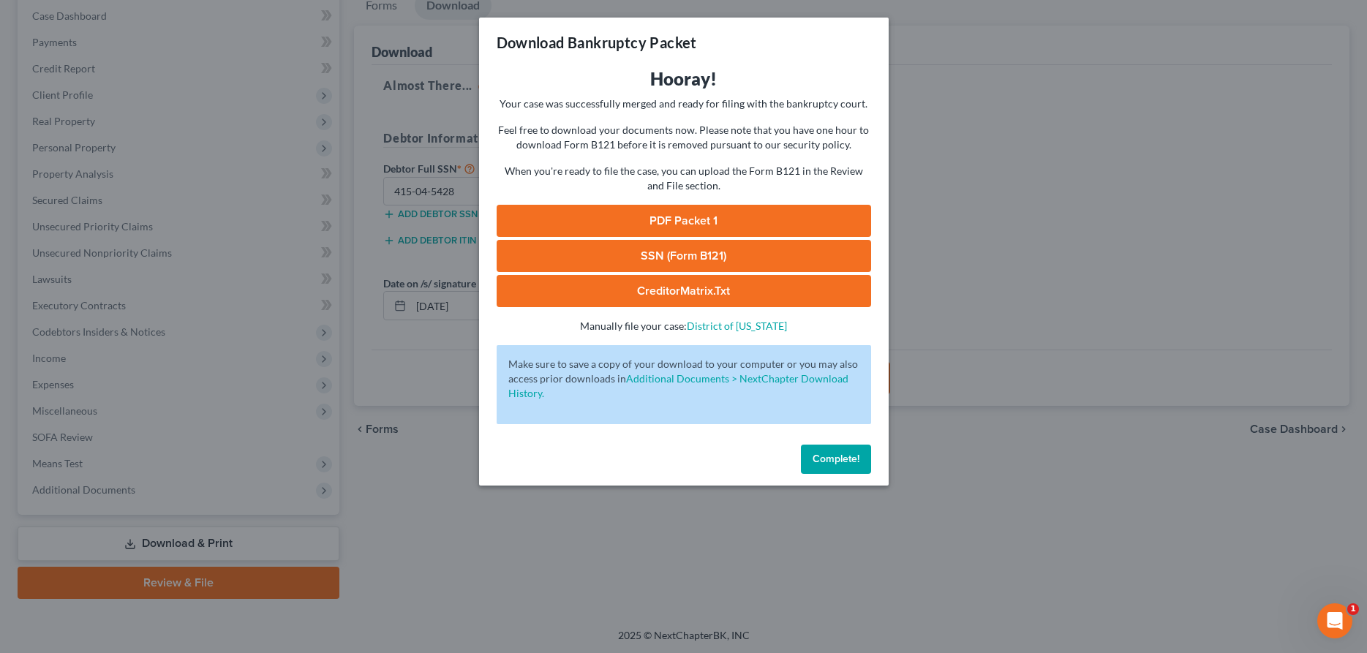
click at [635, 214] on link "PDF Packet 1" at bounding box center [683, 221] width 374 height 32
click at [837, 458] on span "Complete!" at bounding box center [835, 459] width 47 height 12
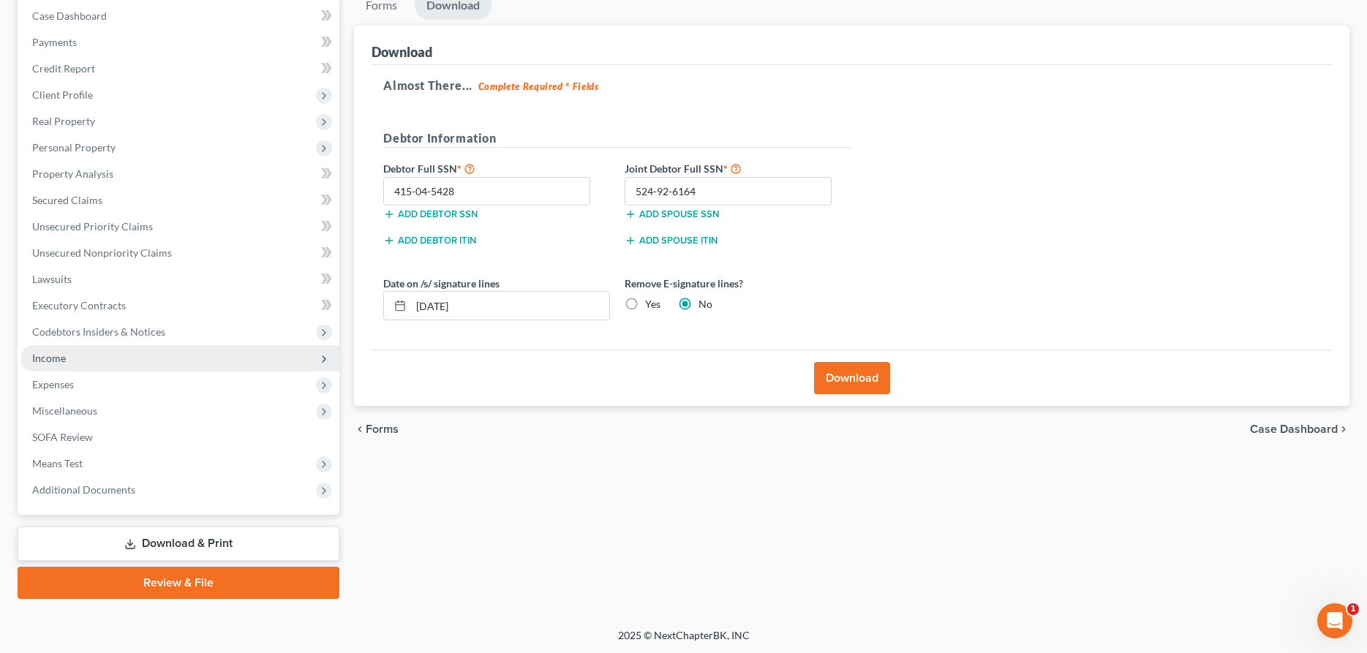
click at [46, 358] on span "Income" at bounding box center [49, 358] width 34 height 12
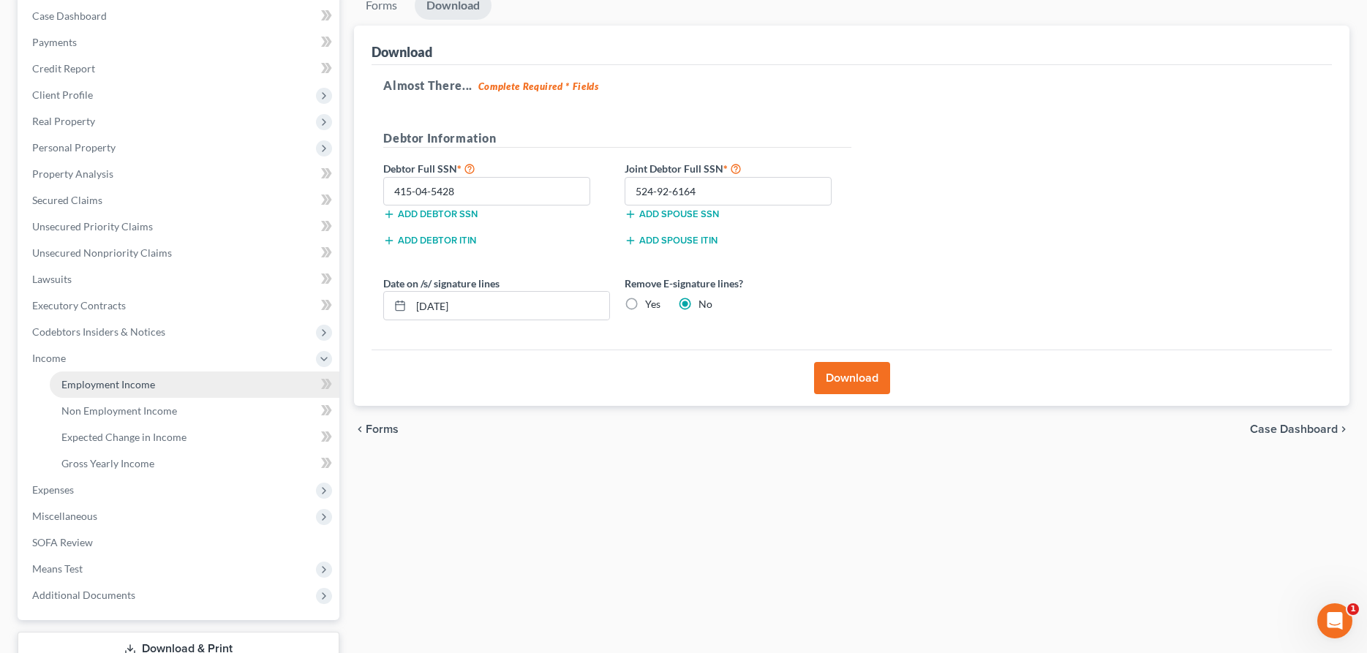
click at [77, 384] on span "Employment Income" at bounding box center [108, 384] width 94 height 12
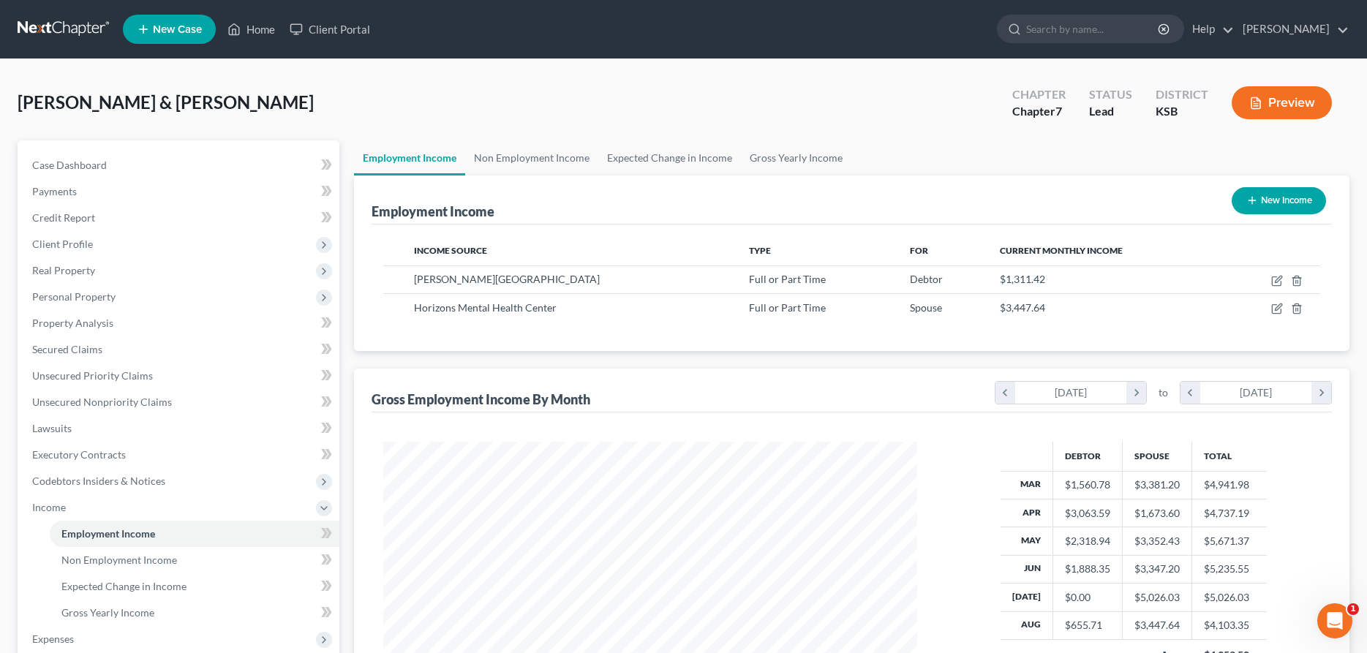
scroll to position [267, 563]
click at [1277, 279] on icon "button" at bounding box center [1277, 281] width 12 height 12
select select "0"
select select "17"
select select "1"
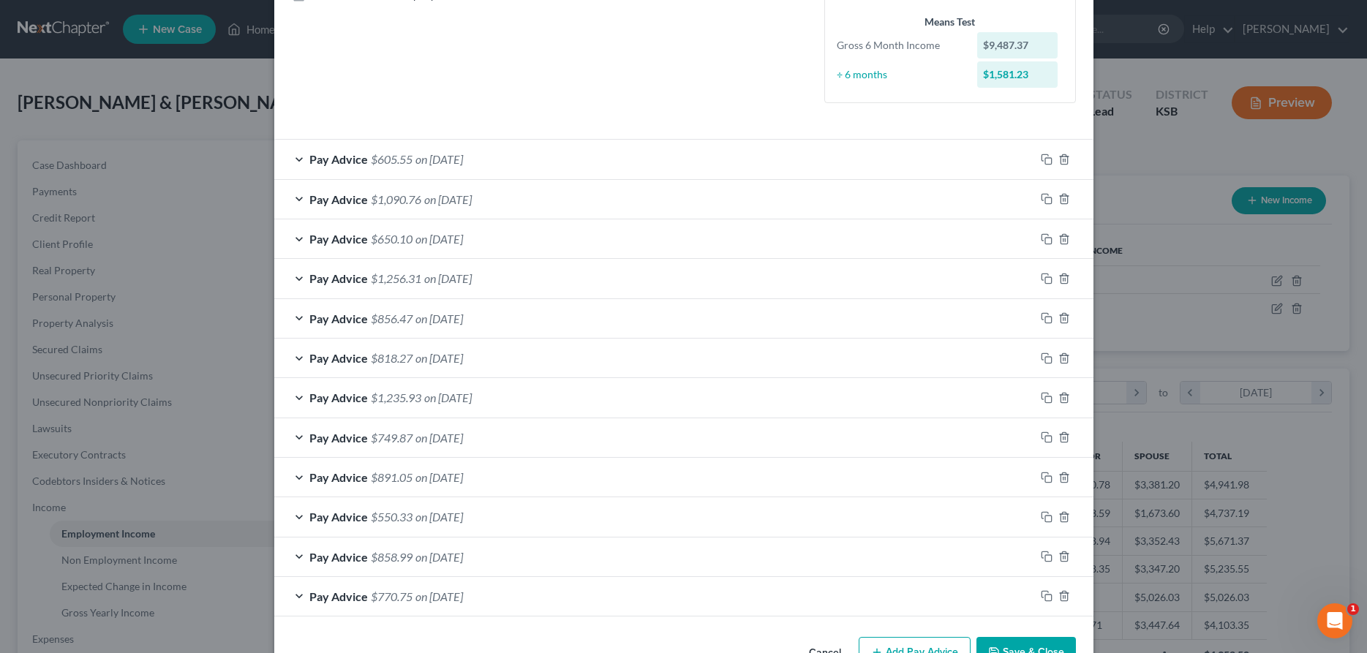
scroll to position [398, 0]
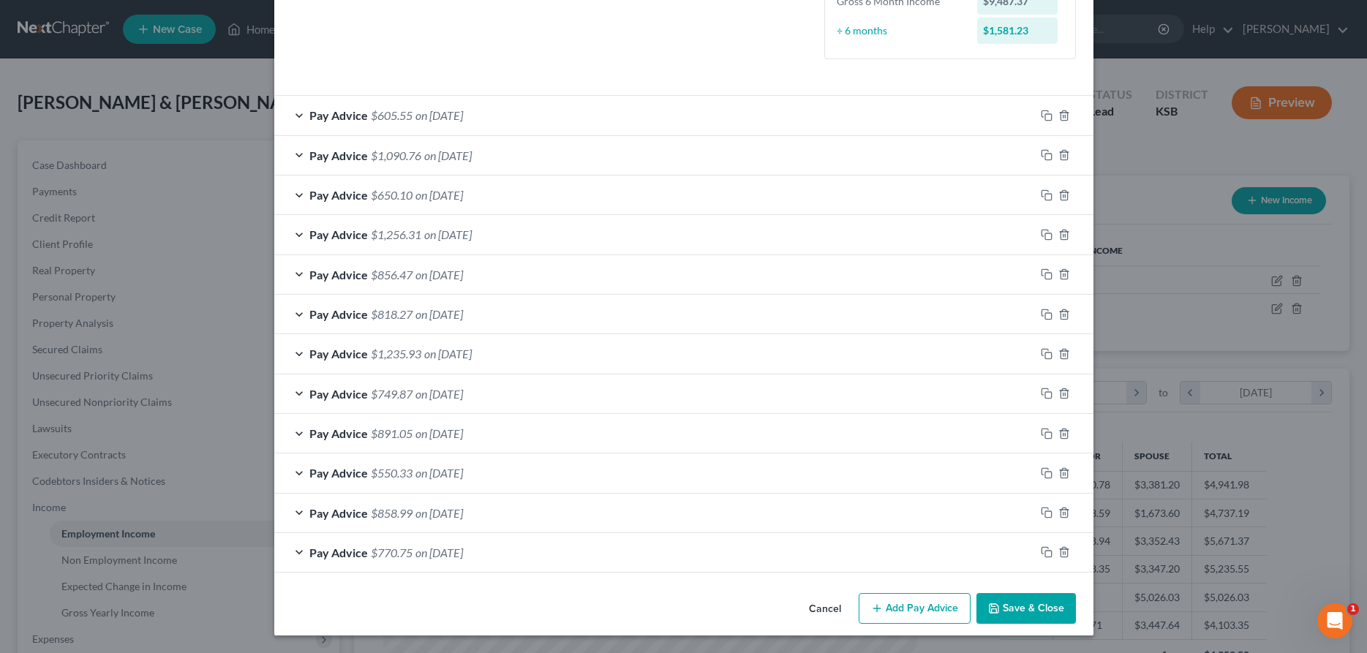
click at [1019, 608] on button "Save & Close" at bounding box center [1025, 608] width 99 height 31
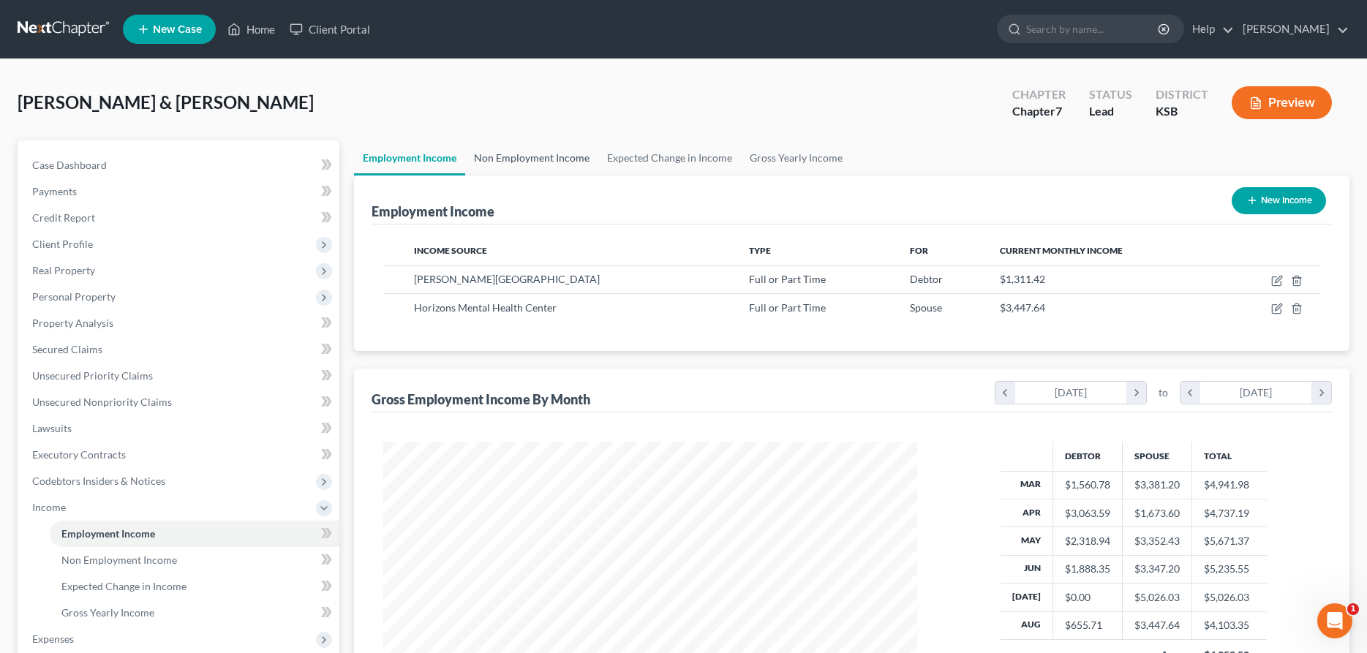
click at [505, 151] on link "Non Employment Income" at bounding box center [531, 157] width 133 height 35
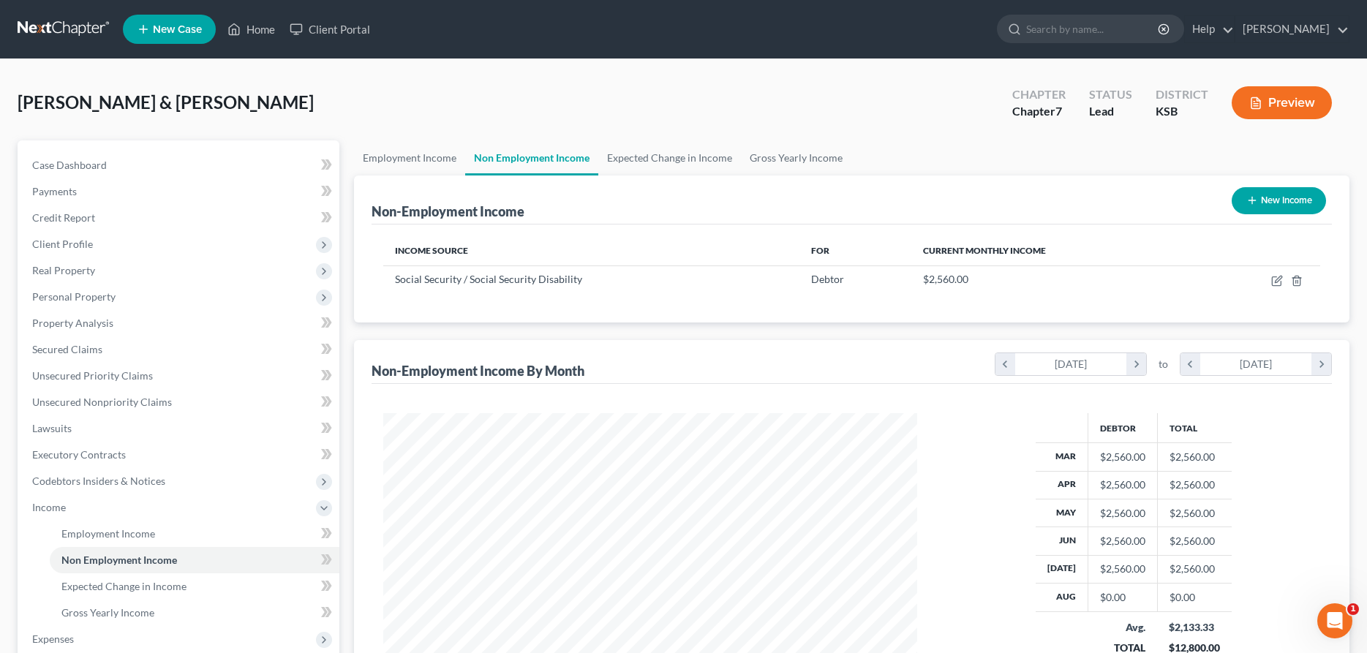
scroll to position [267, 563]
click at [1275, 278] on icon "button" at bounding box center [1277, 281] width 12 height 12
select select "4"
select select "0"
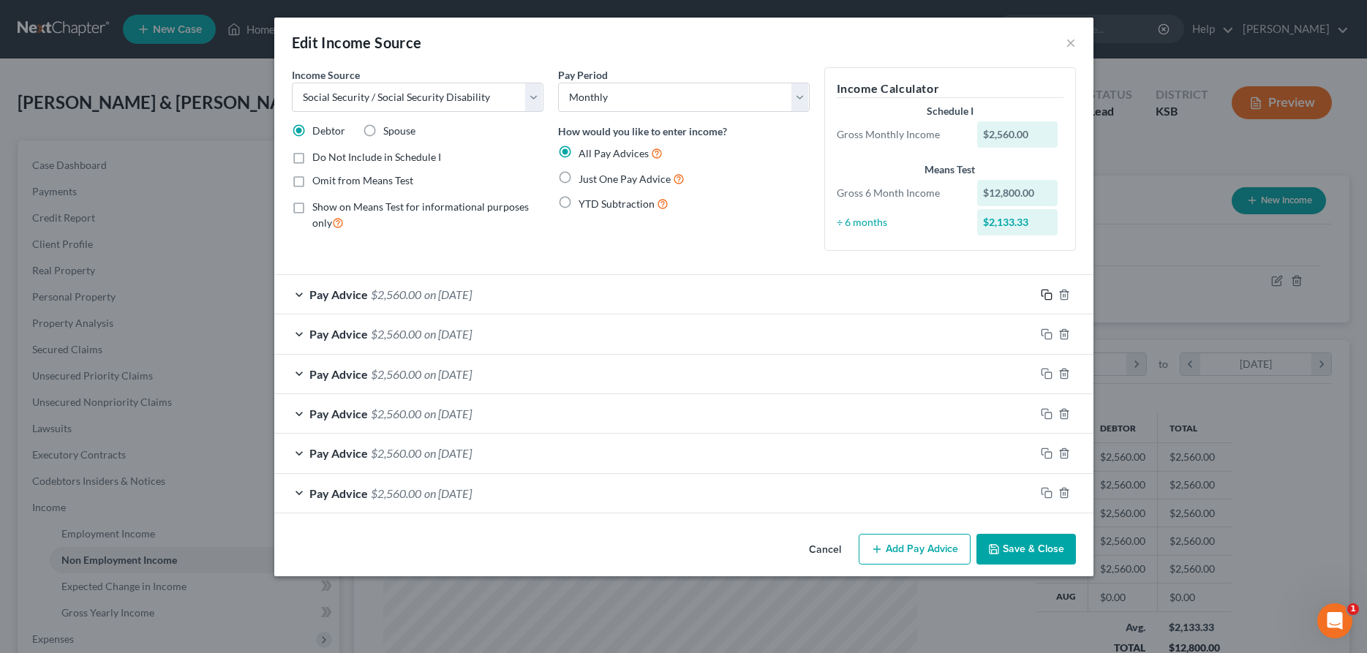
click at [1044, 295] on icon "button" at bounding box center [1046, 295] width 12 height 12
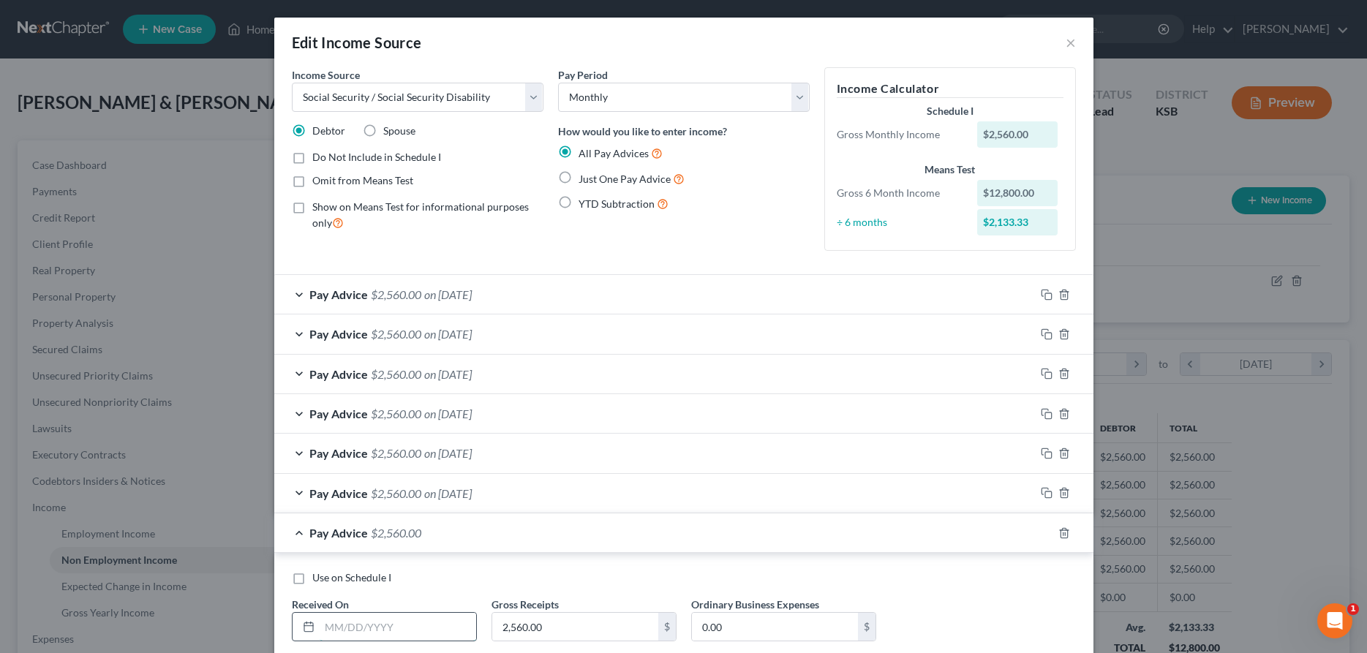
click at [437, 631] on input "text" at bounding box center [398, 627] width 156 height 28
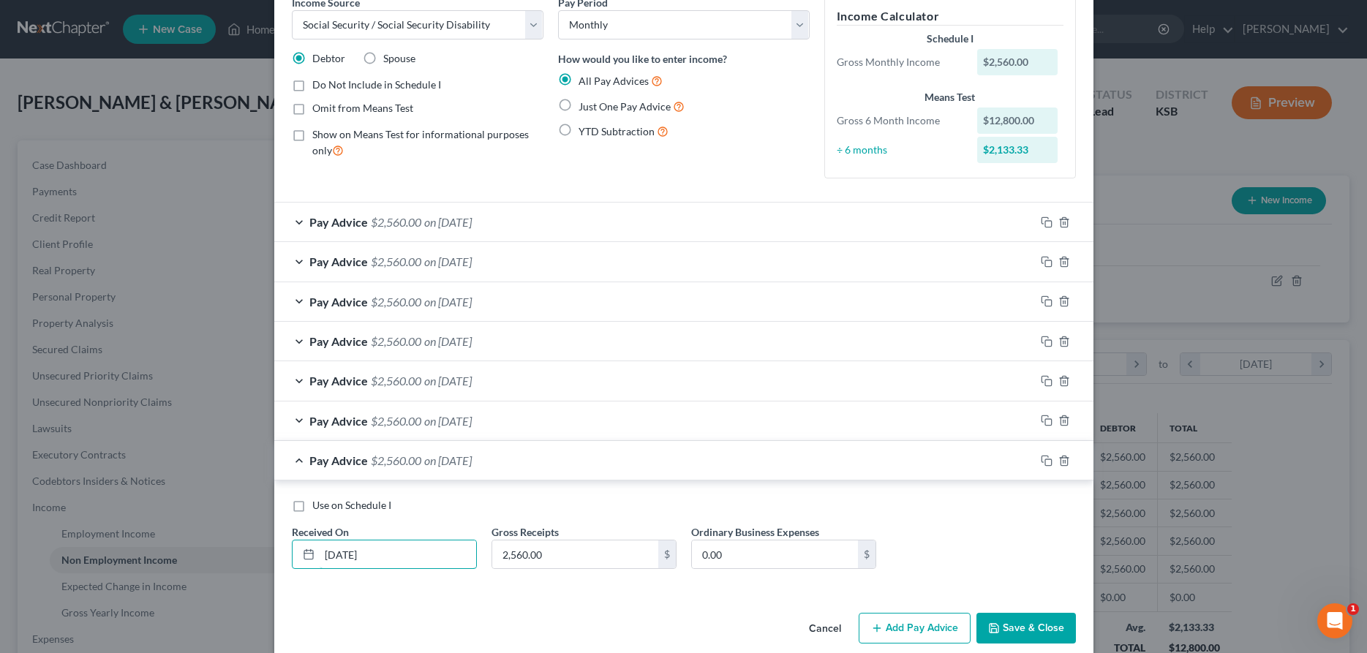
scroll to position [92, 0]
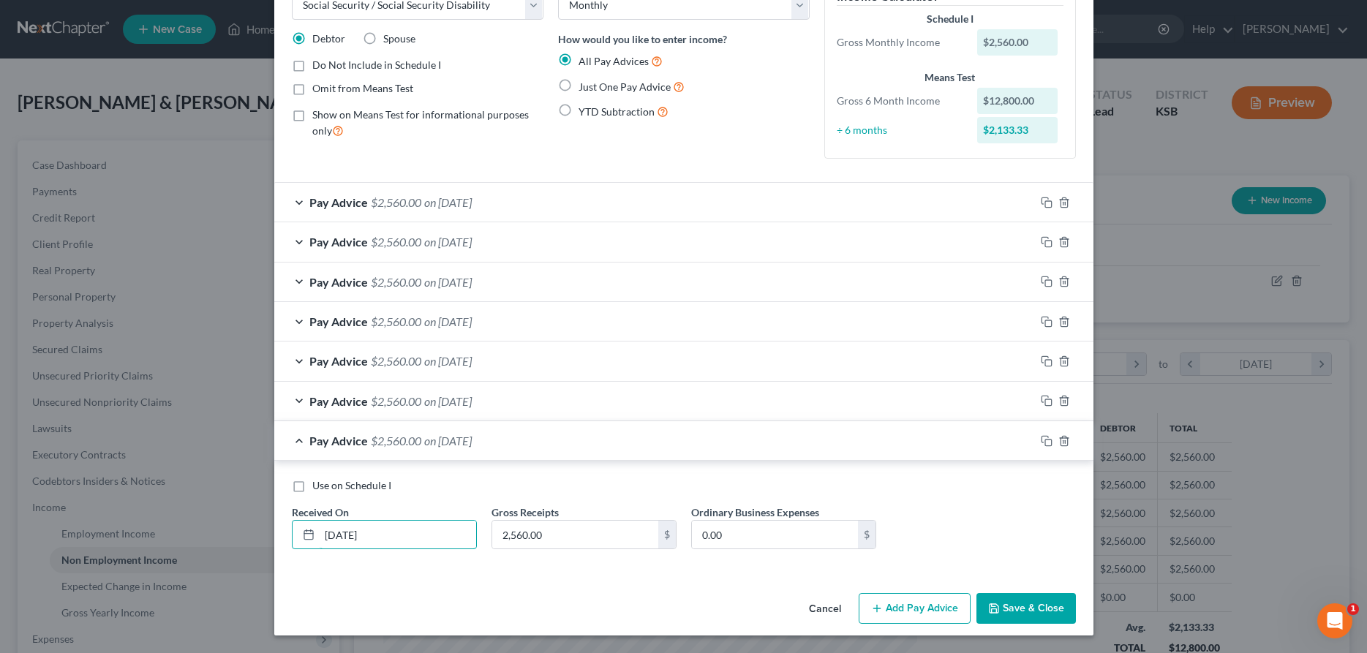
type input "[DATE]"
click at [1024, 609] on button "Save & Close" at bounding box center [1025, 608] width 99 height 31
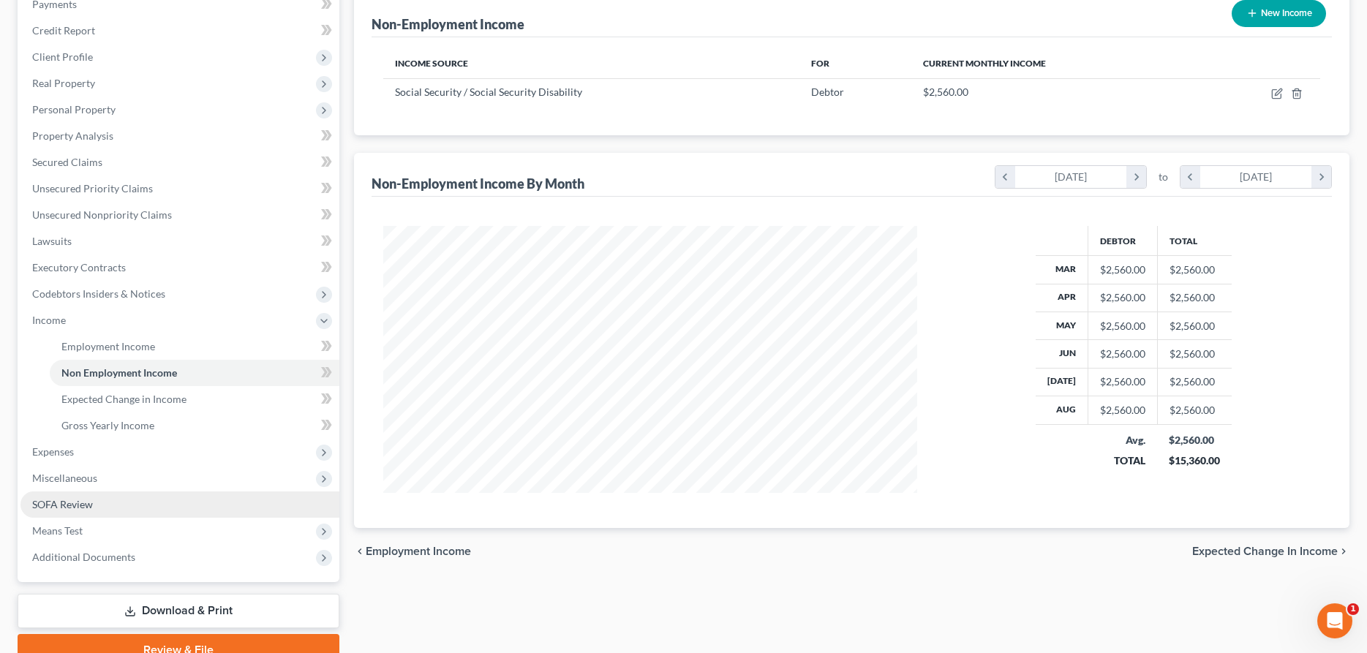
scroll to position [224, 0]
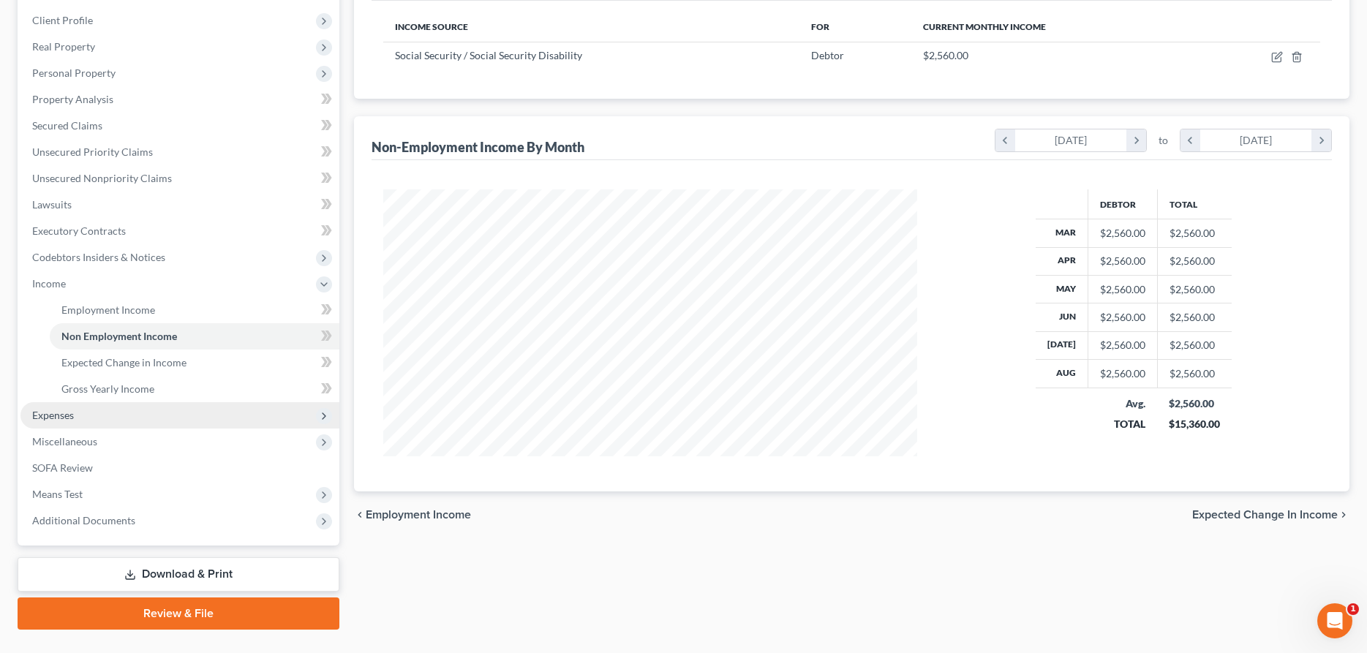
click at [59, 421] on span "Expenses" at bounding box center [179, 415] width 319 height 26
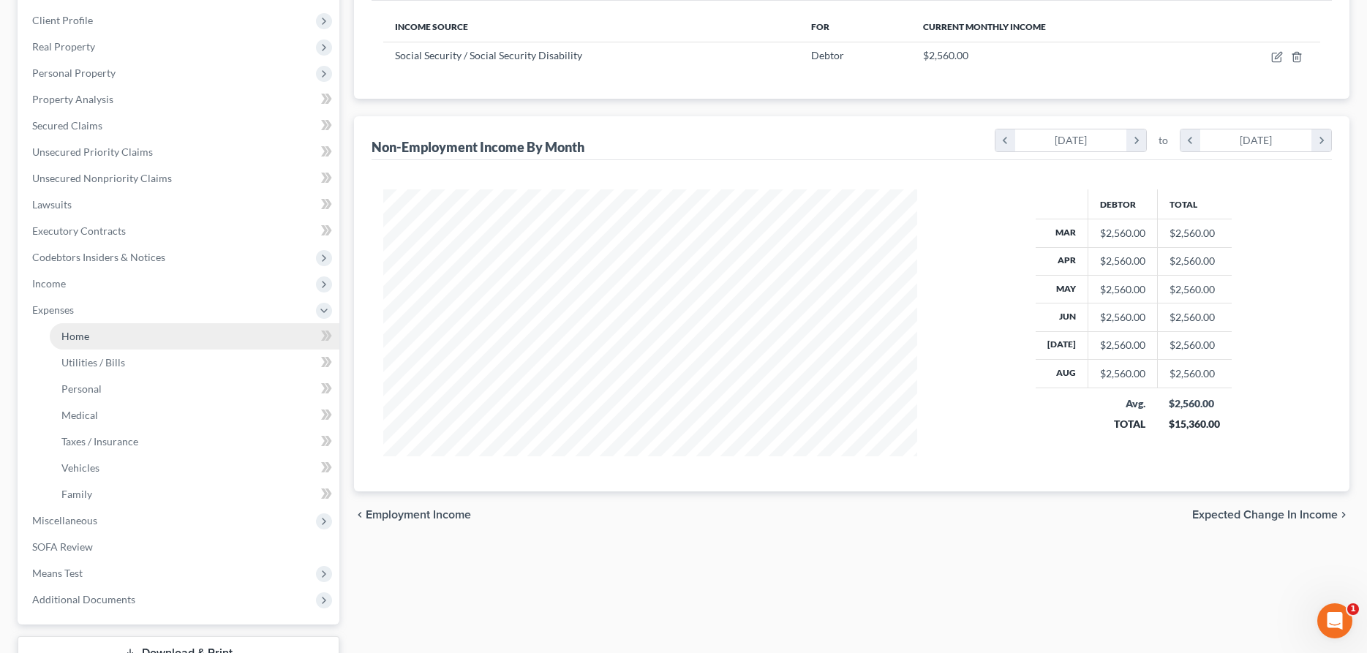
click at [75, 325] on link "Home" at bounding box center [195, 336] width 290 height 26
click at [78, 336] on span "Home" at bounding box center [75, 336] width 28 height 12
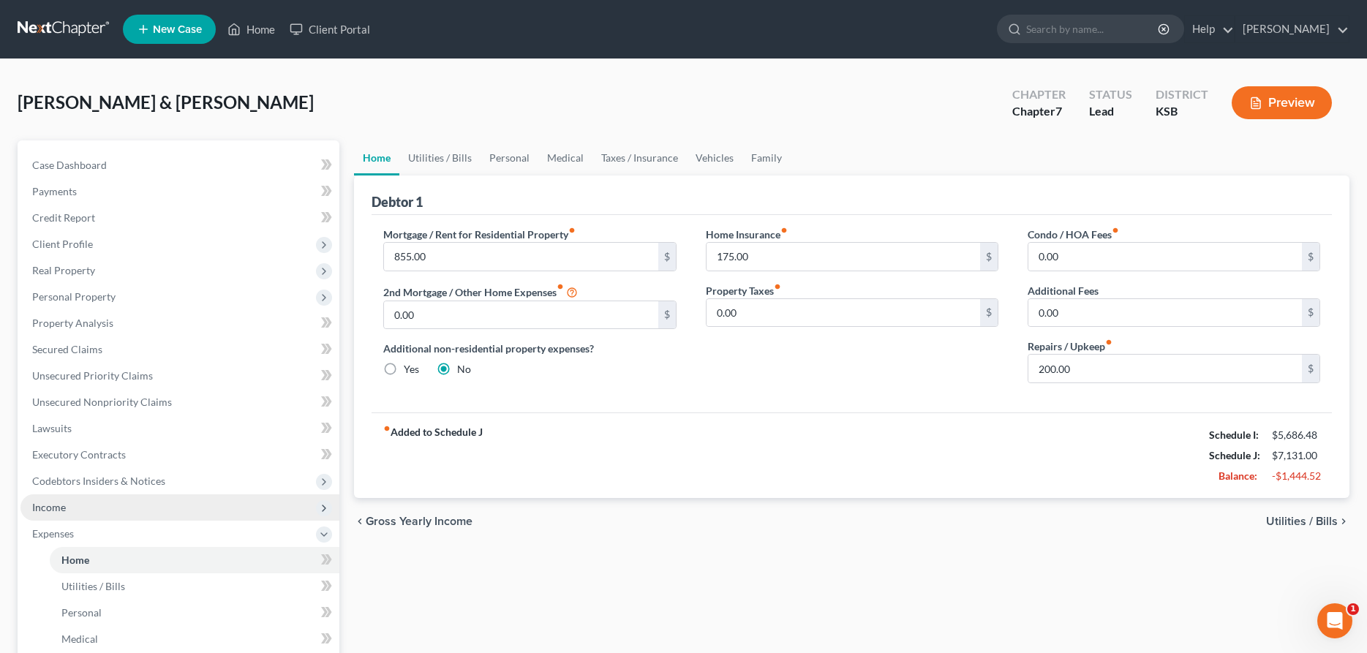
click at [62, 509] on span "Income" at bounding box center [49, 507] width 34 height 12
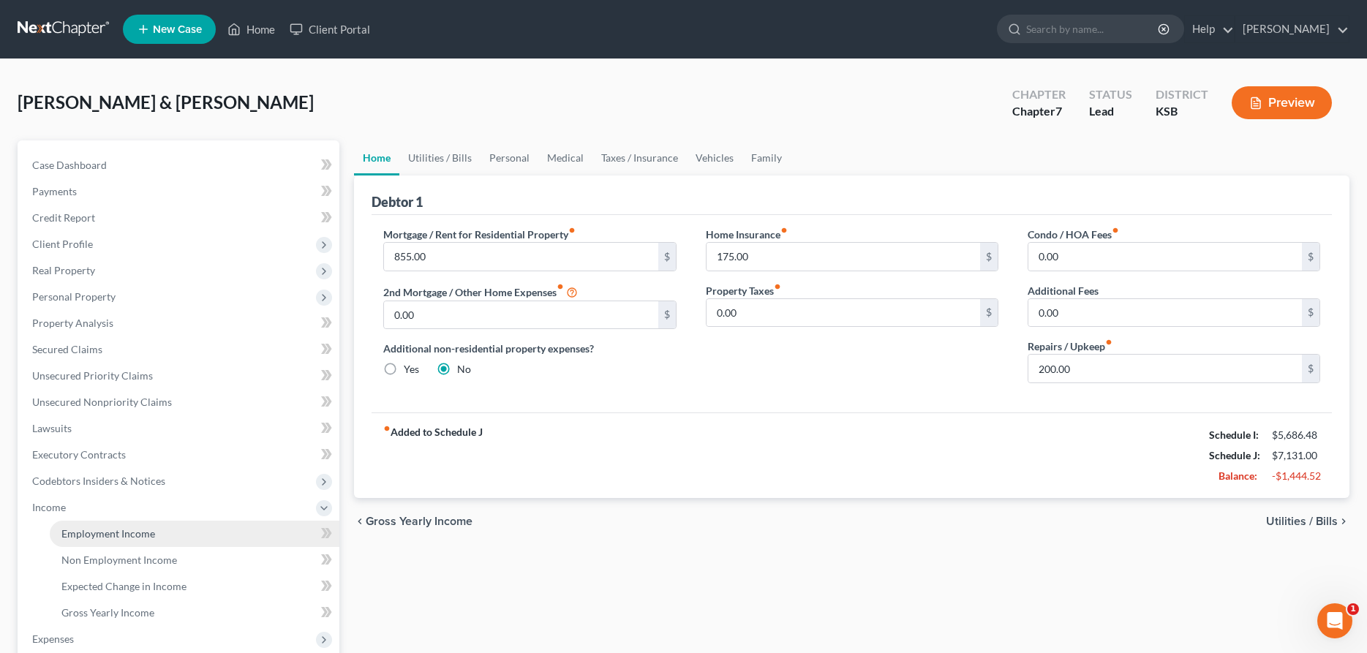
click at [80, 532] on span "Employment Income" at bounding box center [108, 533] width 94 height 12
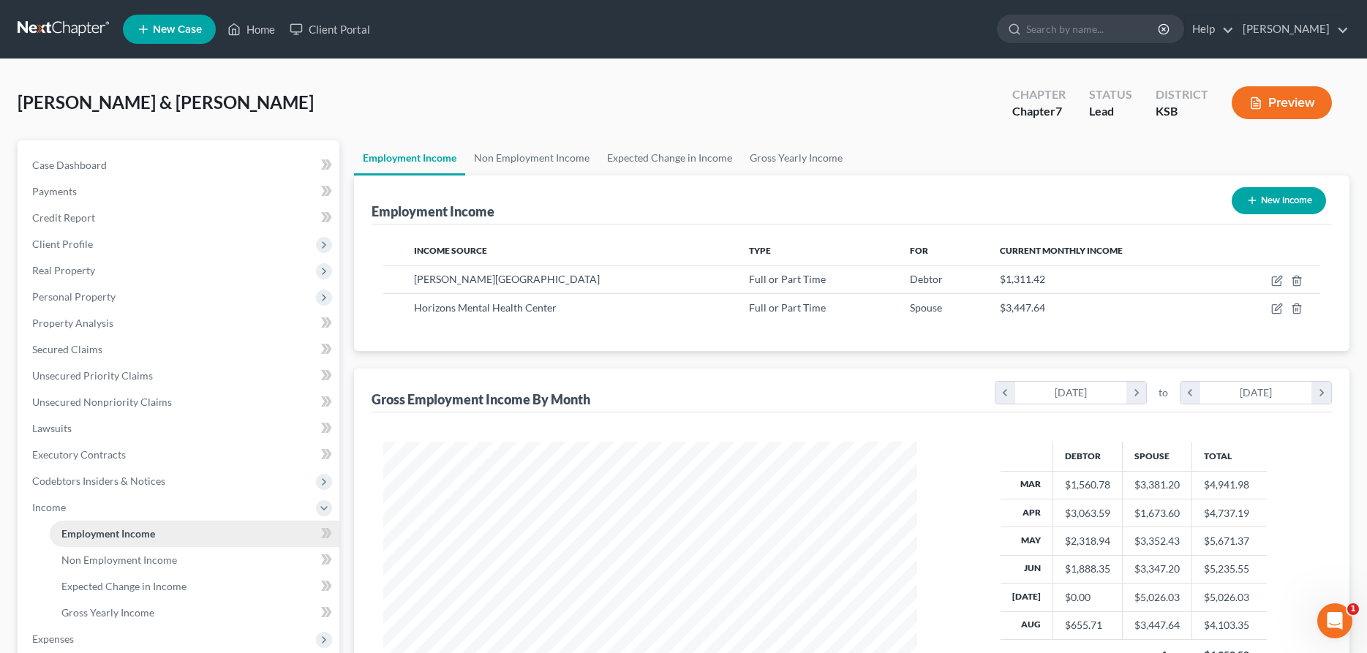
scroll to position [267, 563]
click at [1277, 280] on icon "button" at bounding box center [1277, 281] width 12 height 12
select select "0"
select select "17"
select select "1"
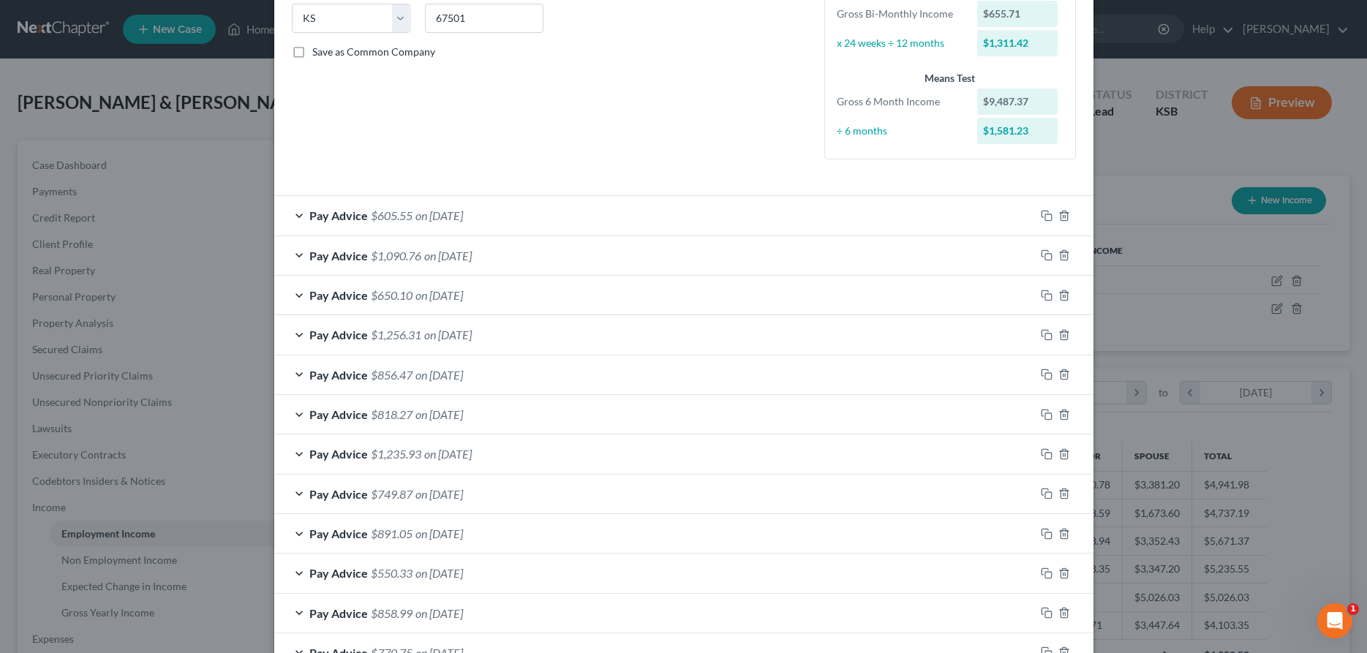
scroll to position [398, 0]
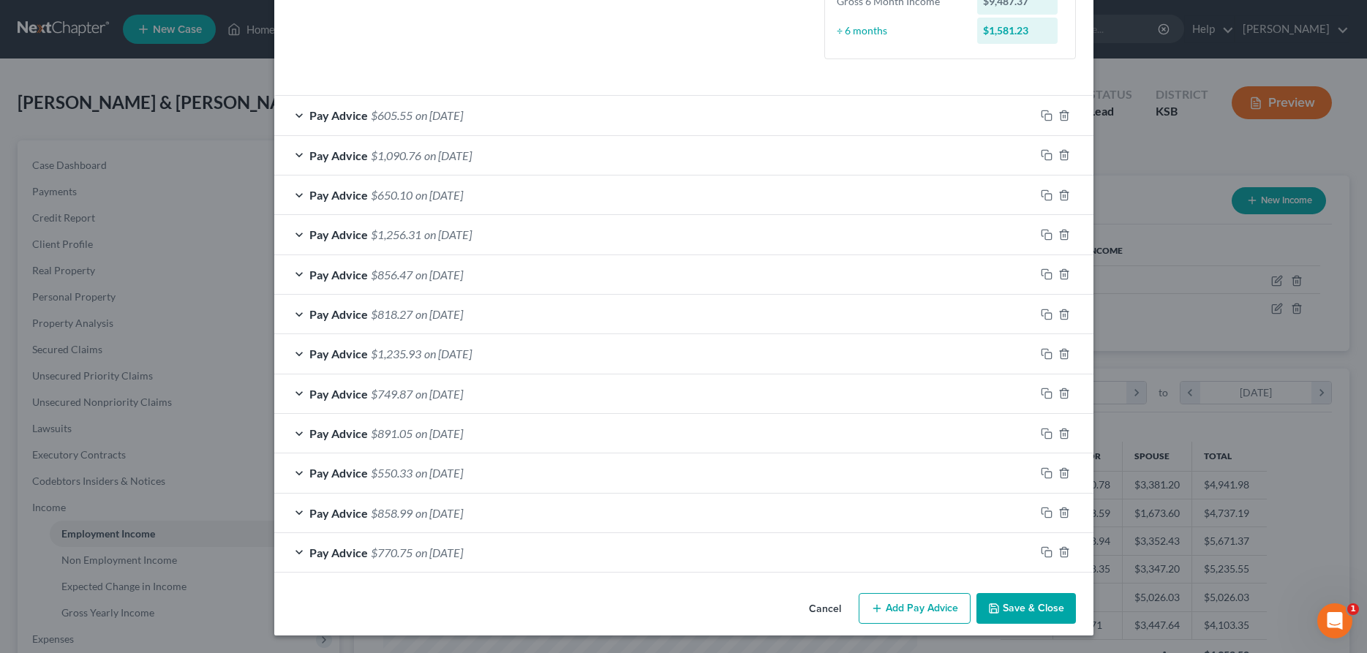
click at [1046, 613] on button "Save & Close" at bounding box center [1025, 608] width 99 height 31
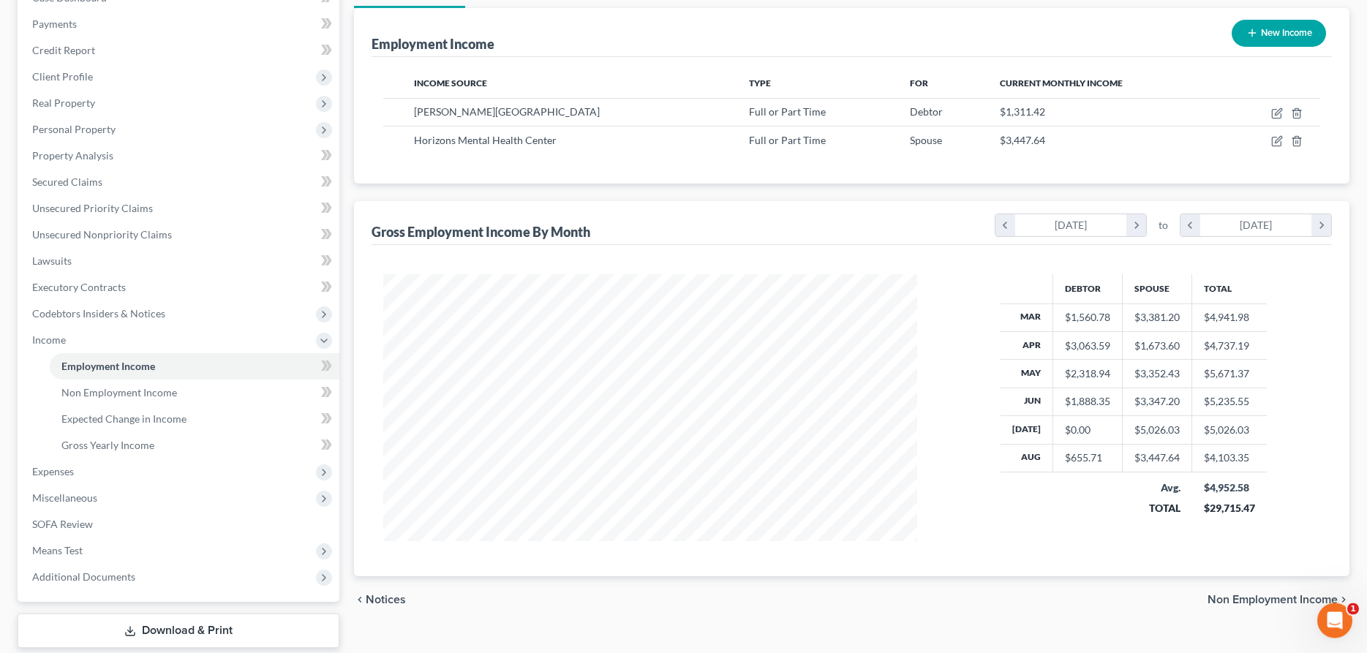
scroll to position [224, 0]
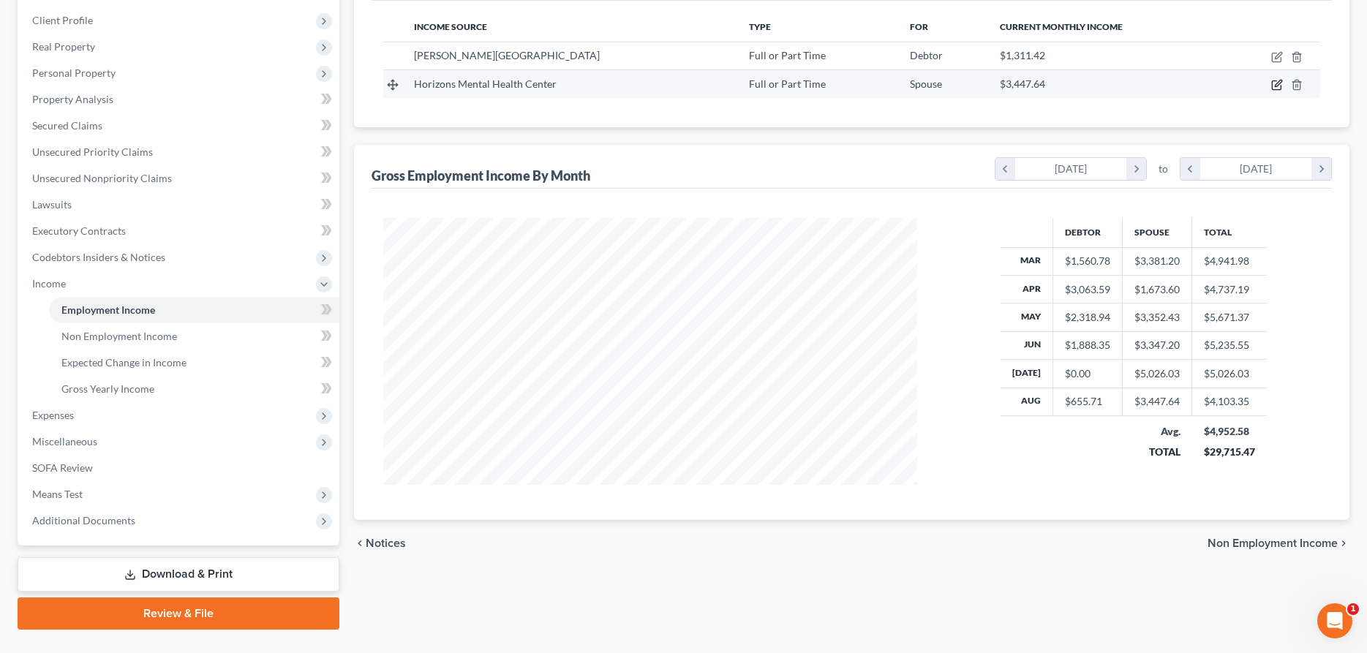
click at [1277, 80] on icon "button" at bounding box center [1277, 85] width 12 height 12
select select "0"
select select "17"
select select "1"
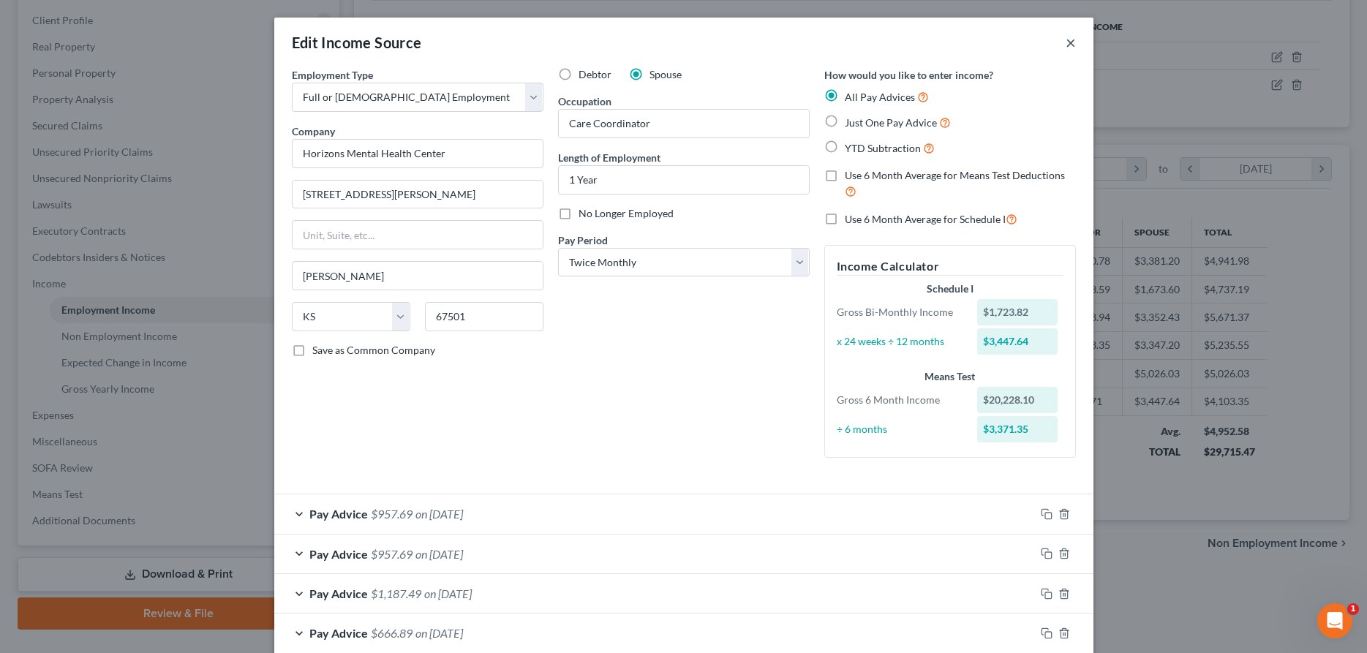
click at [1070, 41] on button "×" at bounding box center [1070, 43] width 10 height 18
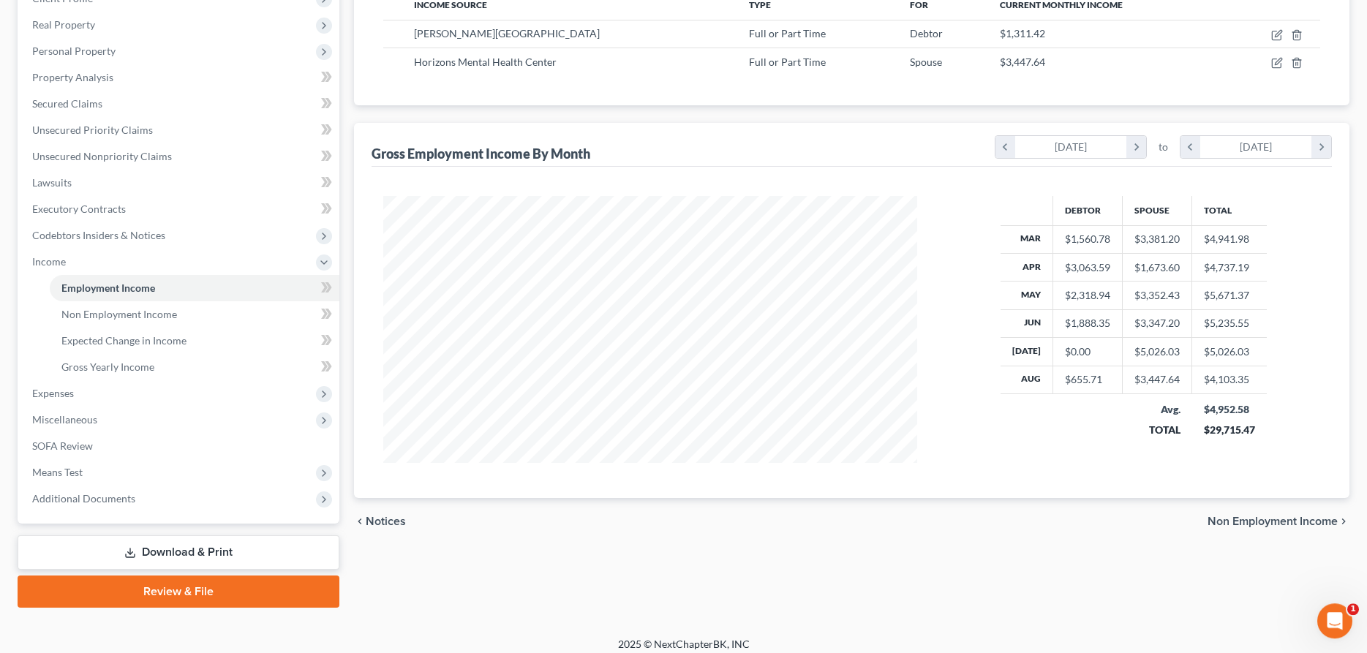
scroll to position [254, 0]
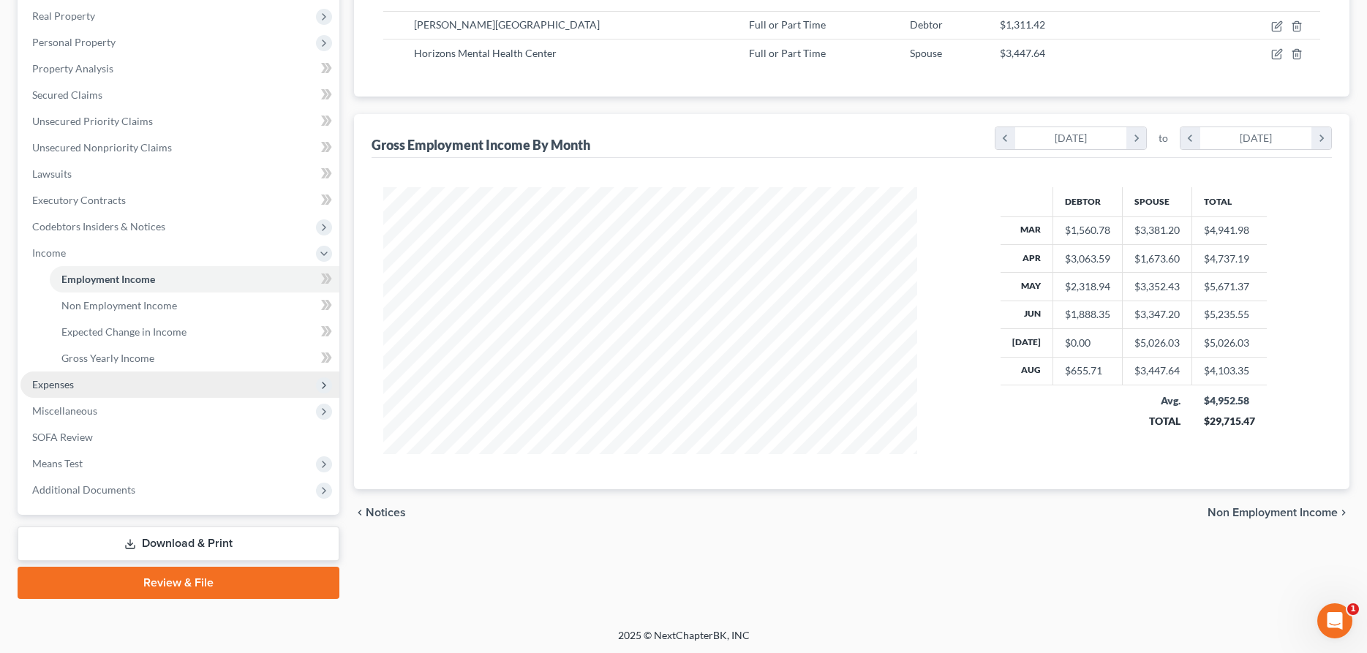
click at [119, 381] on span "Expenses" at bounding box center [179, 384] width 319 height 26
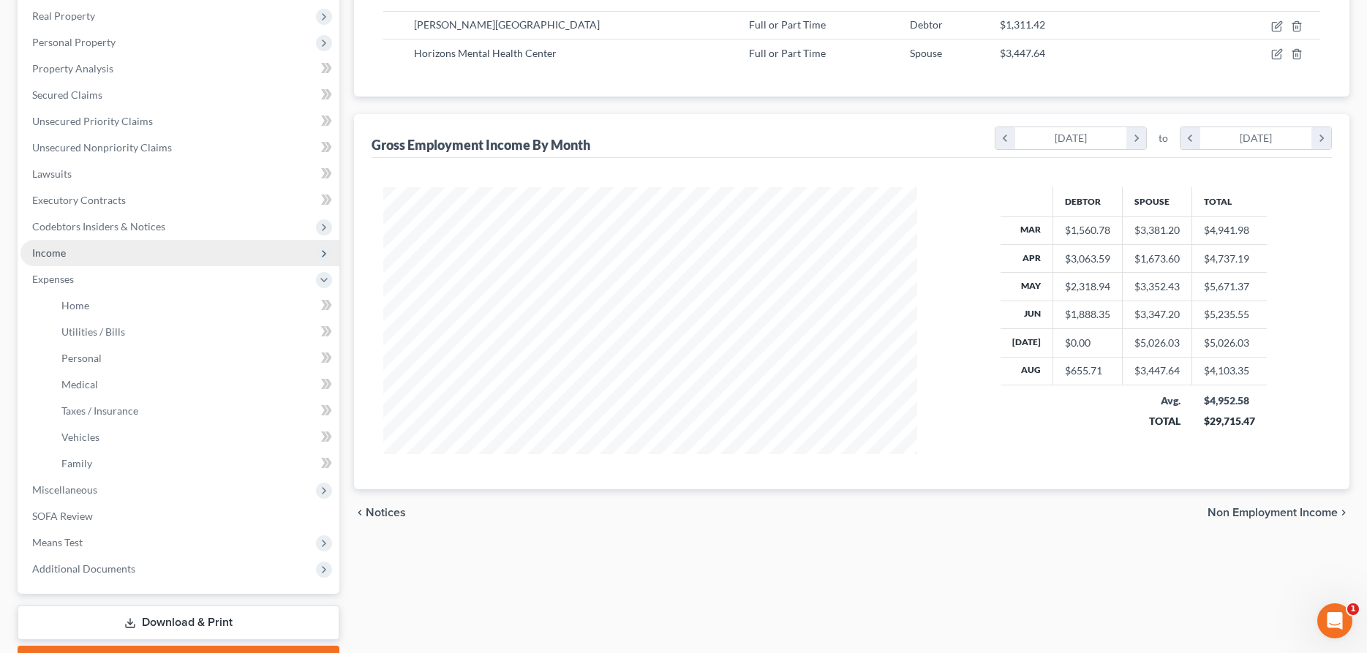
click at [44, 244] on span "Income" at bounding box center [179, 253] width 319 height 26
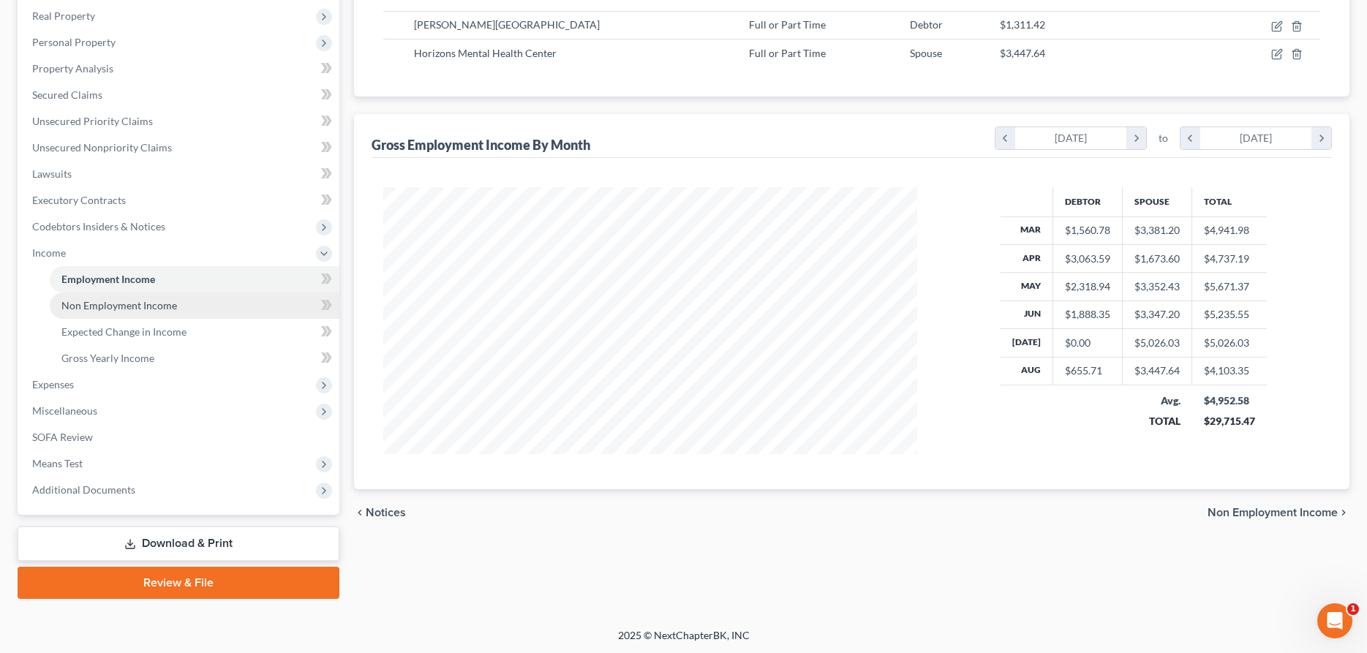
click at [91, 299] on span "Non Employment Income" at bounding box center [119, 305] width 116 height 12
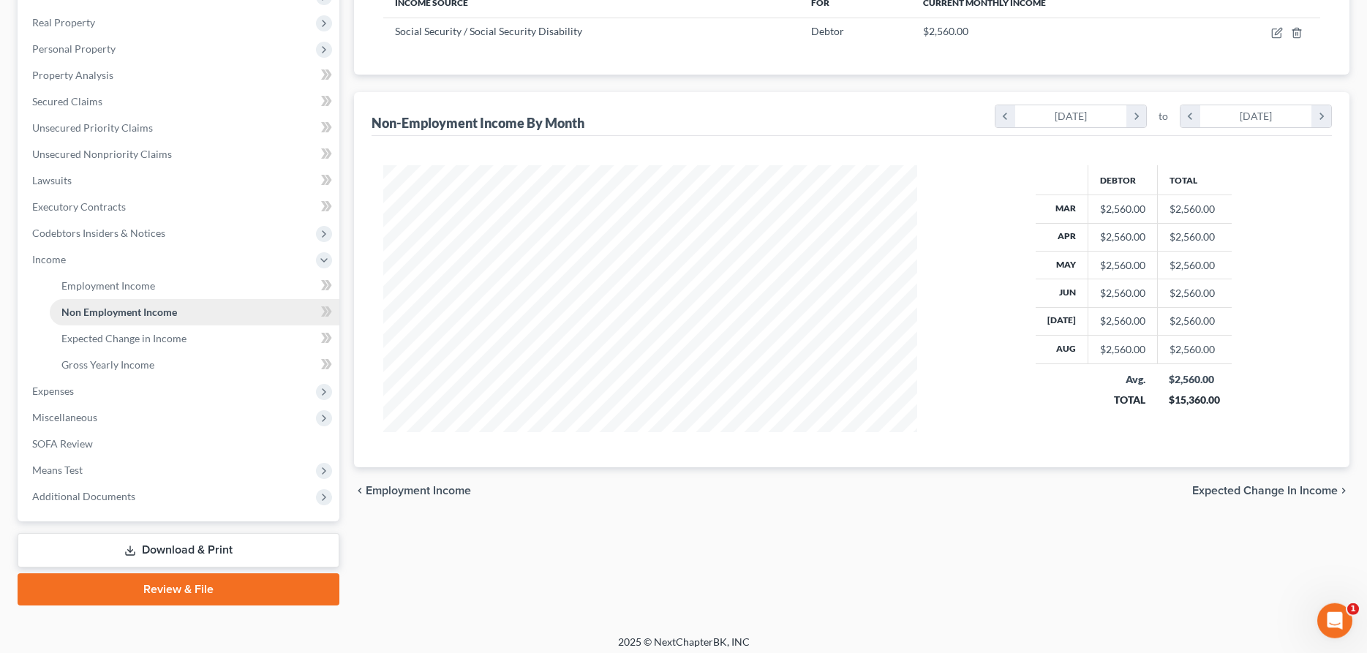
scroll to position [254, 0]
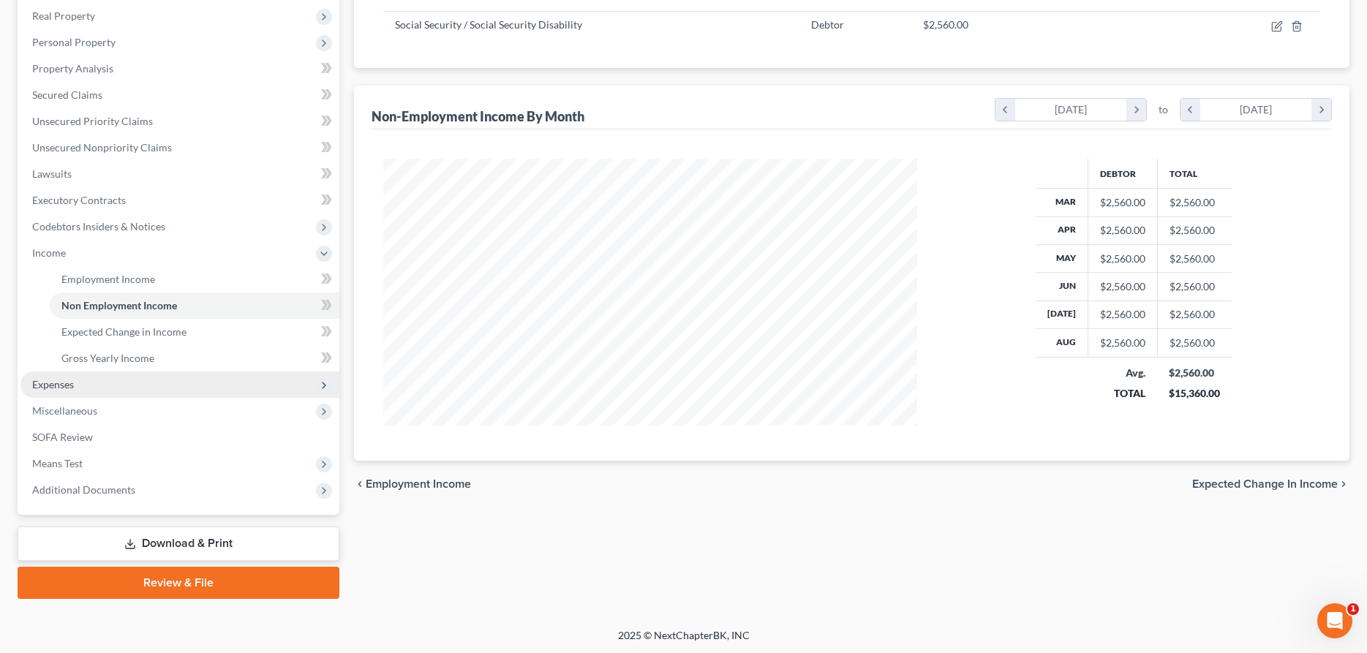
click at [50, 390] on span "Expenses" at bounding box center [53, 384] width 42 height 12
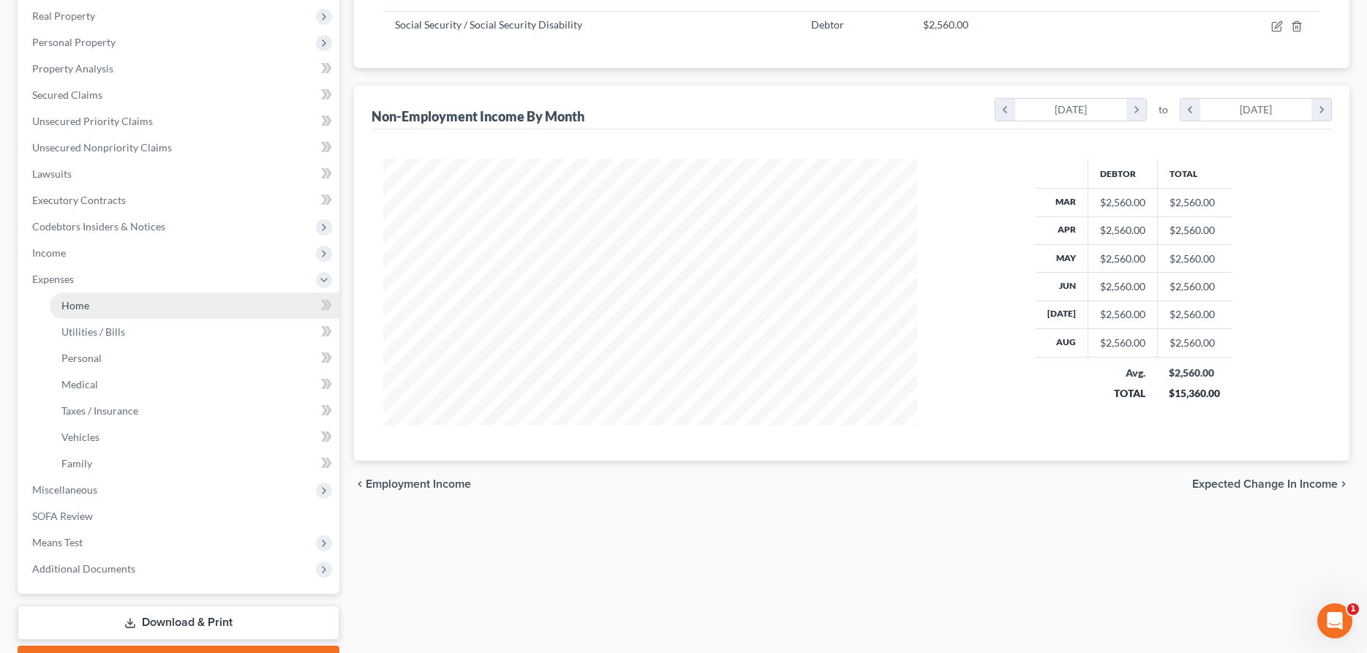
click at [72, 311] on span "Home" at bounding box center [75, 305] width 28 height 12
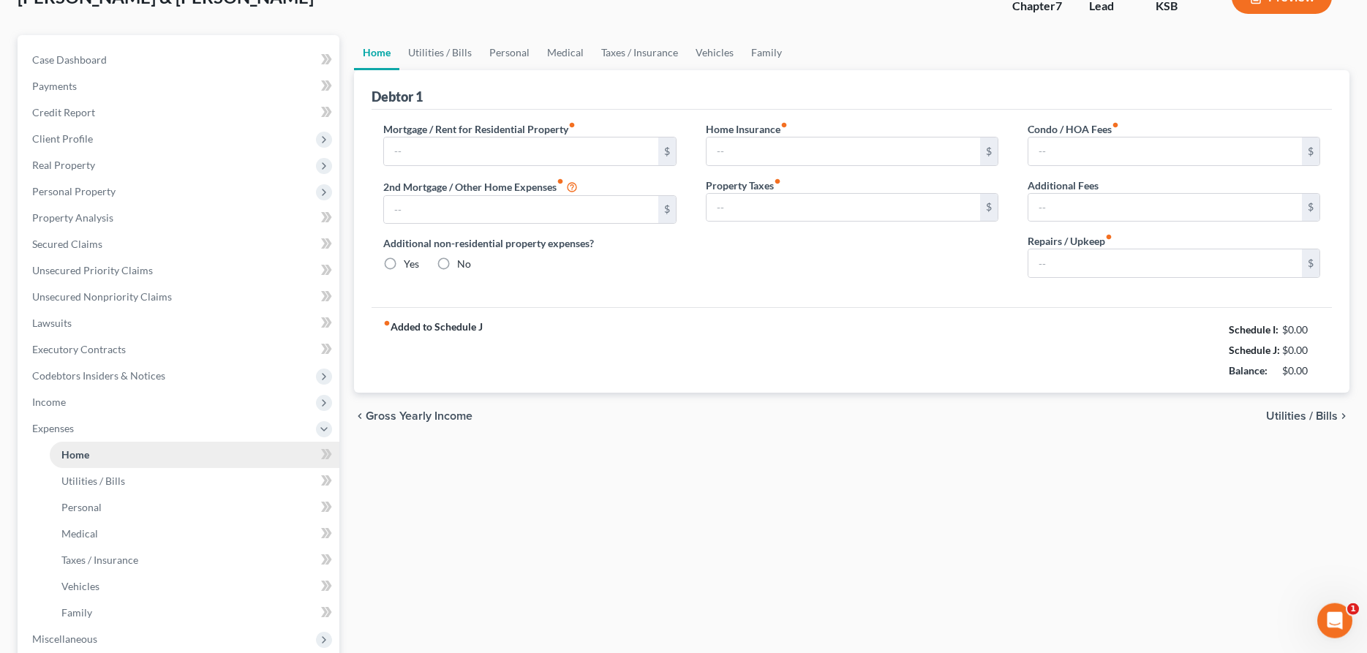
type input "855.00"
type input "0.00"
radio input "true"
type input "175.00"
type input "0.00"
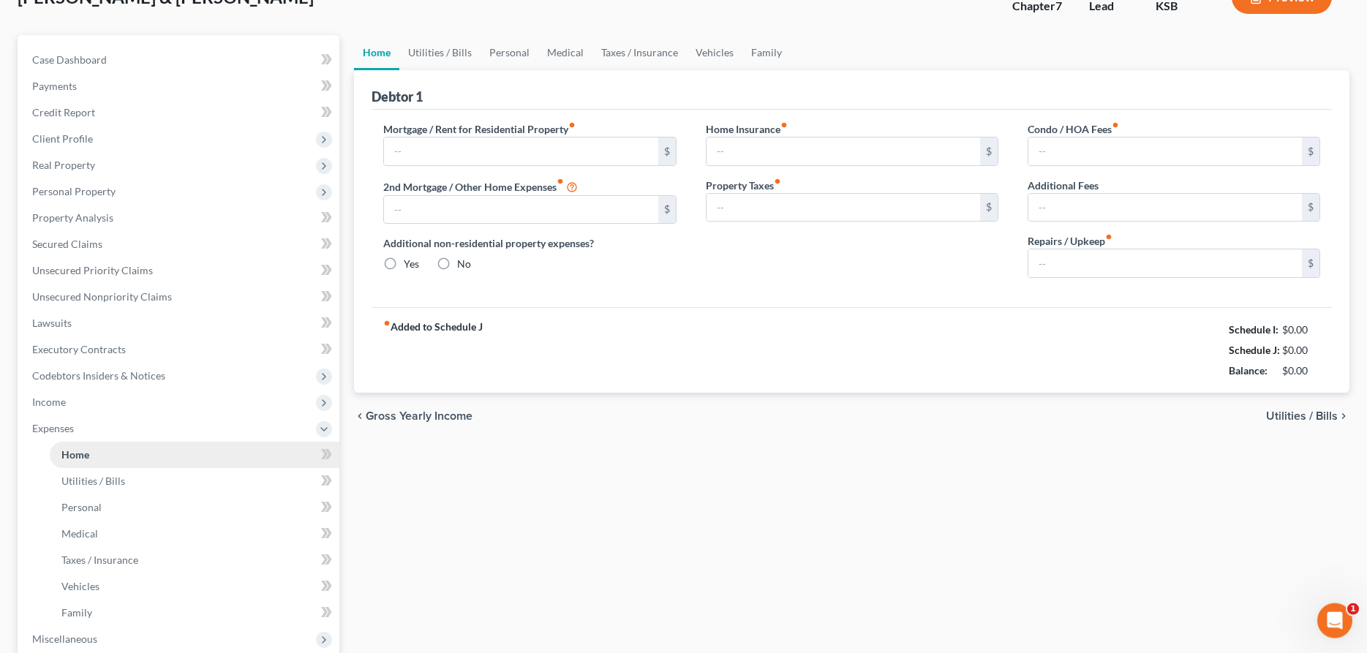
type input "0.00"
type input "200.00"
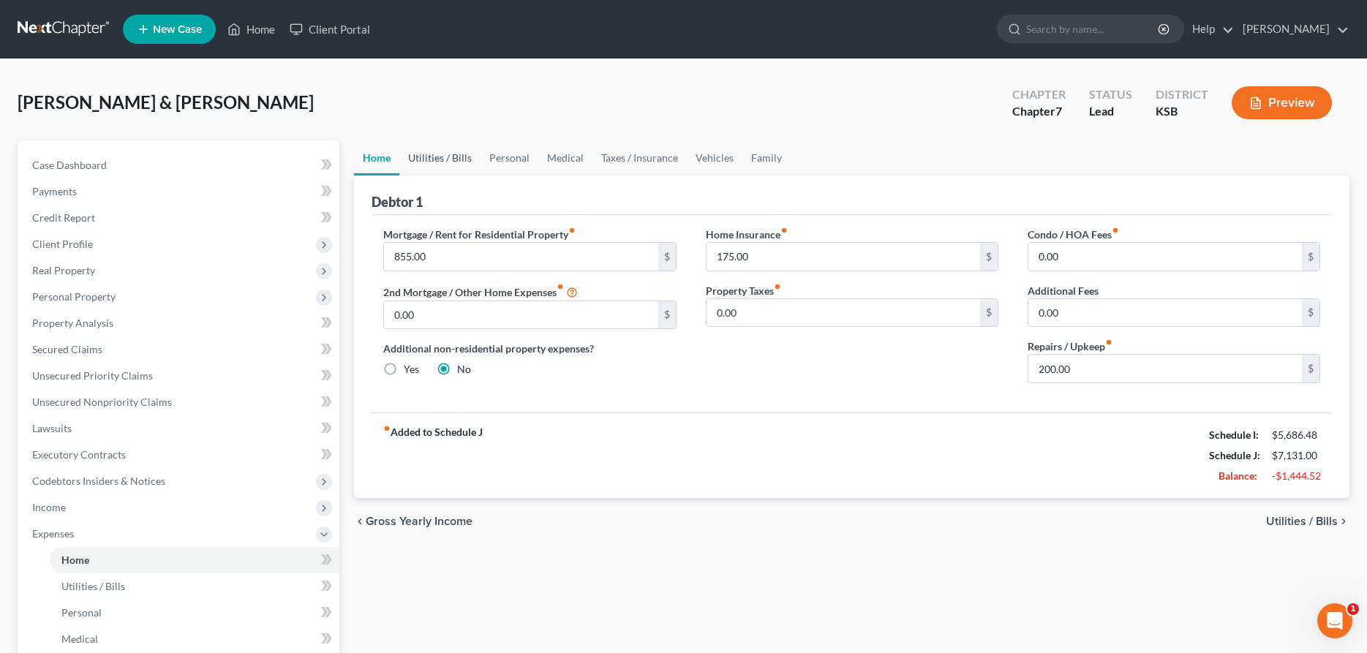
click at [458, 156] on link "Utilities / Bills" at bounding box center [439, 157] width 81 height 35
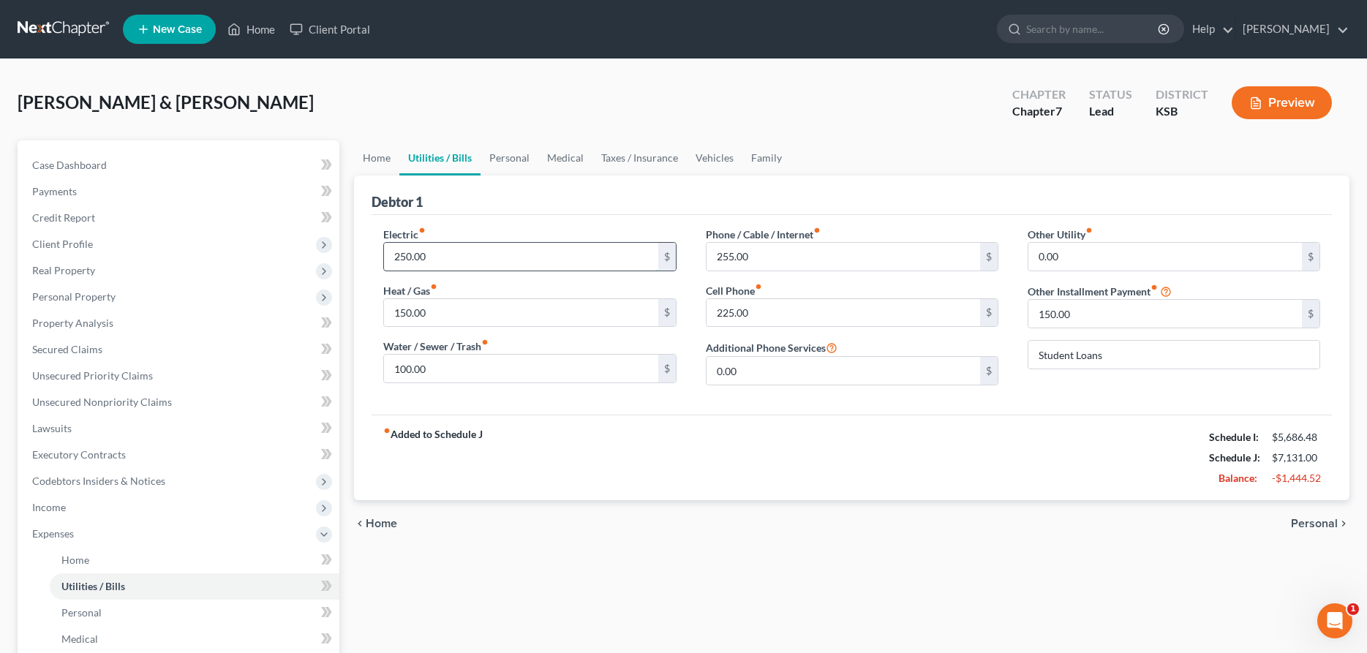
click at [483, 262] on input "250.00" at bounding box center [520, 257] width 273 height 28
type input "275.00"
type input "160.00"
type input "120.00"
type input "355.00"
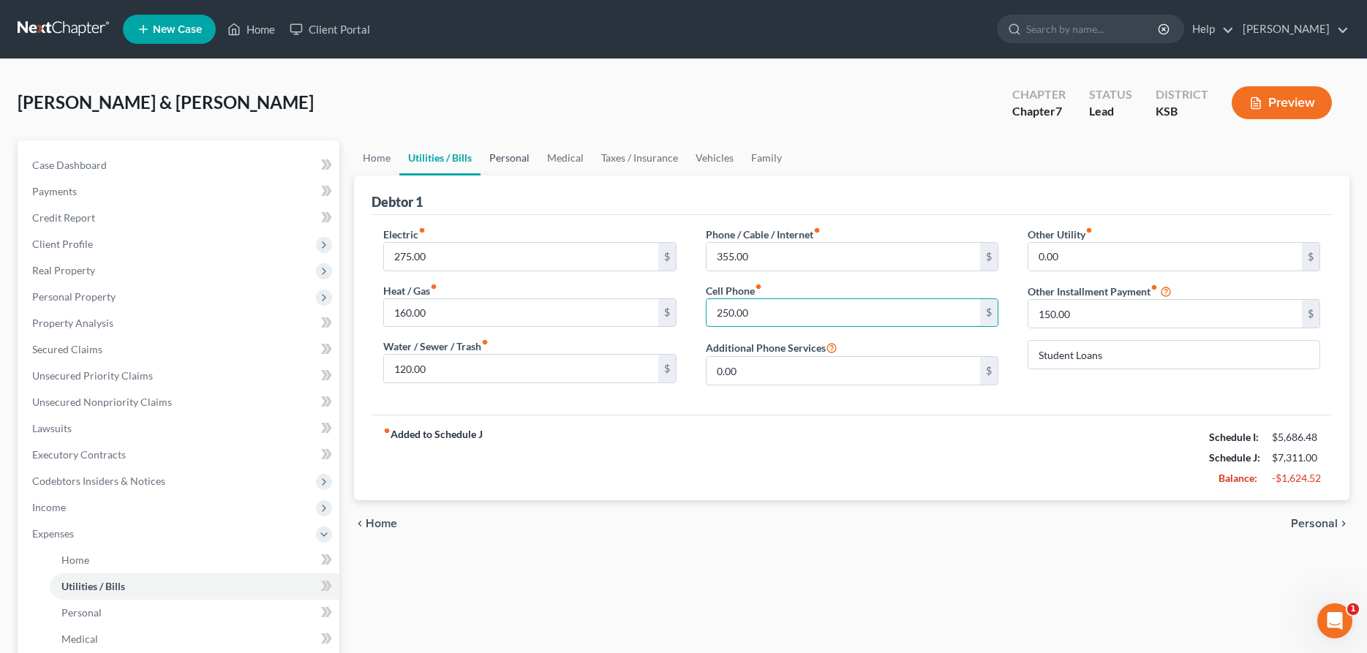
type input "250.00"
click at [492, 149] on link "Personal" at bounding box center [509, 157] width 58 height 35
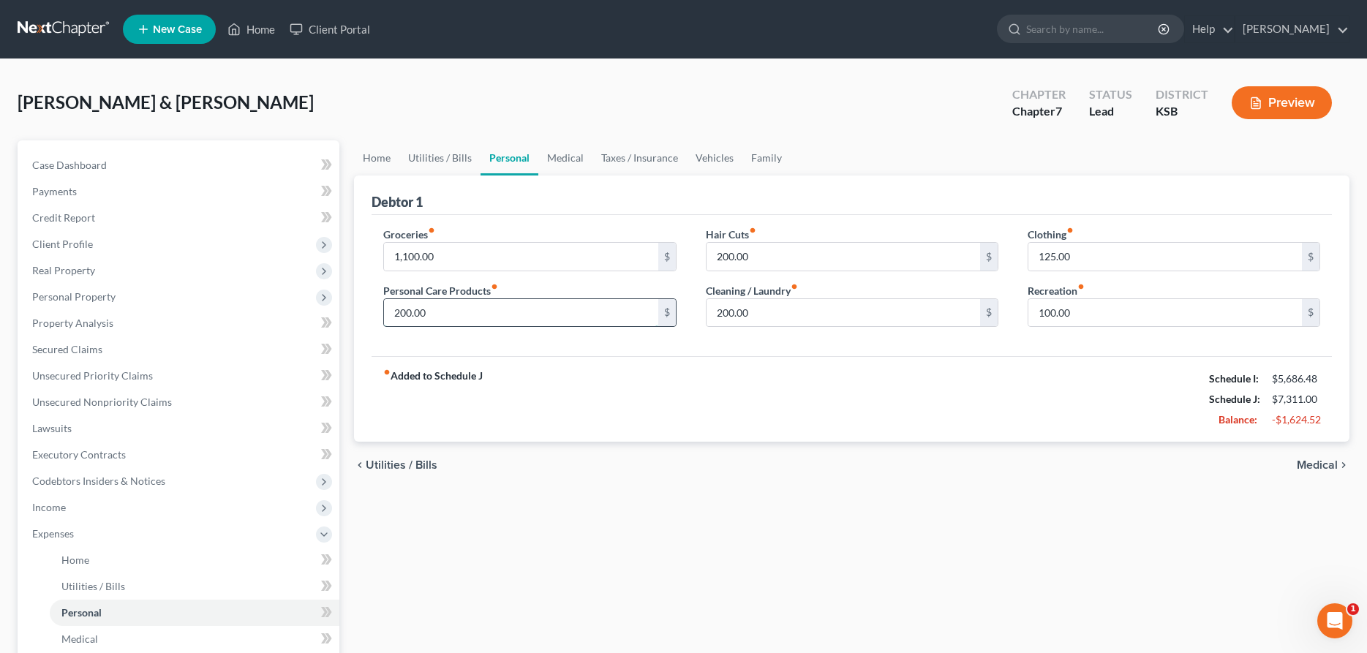
click at [498, 311] on input "200.00" at bounding box center [520, 313] width 273 height 28
type input "225.00"
click at [774, 308] on input "200.00" at bounding box center [842, 313] width 273 height 28
type input "225.00"
click at [1101, 308] on input "100.00" at bounding box center [1164, 313] width 273 height 28
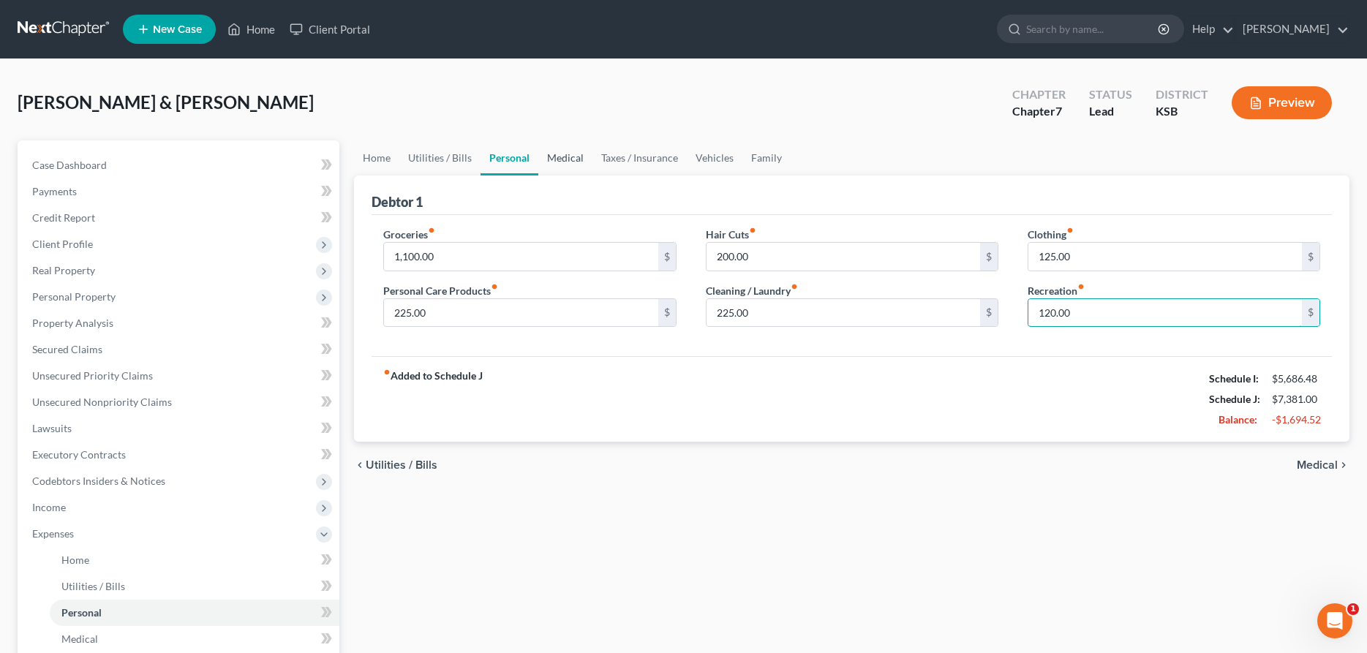
type input "120.00"
click at [568, 159] on link "Medical" at bounding box center [565, 157] width 54 height 35
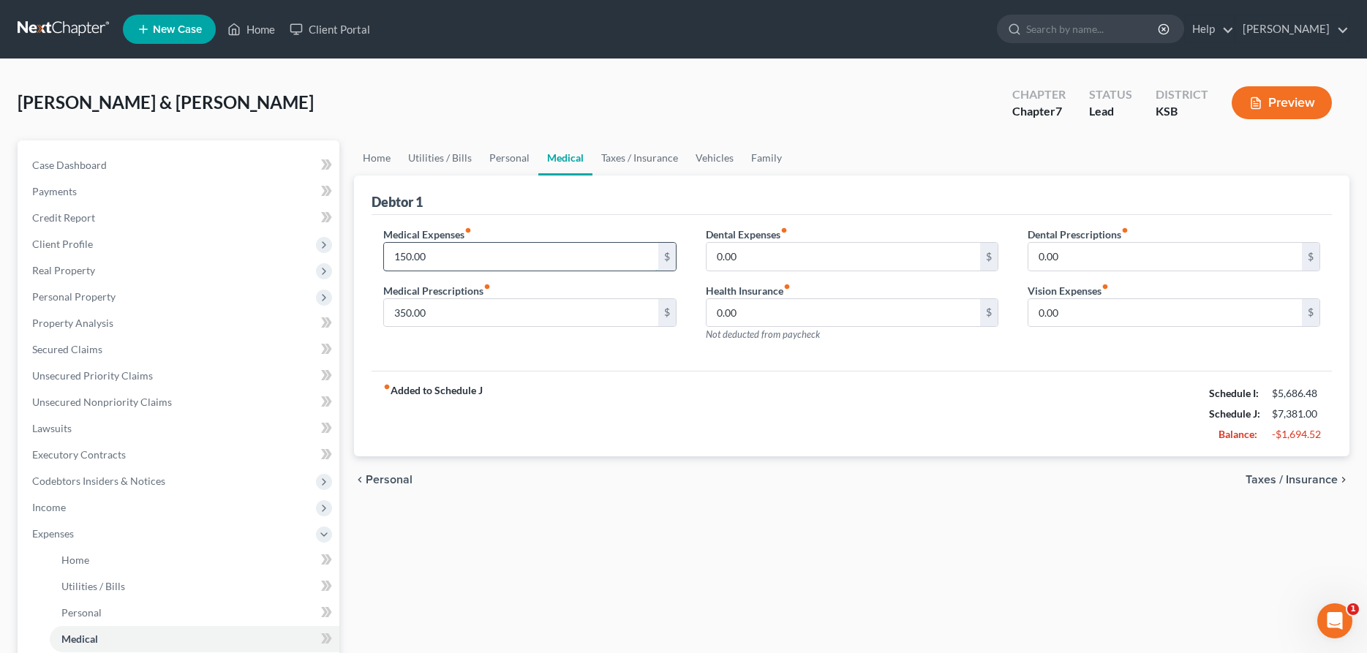
click at [555, 248] on input "150.00" at bounding box center [520, 257] width 273 height 28
type input "200.00"
click at [613, 152] on link "Taxes / Insurance" at bounding box center [639, 157] width 94 height 35
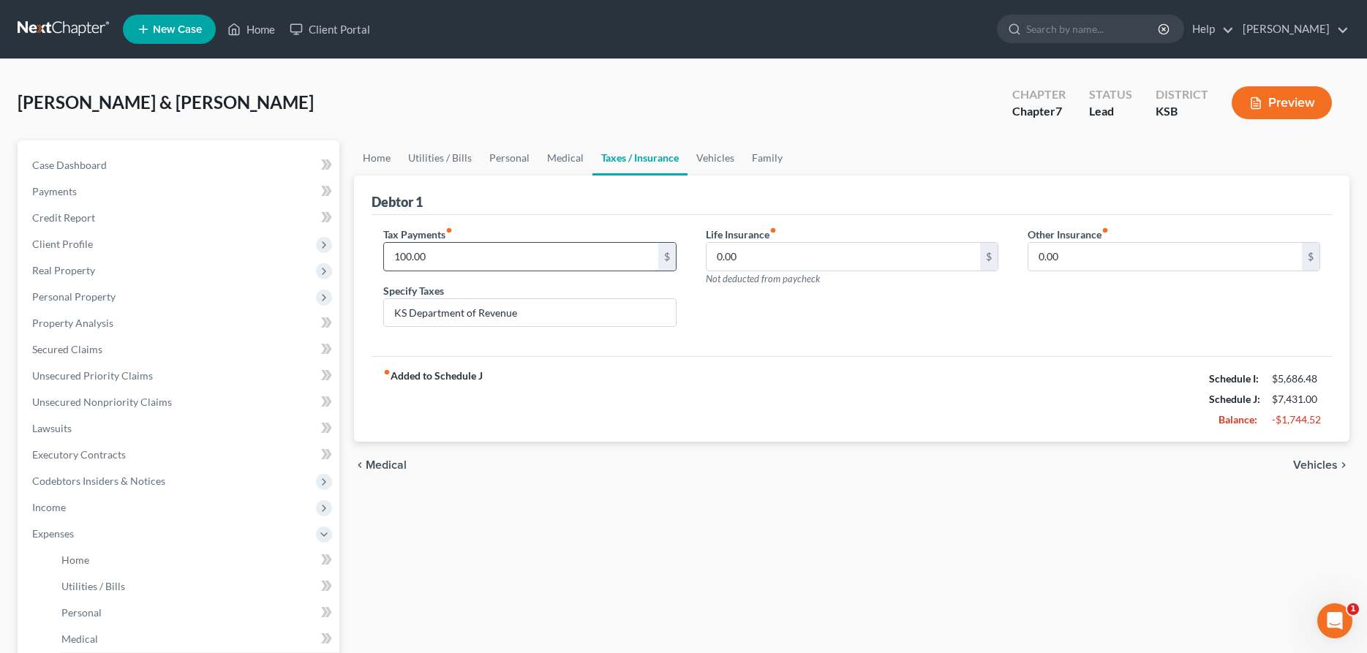
click at [601, 254] on input "100.00" at bounding box center [520, 257] width 273 height 28
type input "200.00"
click at [707, 159] on link "Vehicles" at bounding box center [715, 157] width 56 height 35
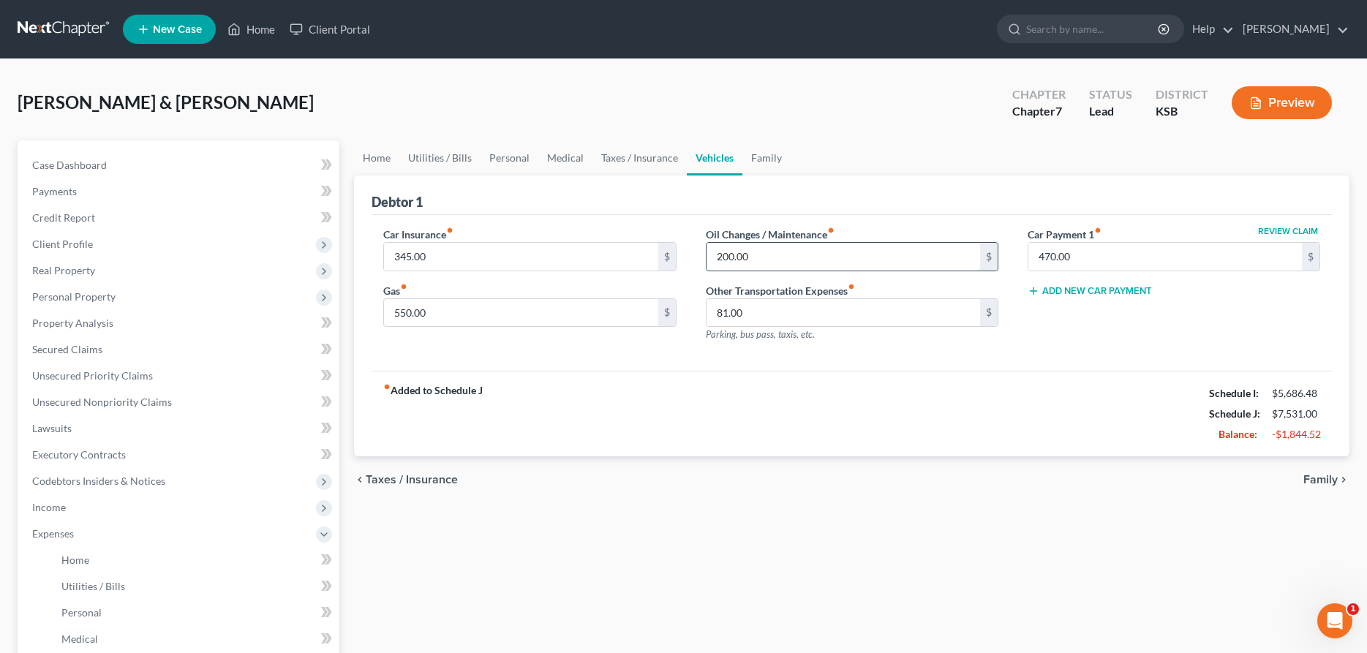
drag, startPoint x: 769, startPoint y: 262, endPoint x: 576, endPoint y: 265, distance: 193.1
click at [706, 265] on input "200.00" at bounding box center [842, 257] width 273 height 28
type input "225.00"
click at [770, 162] on link "Family" at bounding box center [766, 157] width 48 height 35
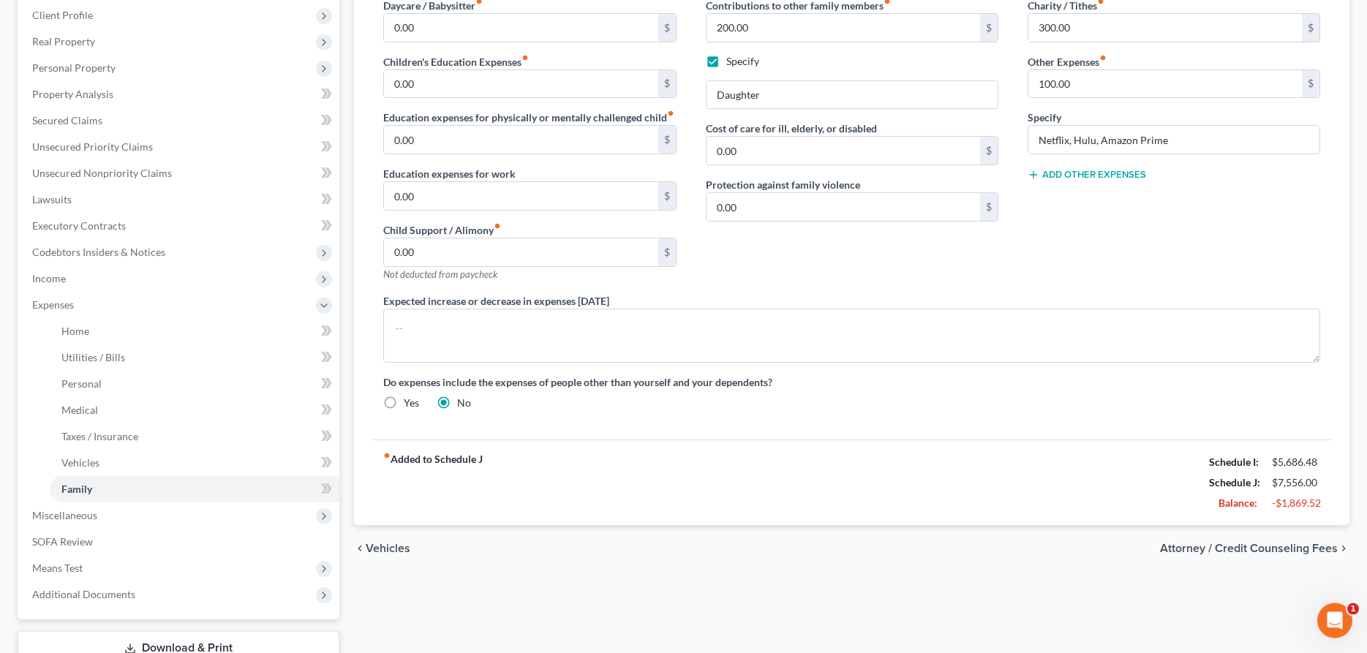
scroll to position [298, 0]
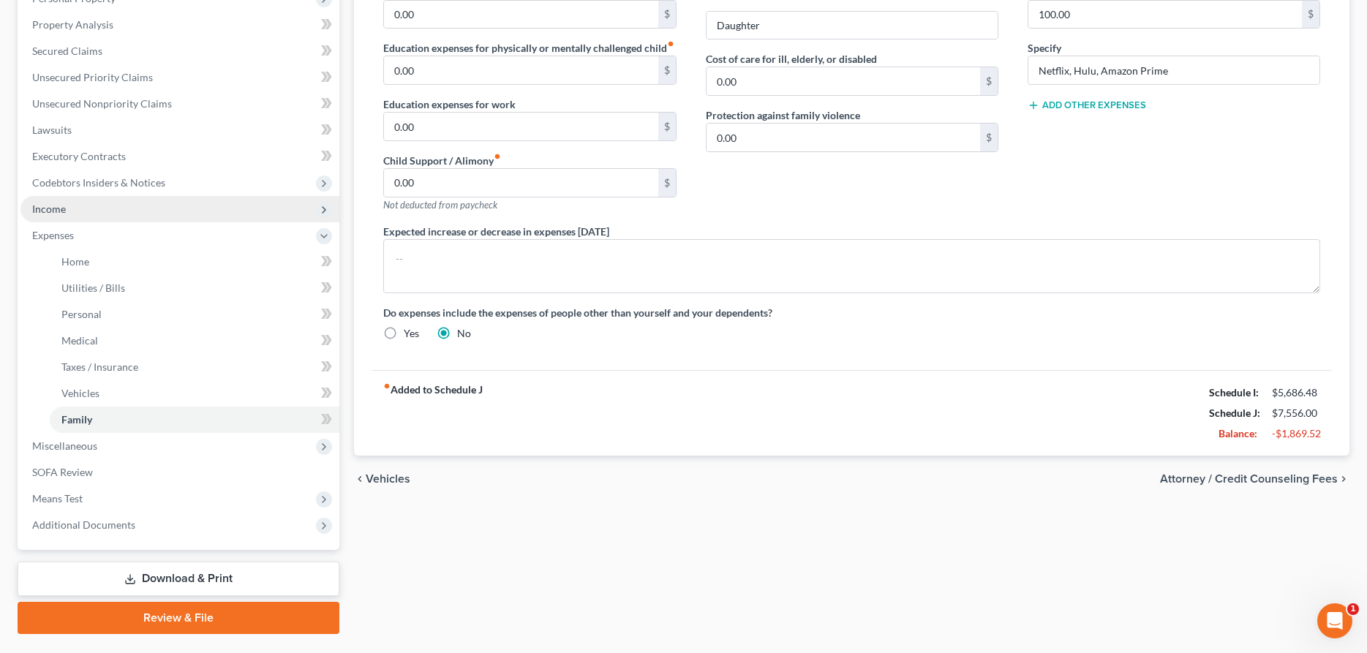
click at [53, 200] on span "Income" at bounding box center [179, 209] width 319 height 26
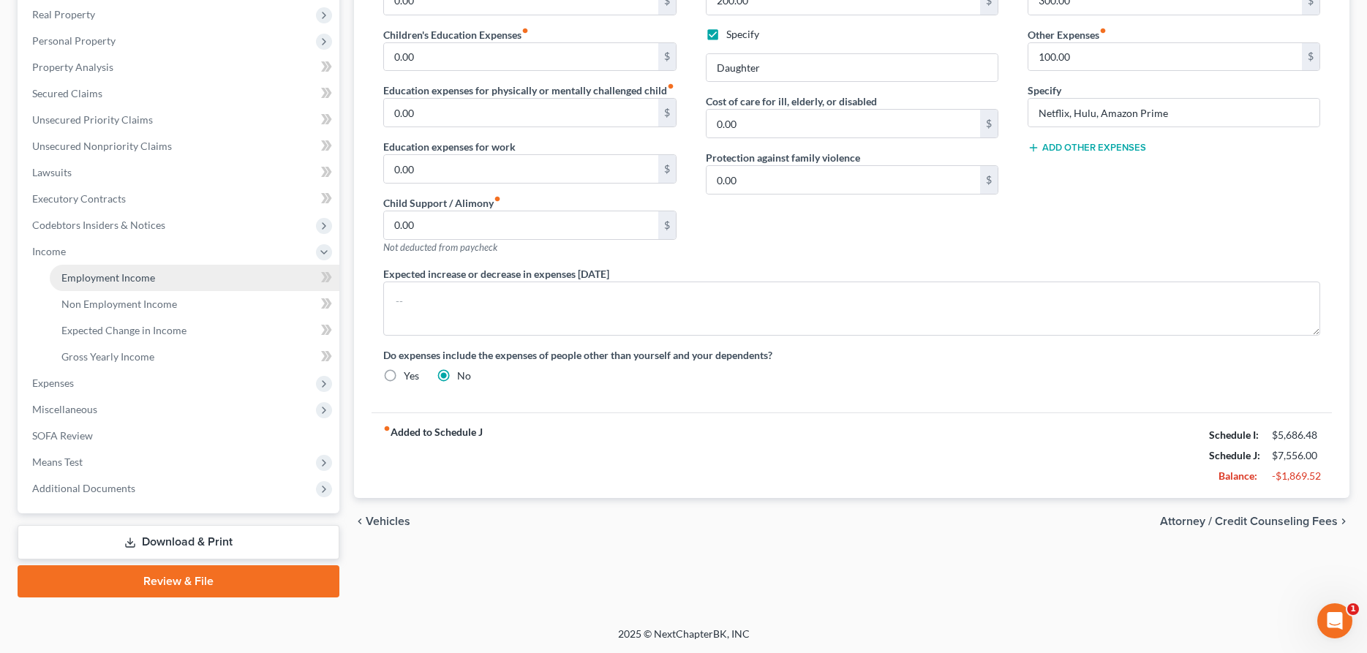
scroll to position [254, 0]
click at [97, 279] on span "Employment Income" at bounding box center [108, 279] width 94 height 12
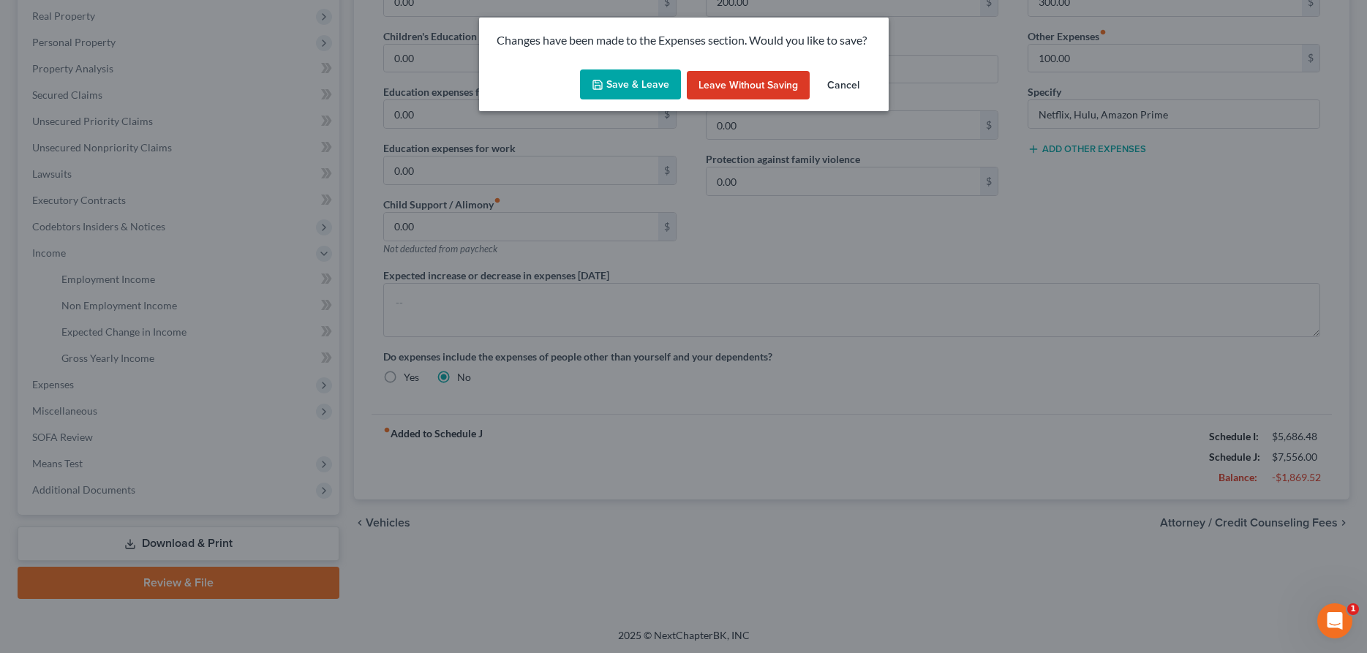
click at [641, 97] on button "Save & Leave" at bounding box center [630, 84] width 101 height 31
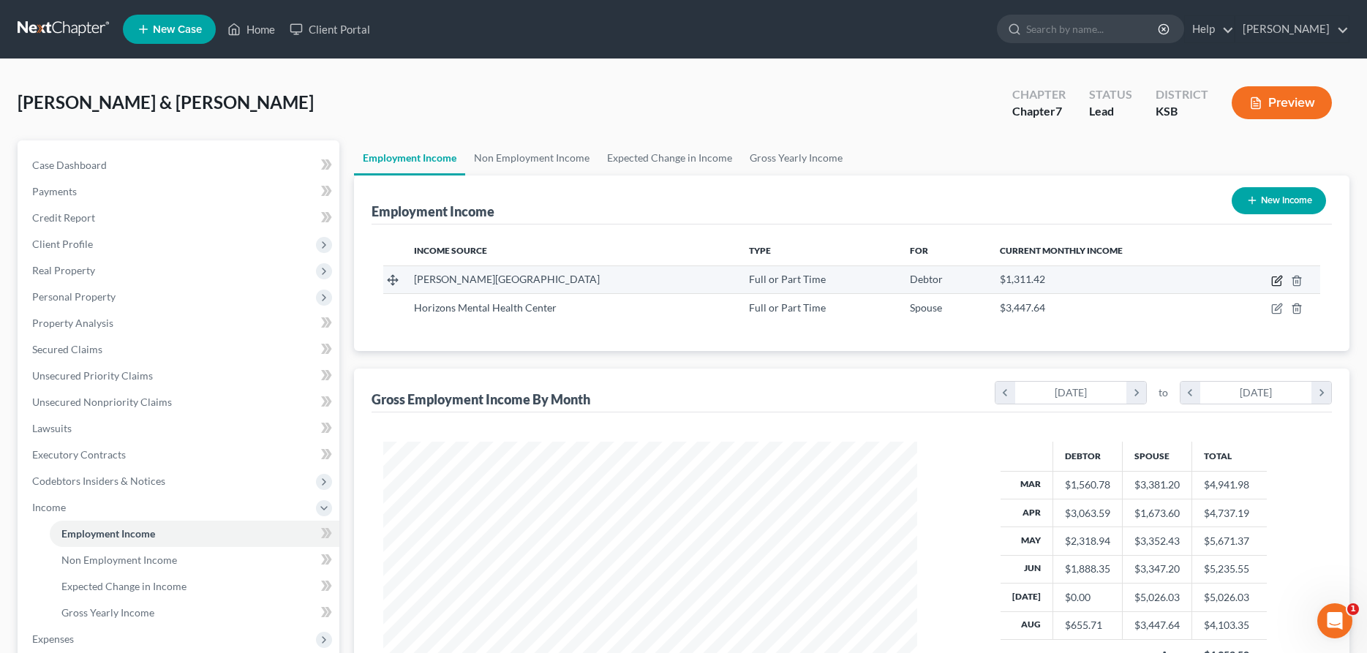
click at [1271, 280] on icon "button" at bounding box center [1275, 281] width 9 height 9
select select "0"
select select "17"
select select "1"
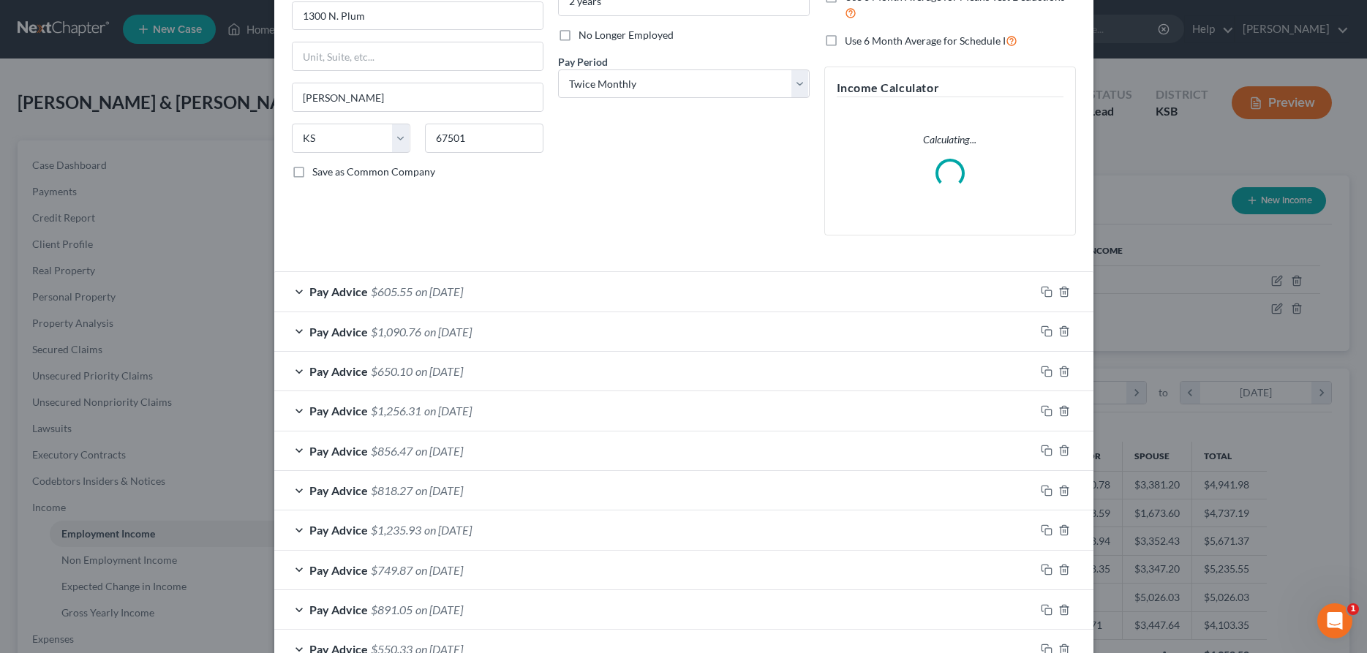
scroll to position [298, 0]
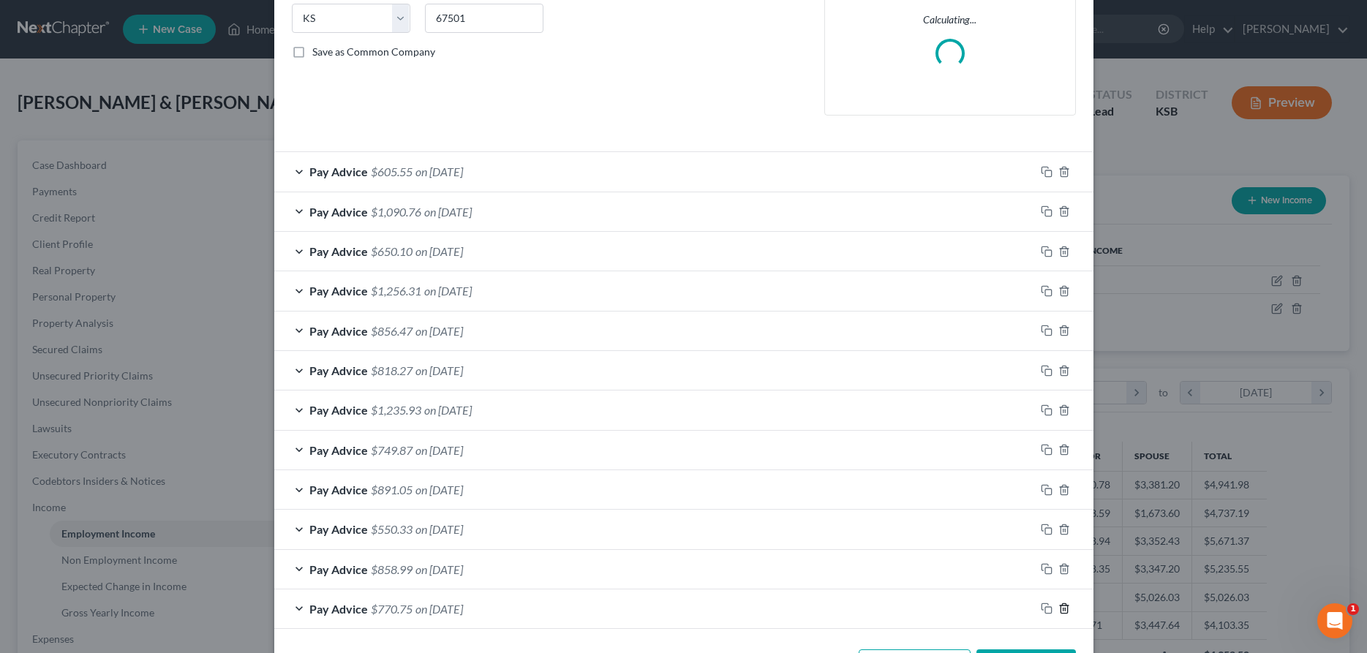
click at [1062, 611] on icon "button" at bounding box center [1064, 608] width 12 height 12
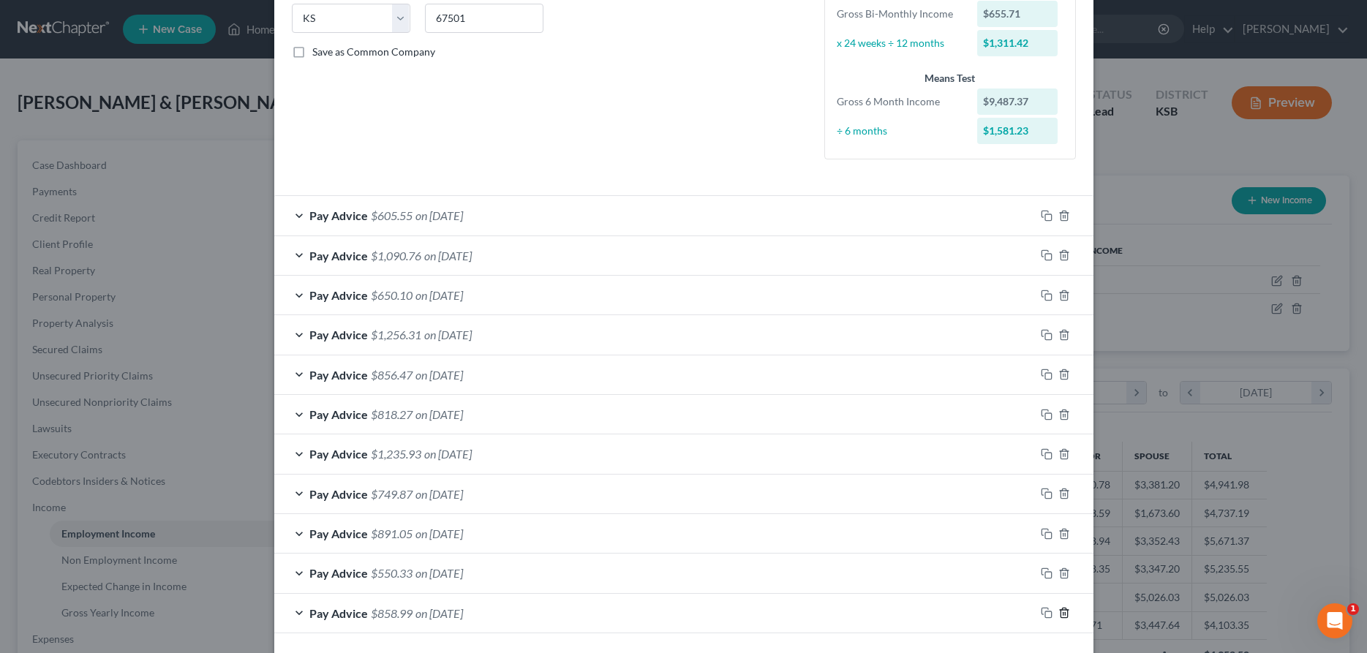
click at [1065, 611] on icon "button" at bounding box center [1064, 613] width 12 height 12
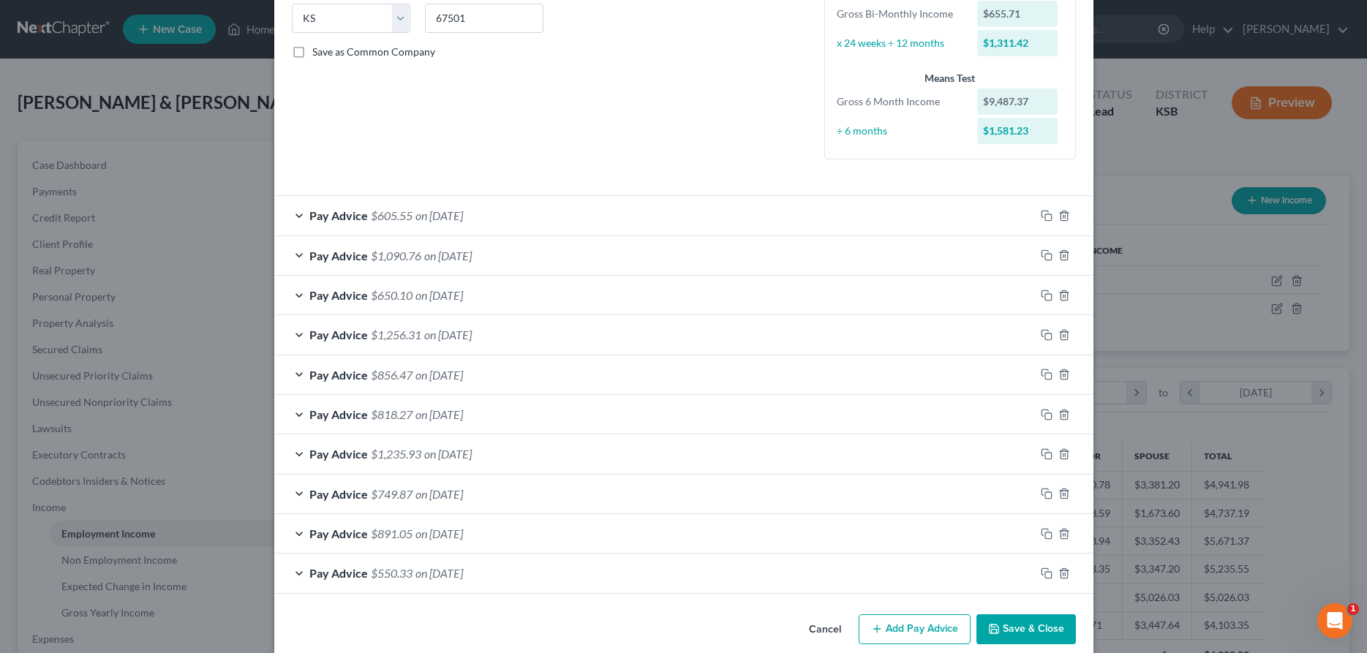
click at [1024, 636] on button "Save & Close" at bounding box center [1025, 629] width 99 height 31
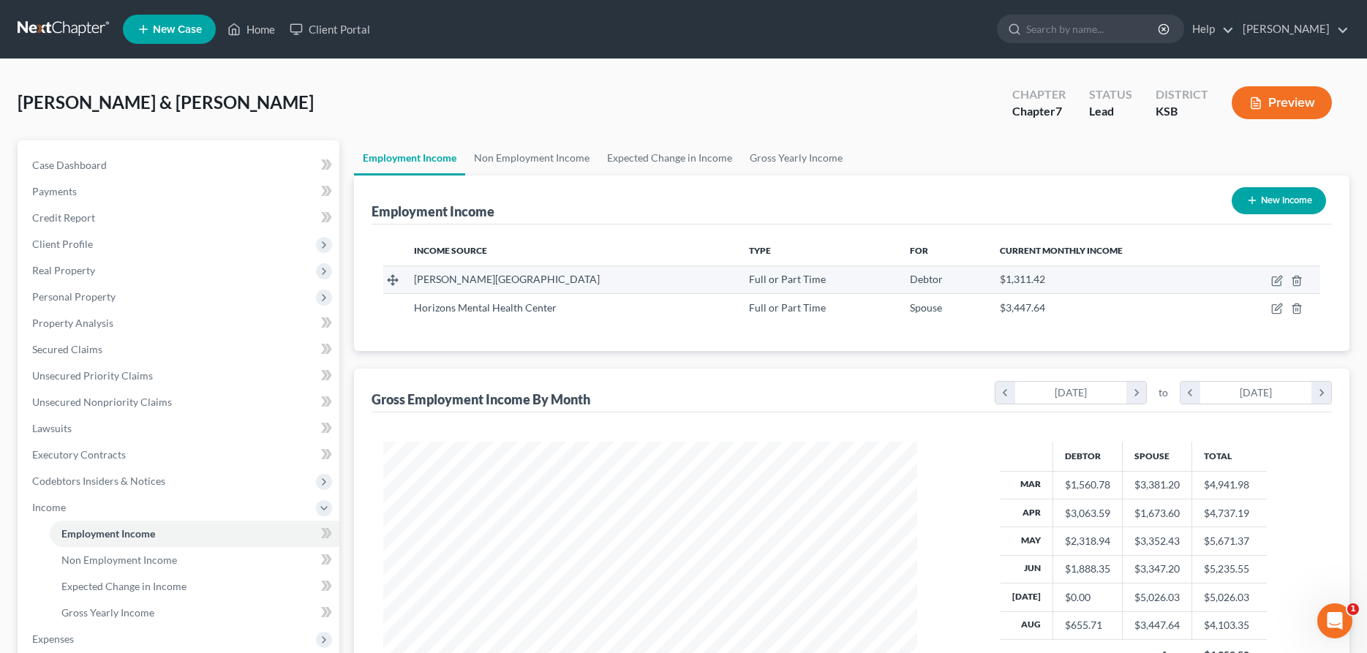
click at [1284, 277] on td at bounding box center [1271, 279] width 97 height 28
click at [1277, 277] on icon "button" at bounding box center [1277, 281] width 12 height 12
select select "0"
select select "17"
select select "1"
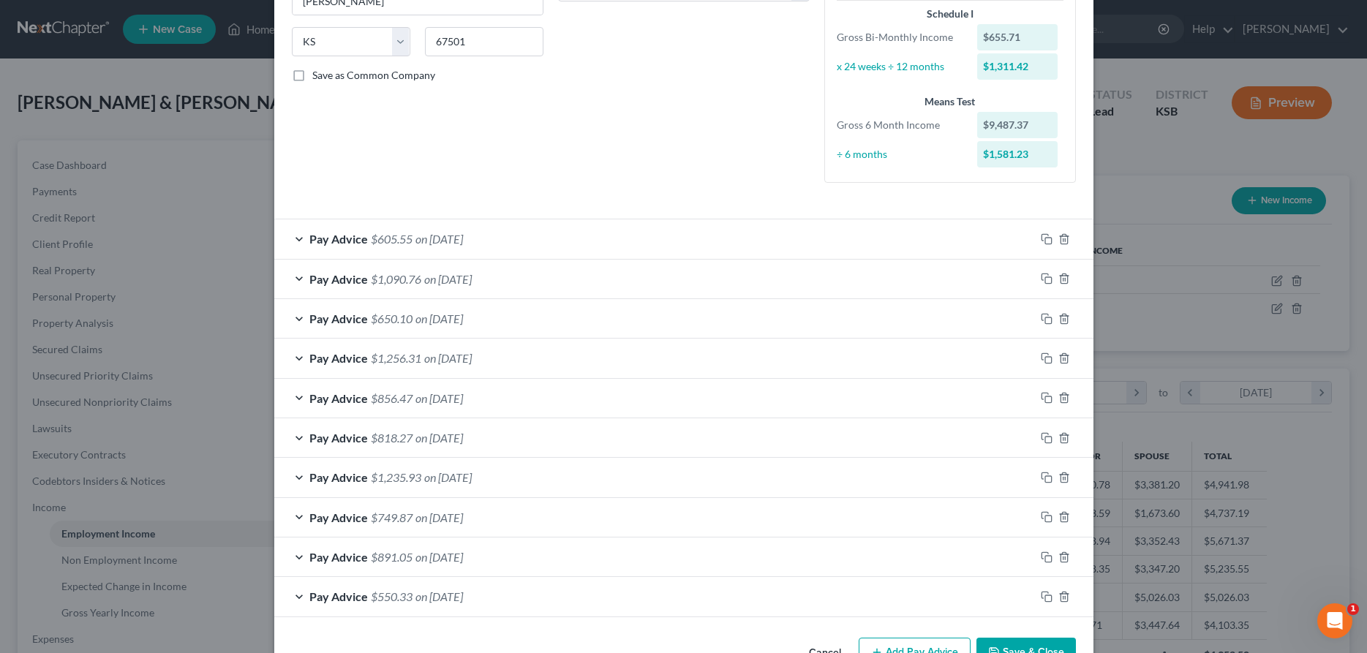
scroll to position [319, 0]
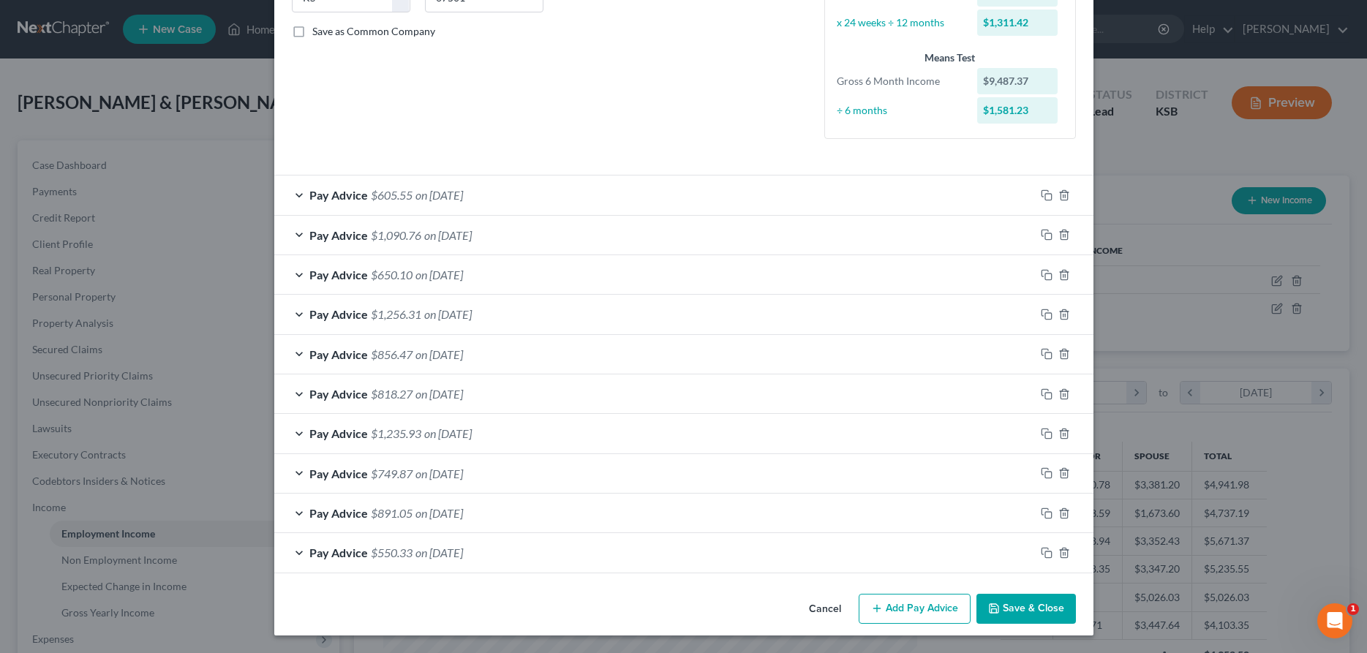
click at [1038, 606] on button "Save & Close" at bounding box center [1025, 609] width 99 height 31
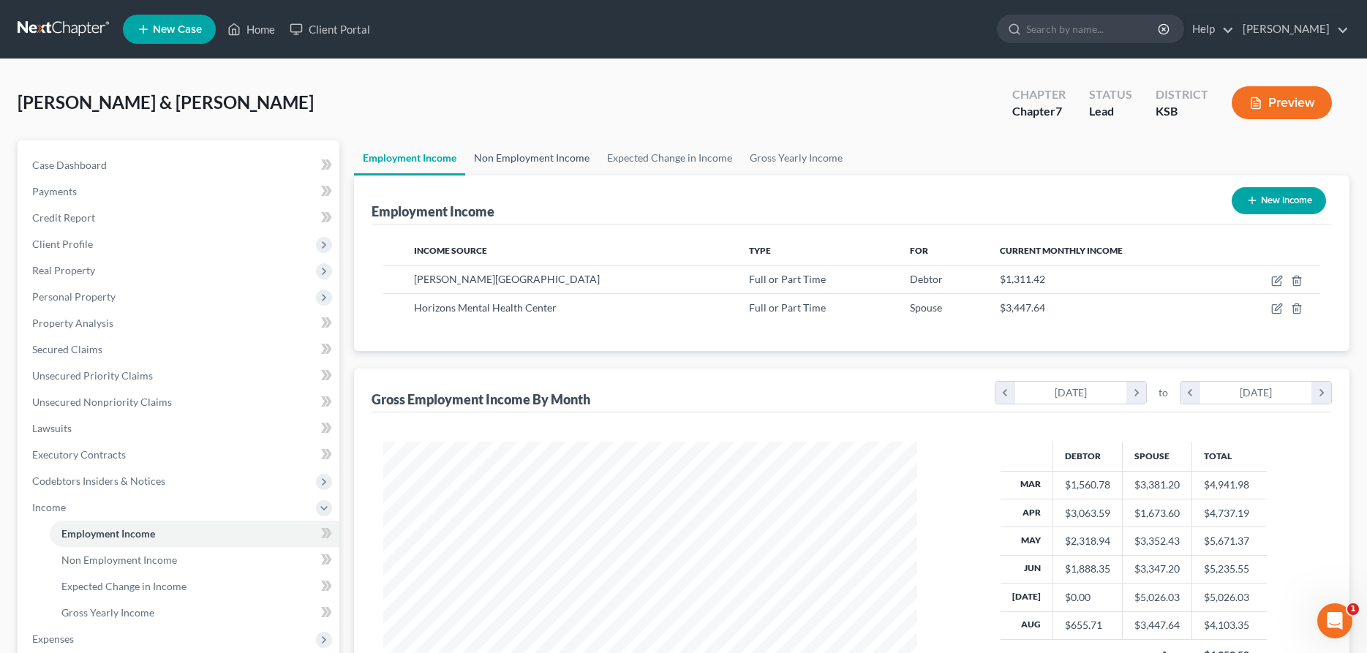
click at [507, 156] on link "Non Employment Income" at bounding box center [531, 157] width 133 height 35
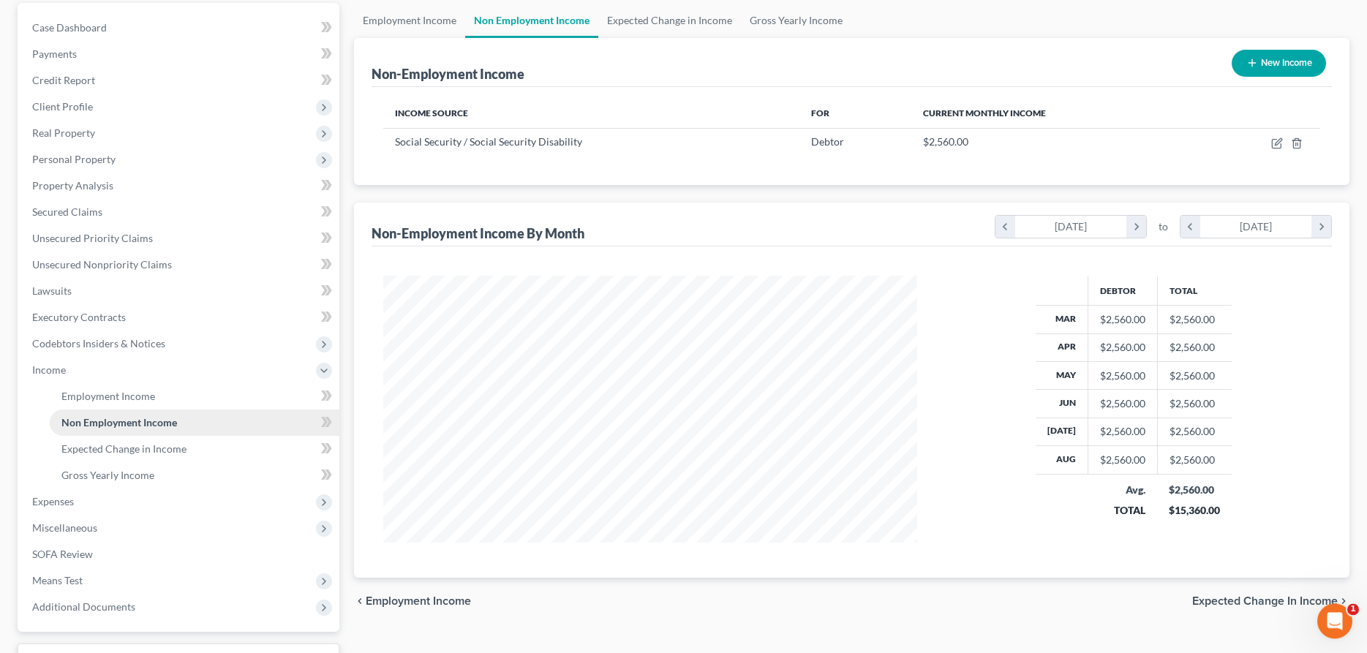
scroll to position [149, 0]
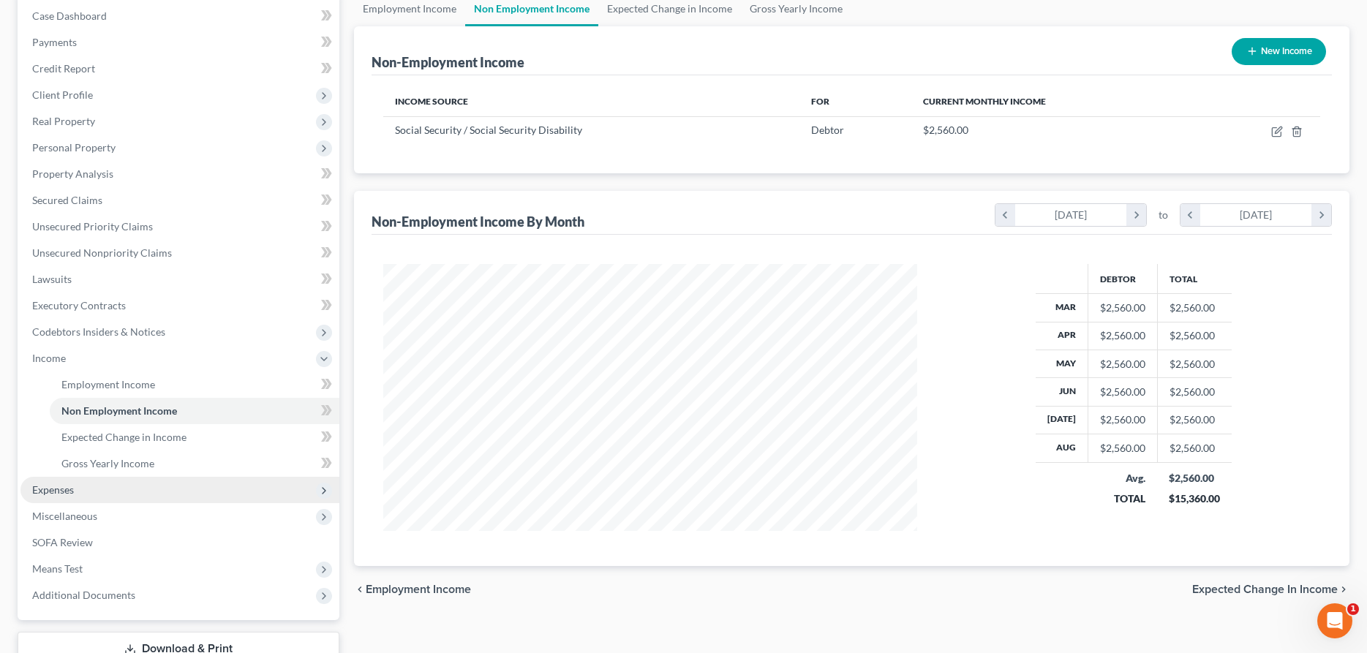
click at [218, 487] on span "Expenses" at bounding box center [179, 490] width 319 height 26
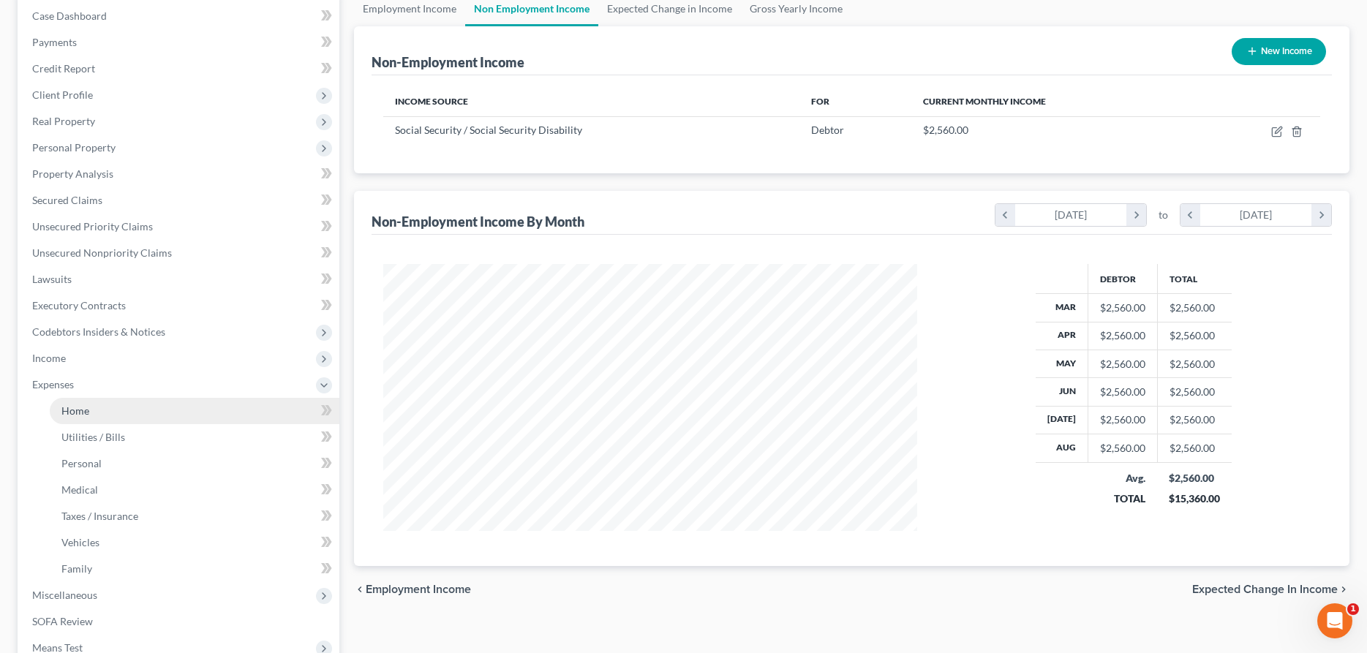
click at [156, 417] on link "Home" at bounding box center [195, 411] width 290 height 26
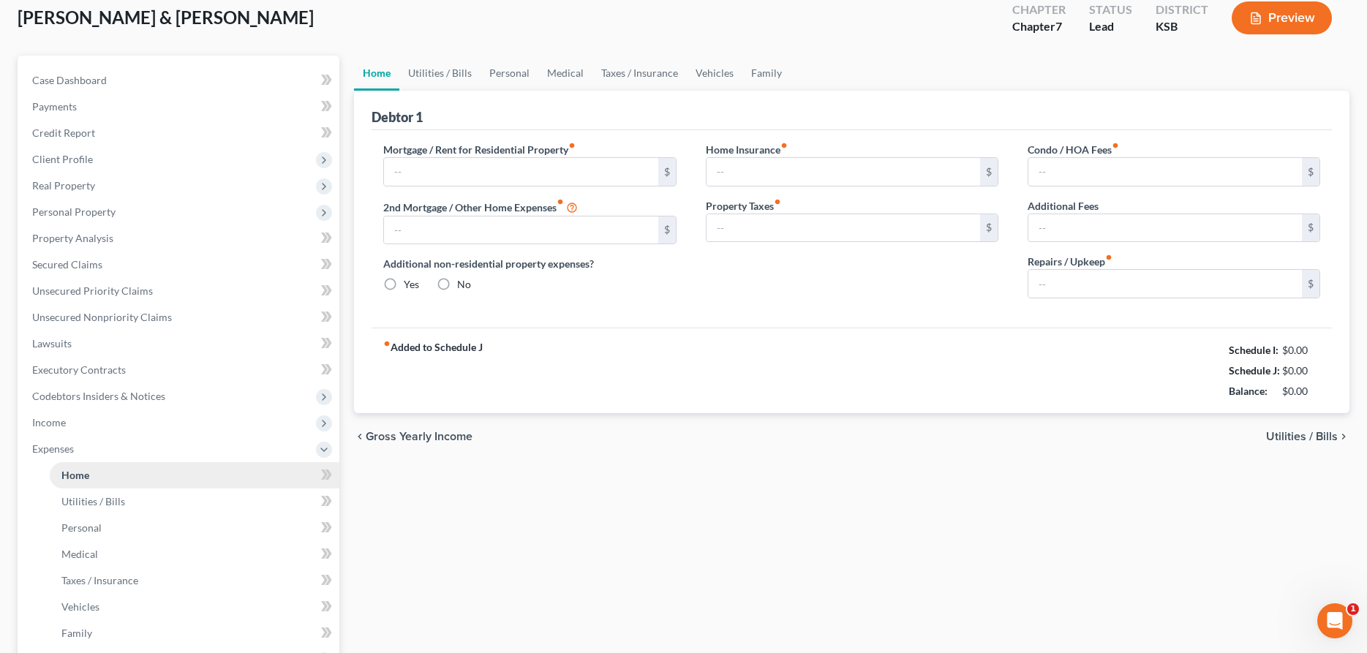
type input "855.00"
type input "0.00"
radio input "true"
type input "175.00"
type input "0.00"
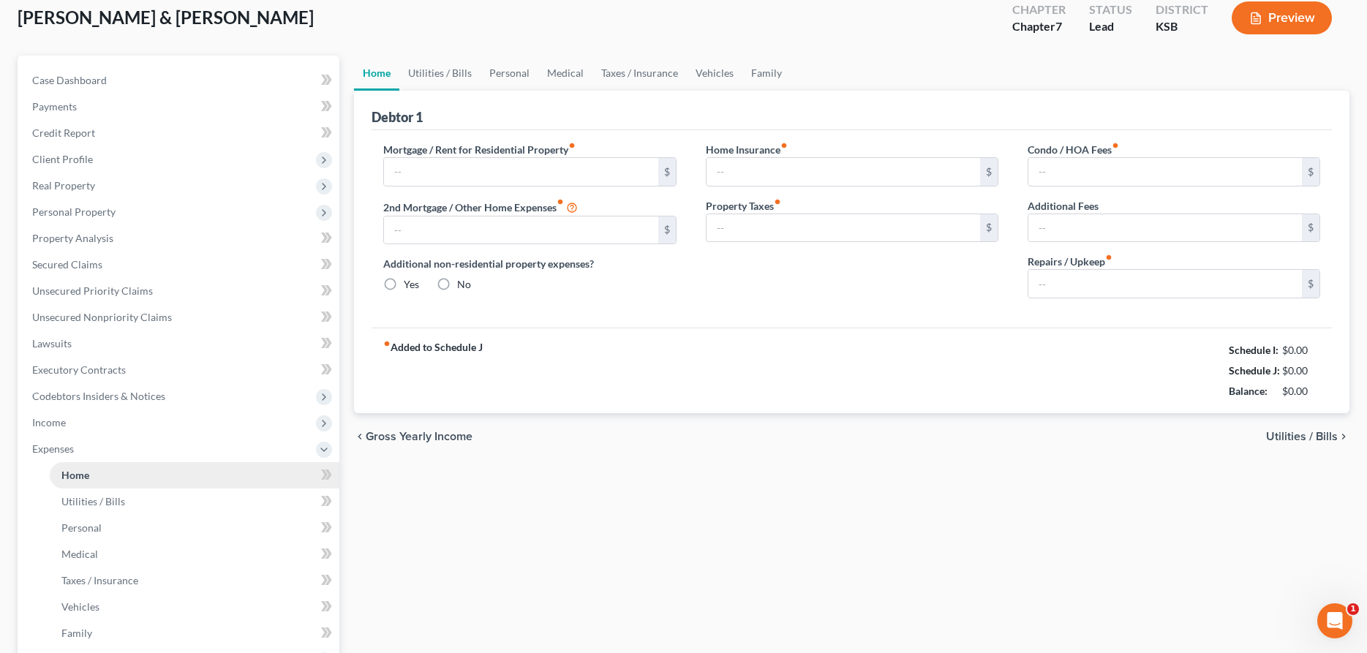
type input "0.00"
type input "200.00"
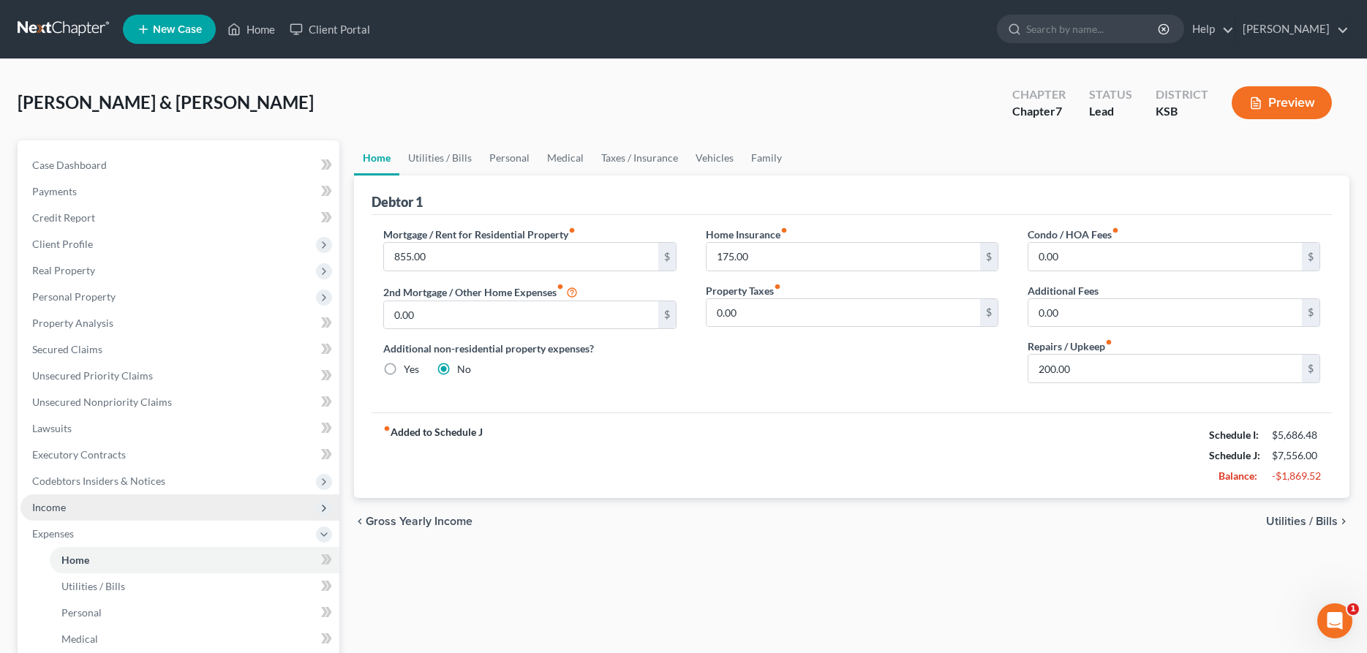
click at [66, 509] on span "Income" at bounding box center [179, 507] width 319 height 26
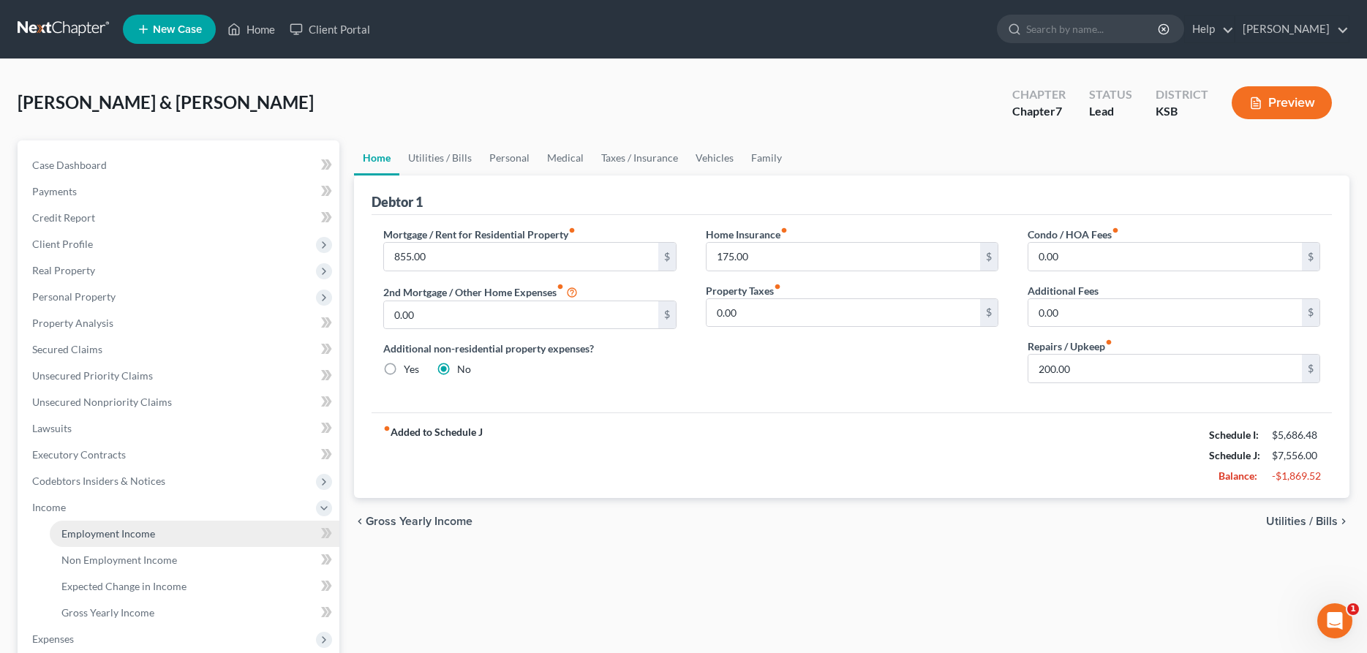
click at [96, 543] on link "Employment Income" at bounding box center [195, 534] width 290 height 26
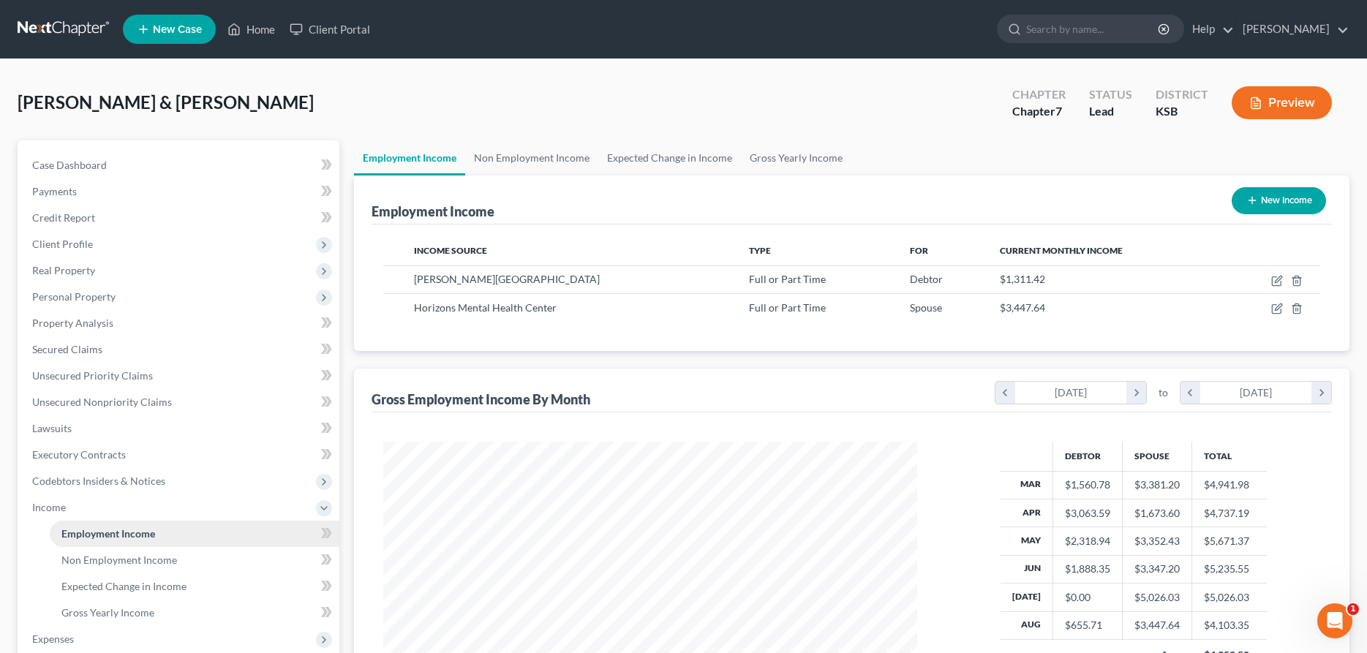
scroll to position [267, 563]
click at [502, 157] on link "Non Employment Income" at bounding box center [531, 157] width 133 height 35
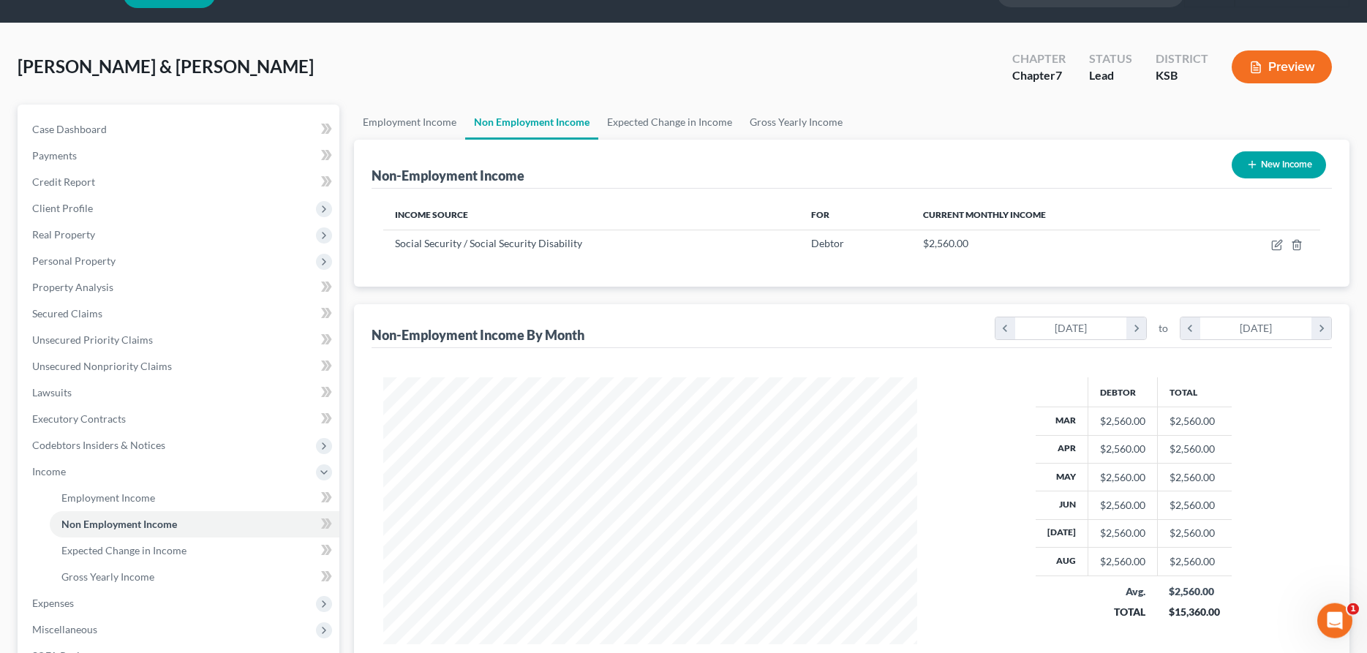
scroll to position [75, 0]
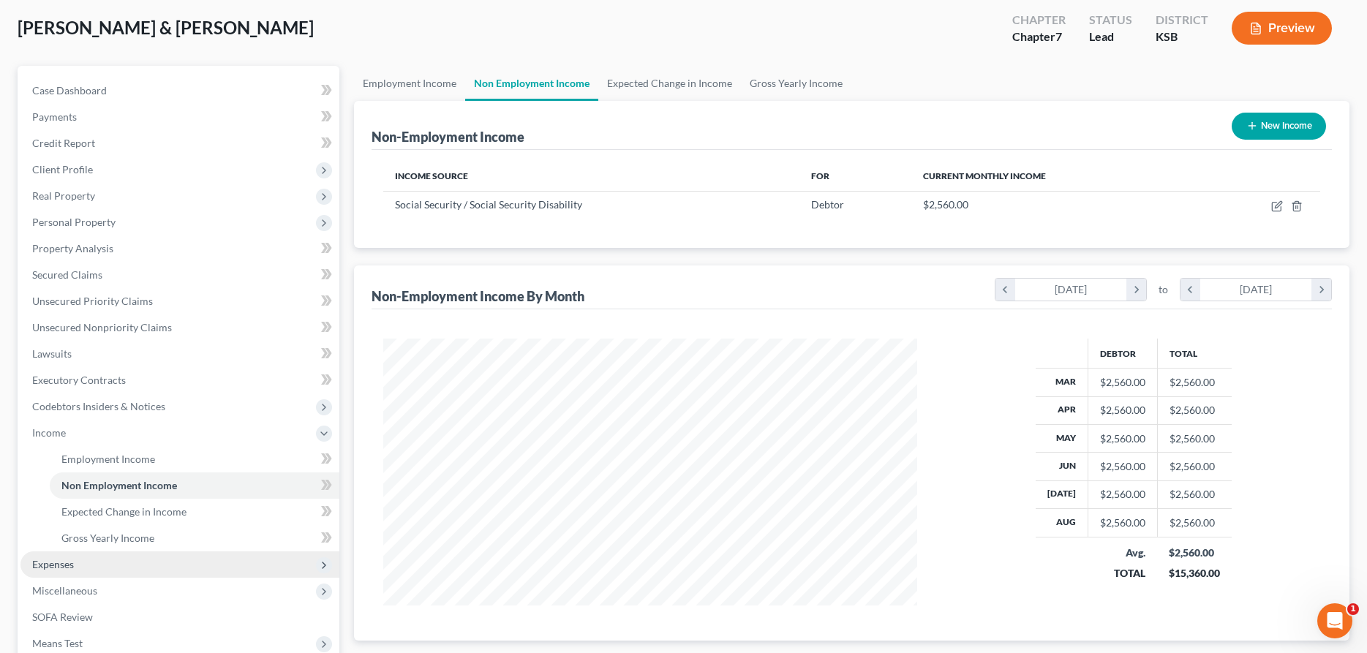
click at [240, 572] on span "Expenses" at bounding box center [179, 564] width 319 height 26
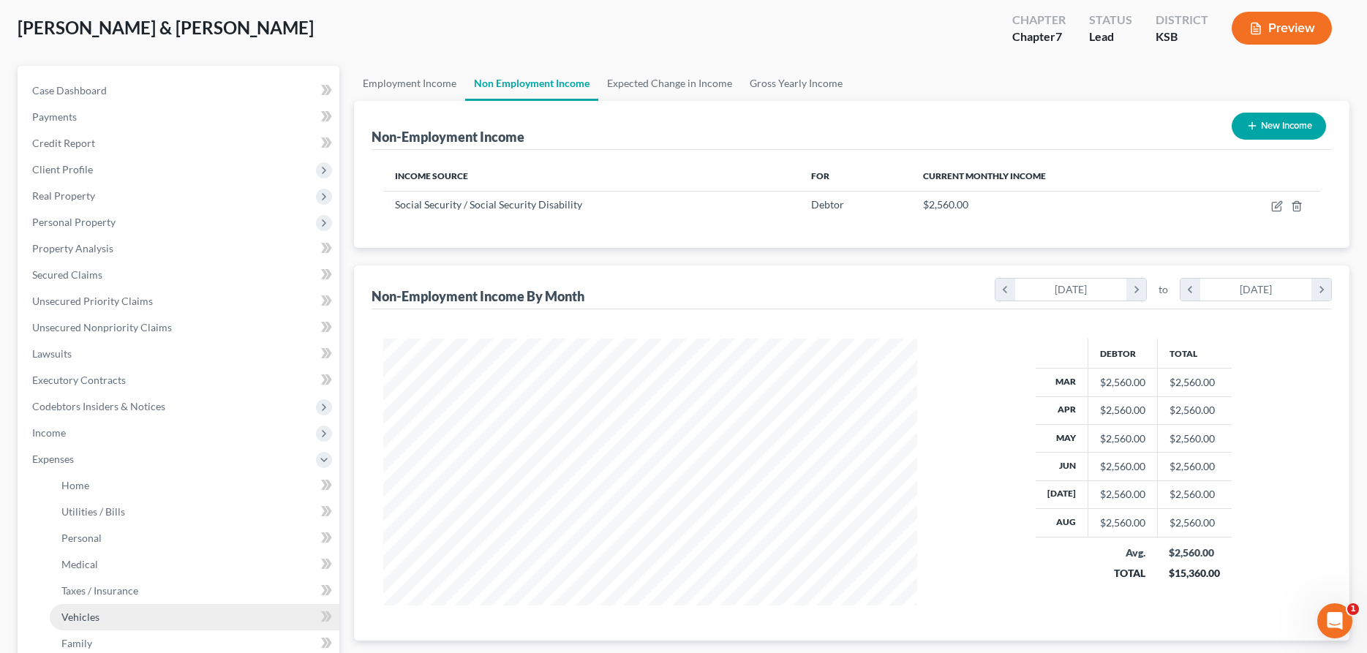
click at [137, 618] on link "Vehicles" at bounding box center [195, 617] width 290 height 26
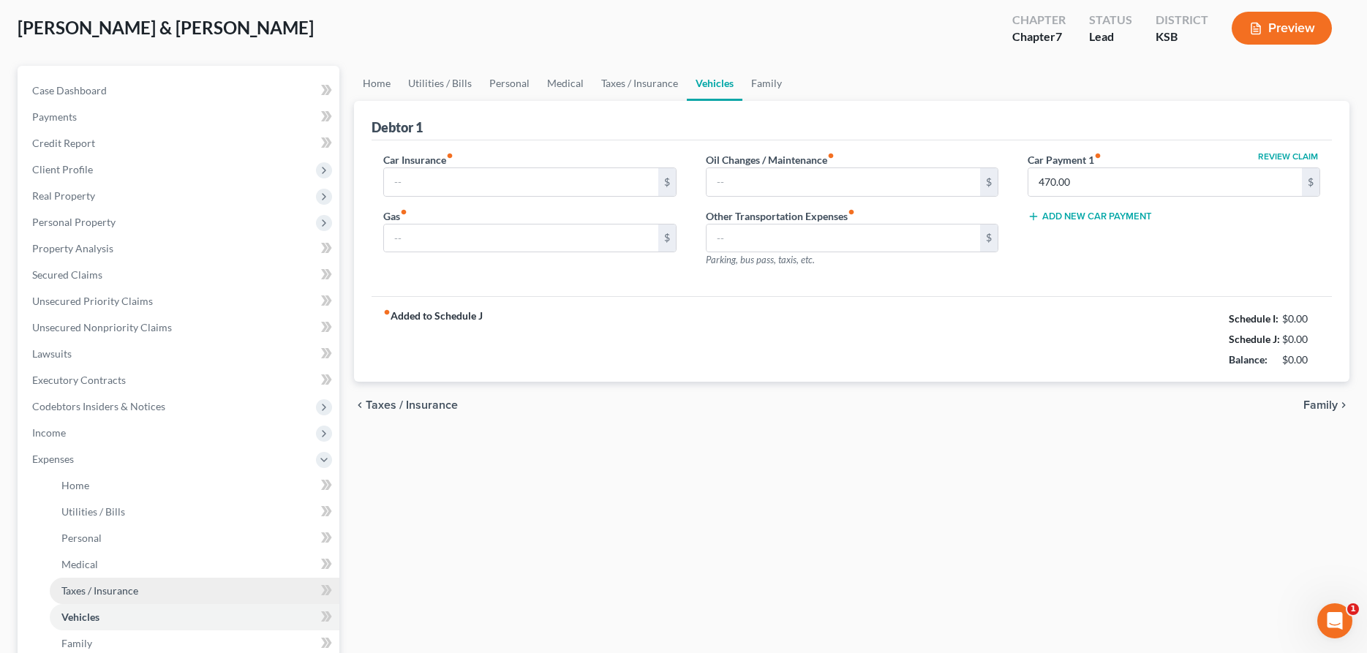
type input "345.00"
type input "550.00"
type input "225.00"
type input "81.00"
